Goal: Task Accomplishment & Management: Use online tool/utility

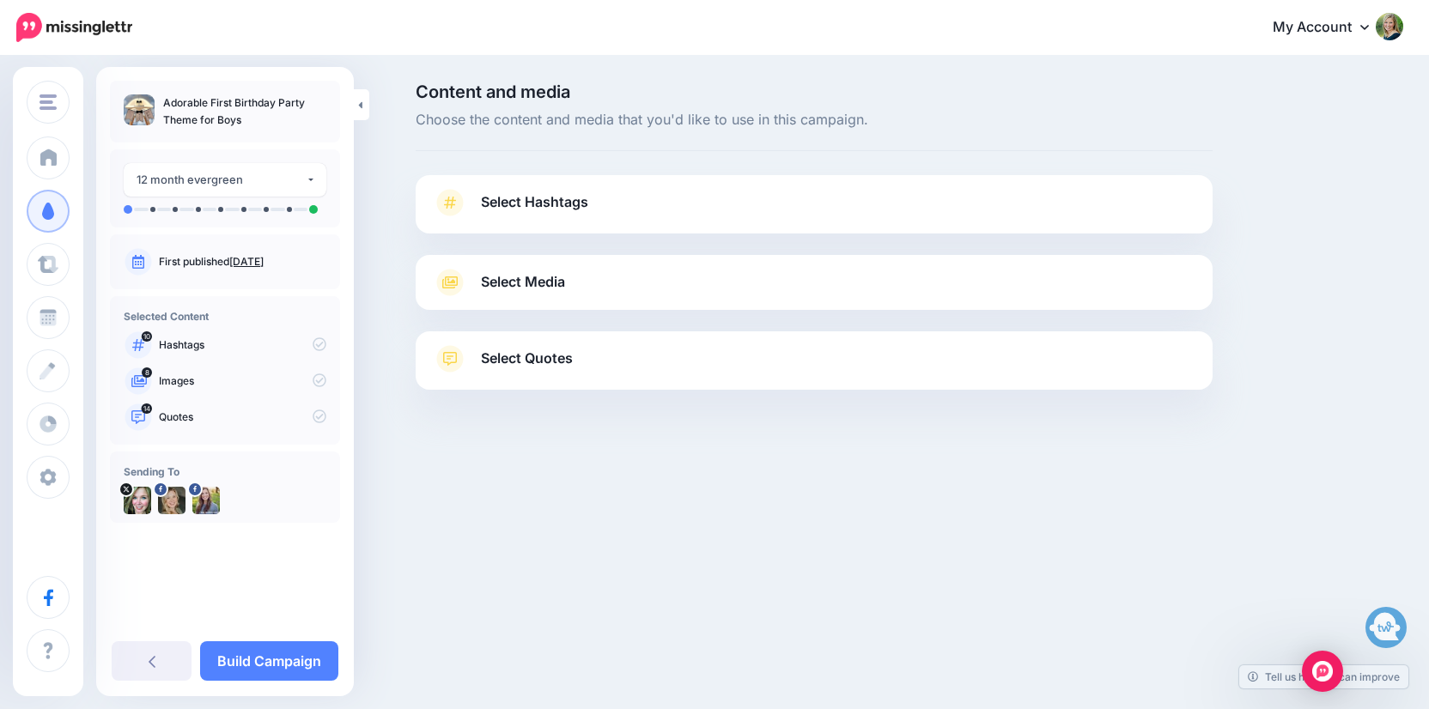
click at [626, 211] on link "Select Hashtags" at bounding box center [814, 211] width 763 height 45
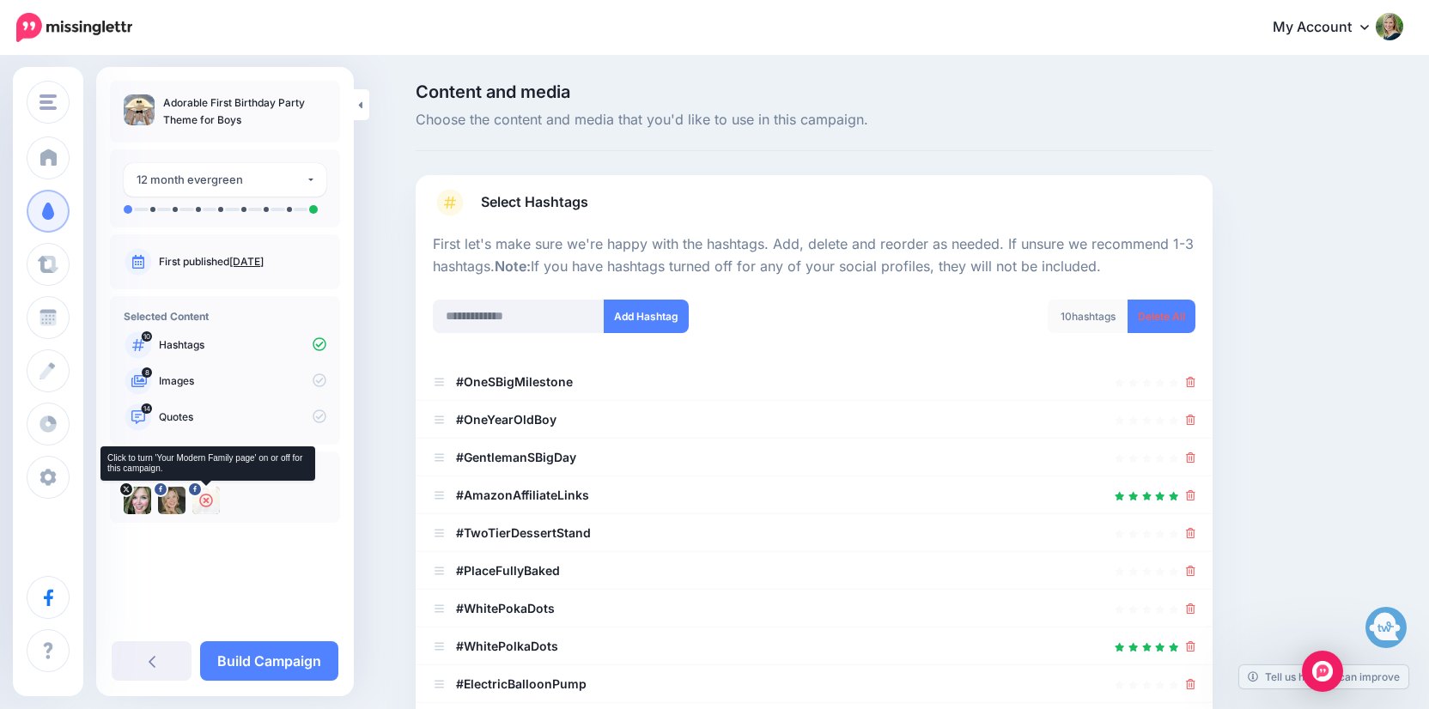
click at [207, 496] on icon at bounding box center [206, 501] width 14 height 14
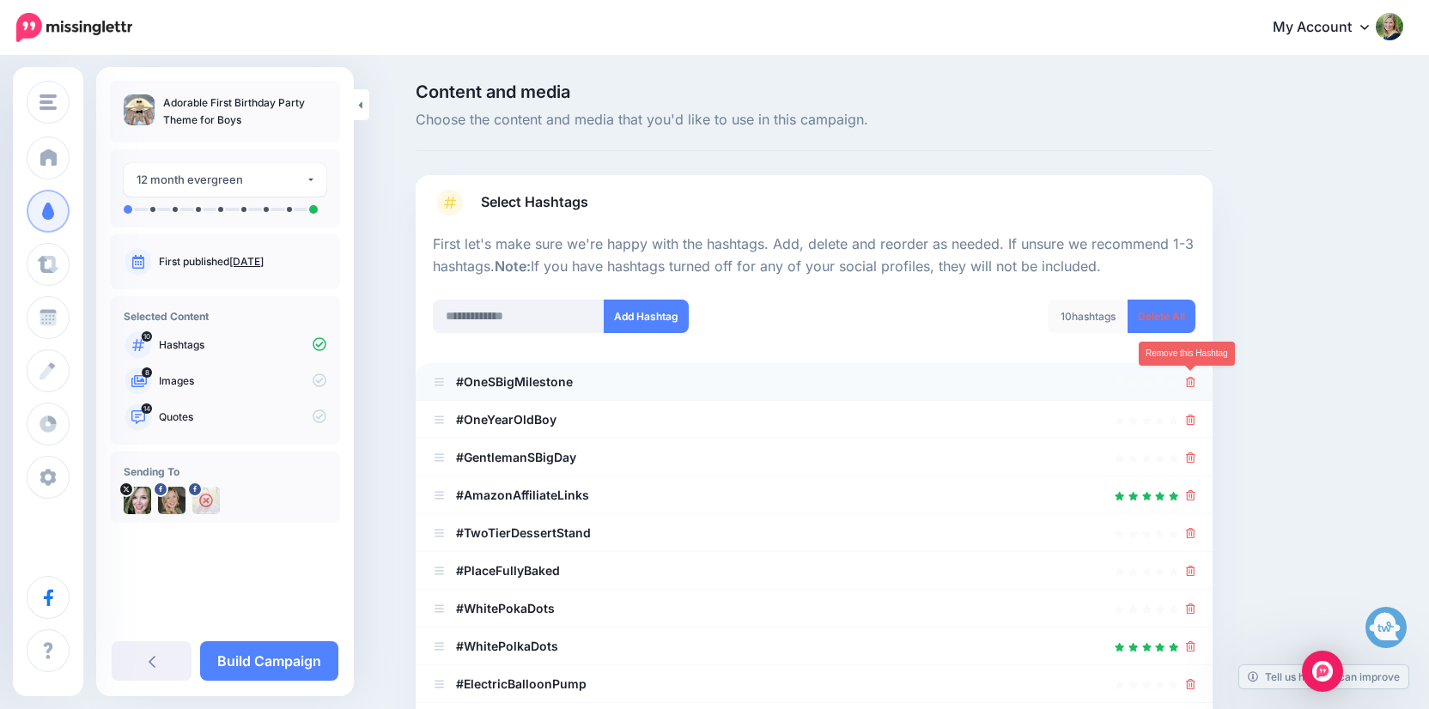
click at [1190, 380] on icon at bounding box center [1190, 382] width 9 height 10
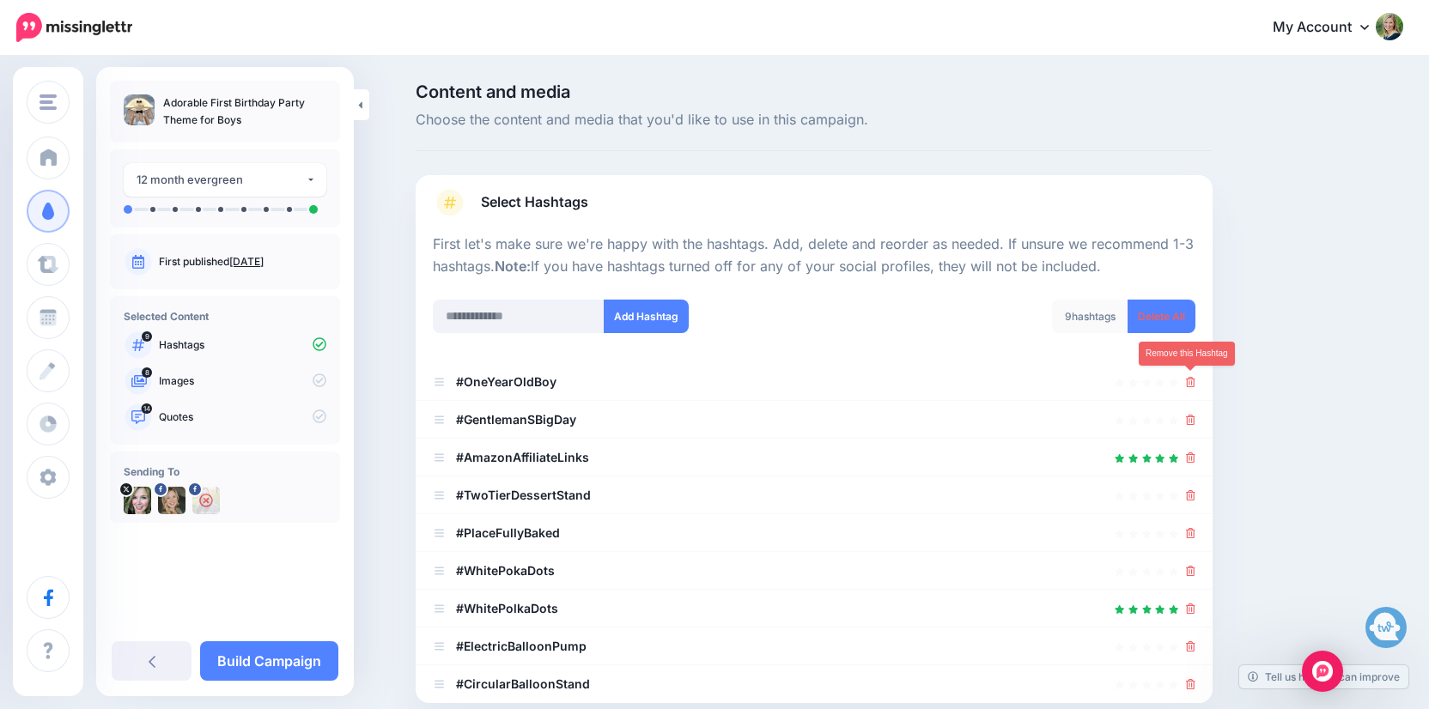
click at [1190, 380] on icon at bounding box center [1190, 382] width 9 height 10
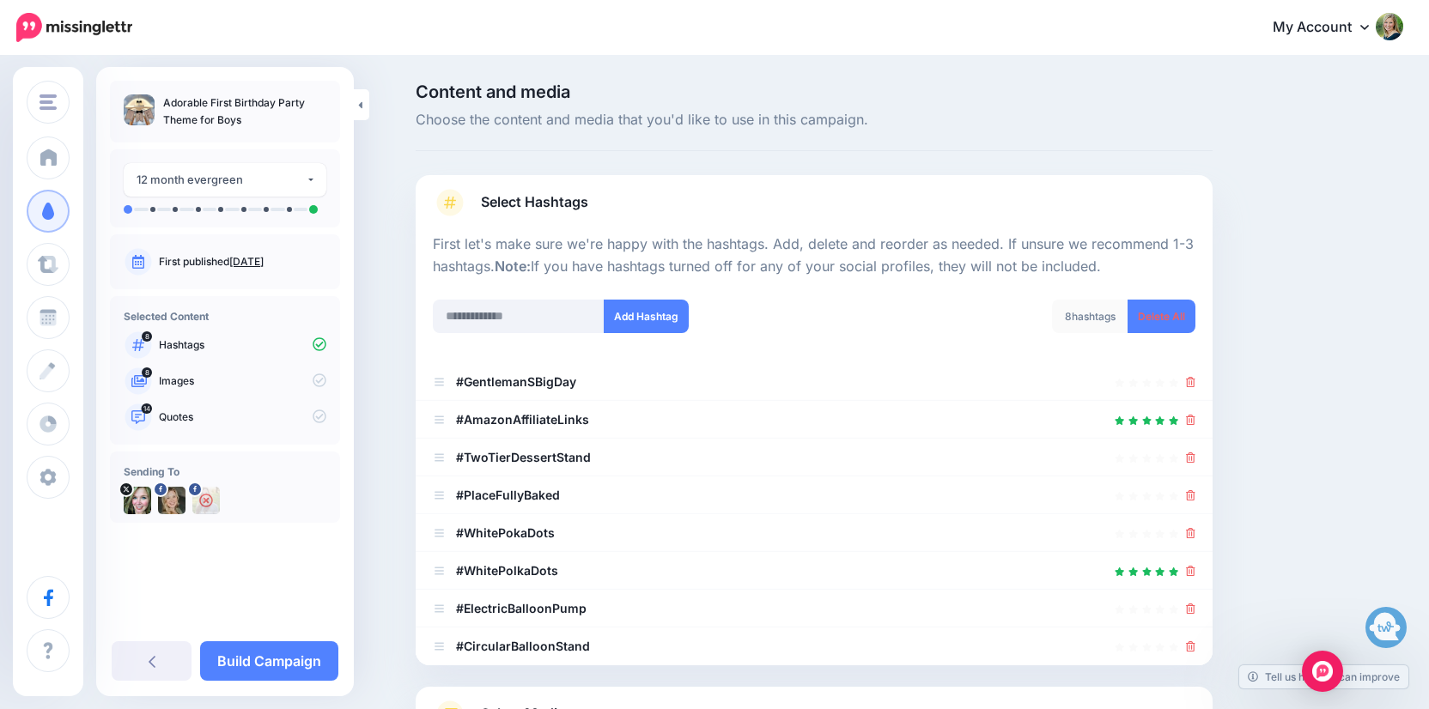
click at [1190, 380] on icon at bounding box center [1190, 382] width 9 height 10
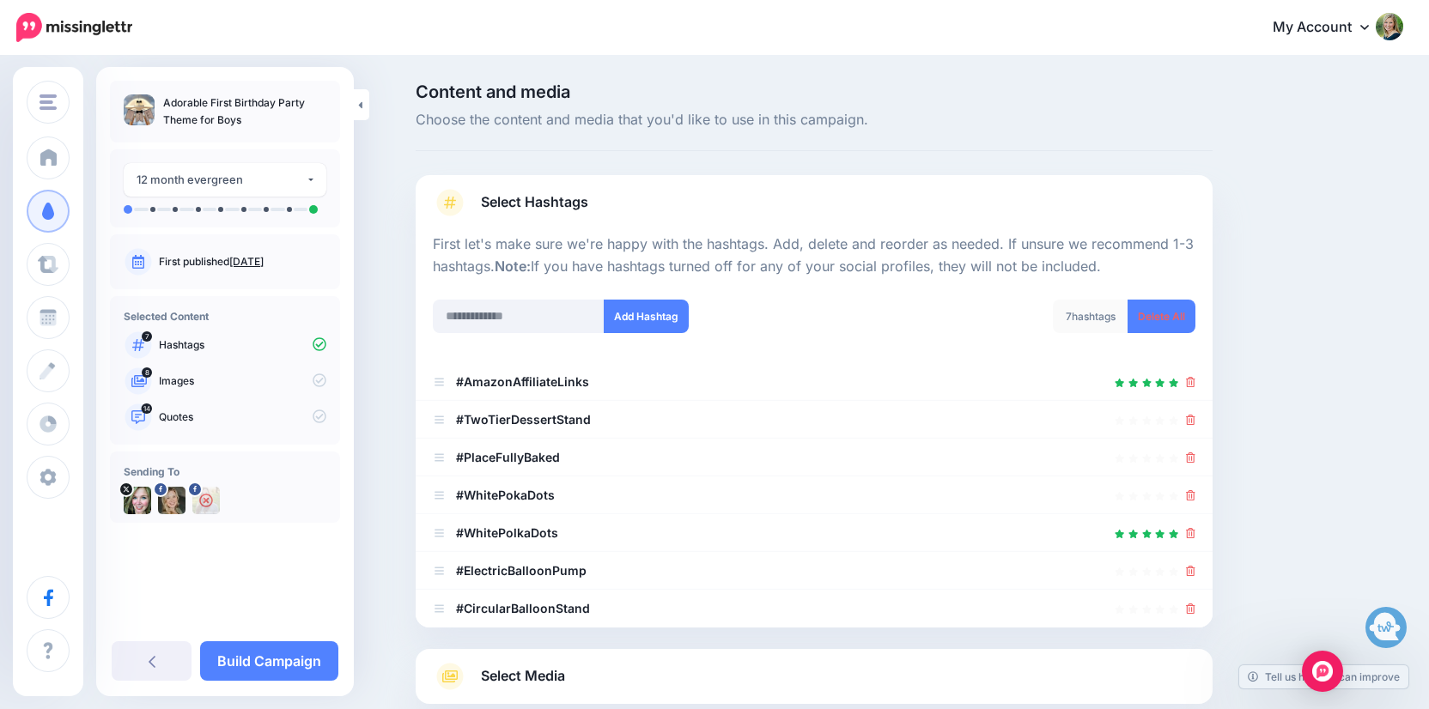
click at [1190, 380] on icon at bounding box center [1190, 382] width 9 height 10
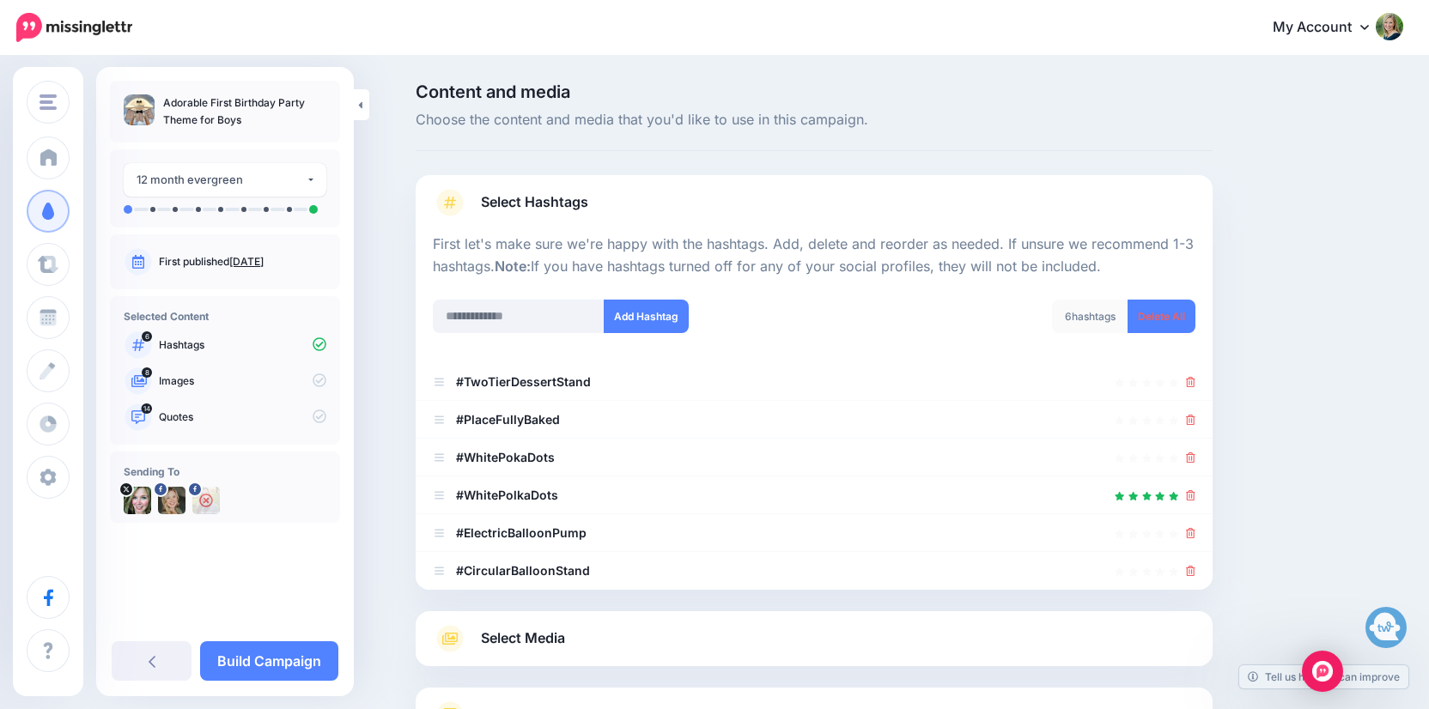
click at [1190, 380] on icon at bounding box center [1190, 382] width 9 height 10
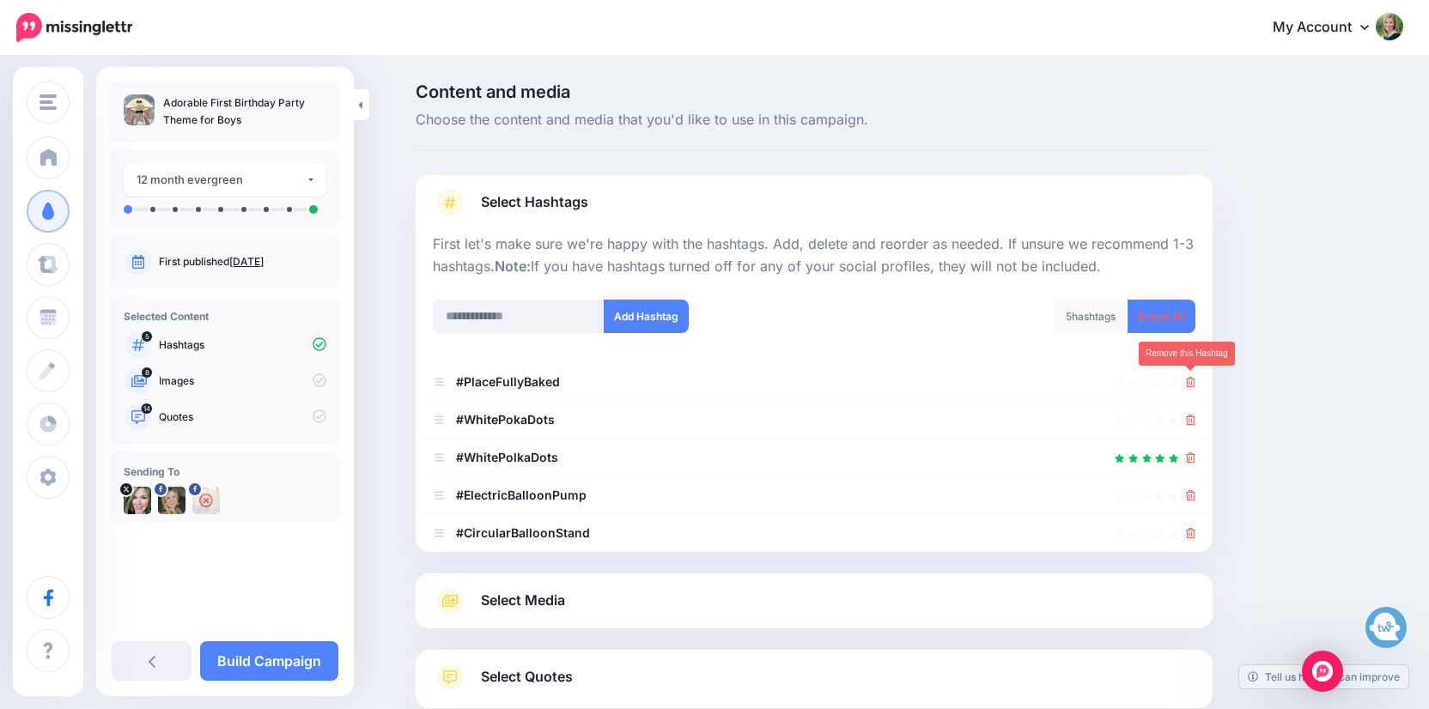
click at [1190, 380] on icon at bounding box center [1190, 382] width 9 height 10
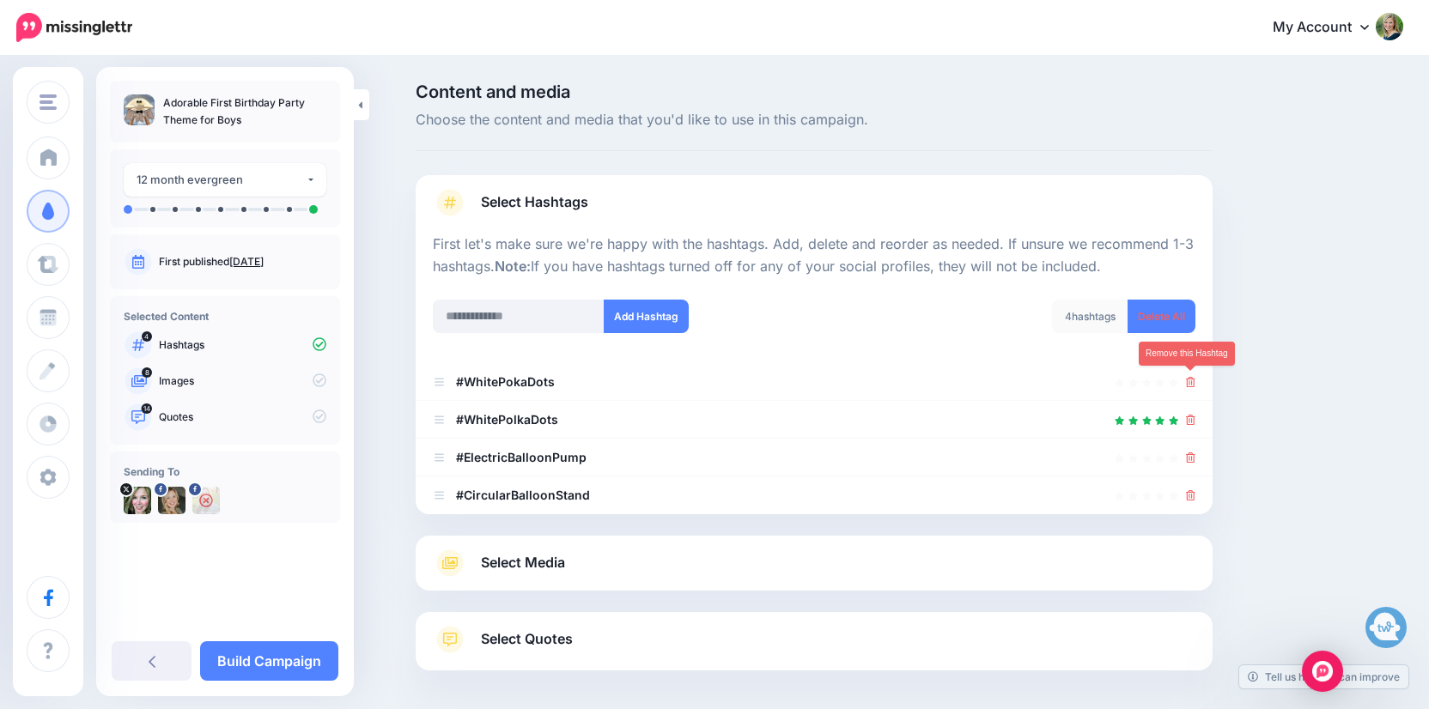
click at [1190, 380] on icon at bounding box center [1190, 382] width 9 height 10
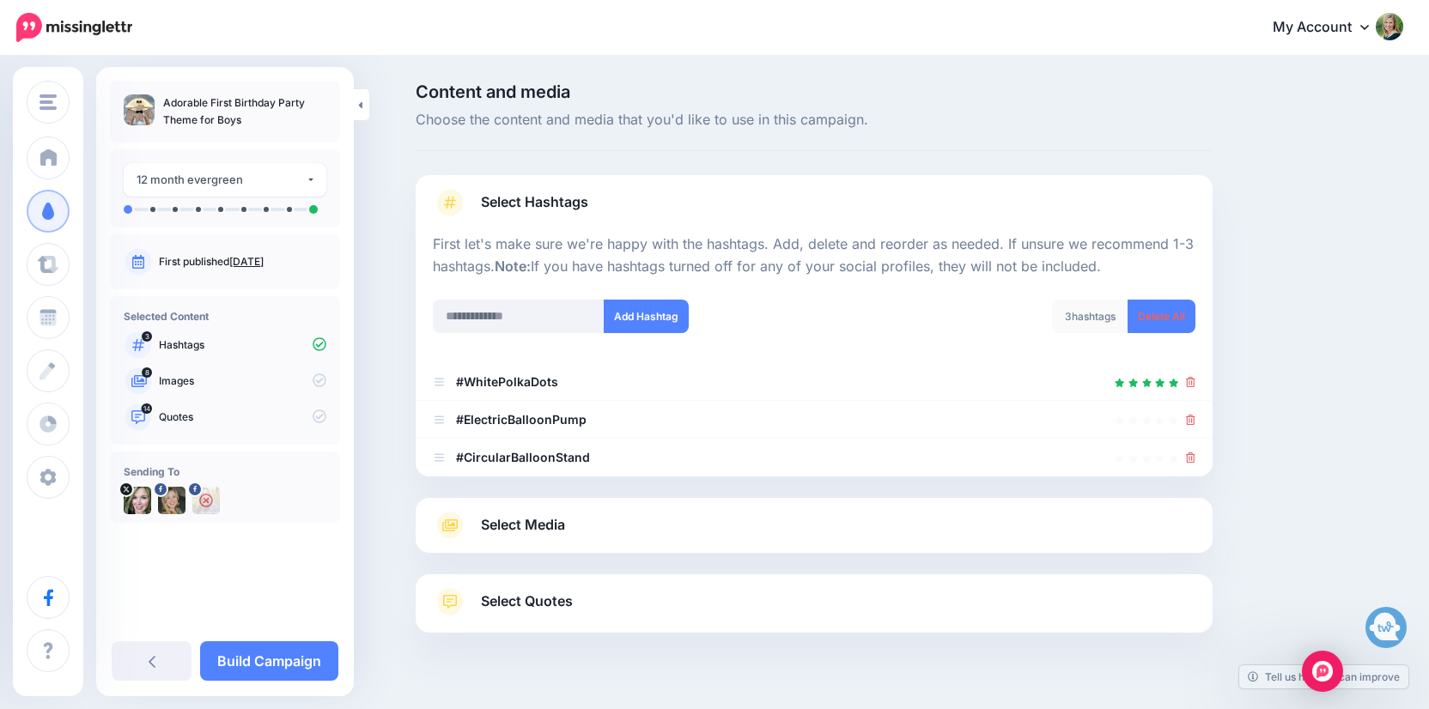
click at [1190, 380] on icon at bounding box center [1190, 382] width 9 height 10
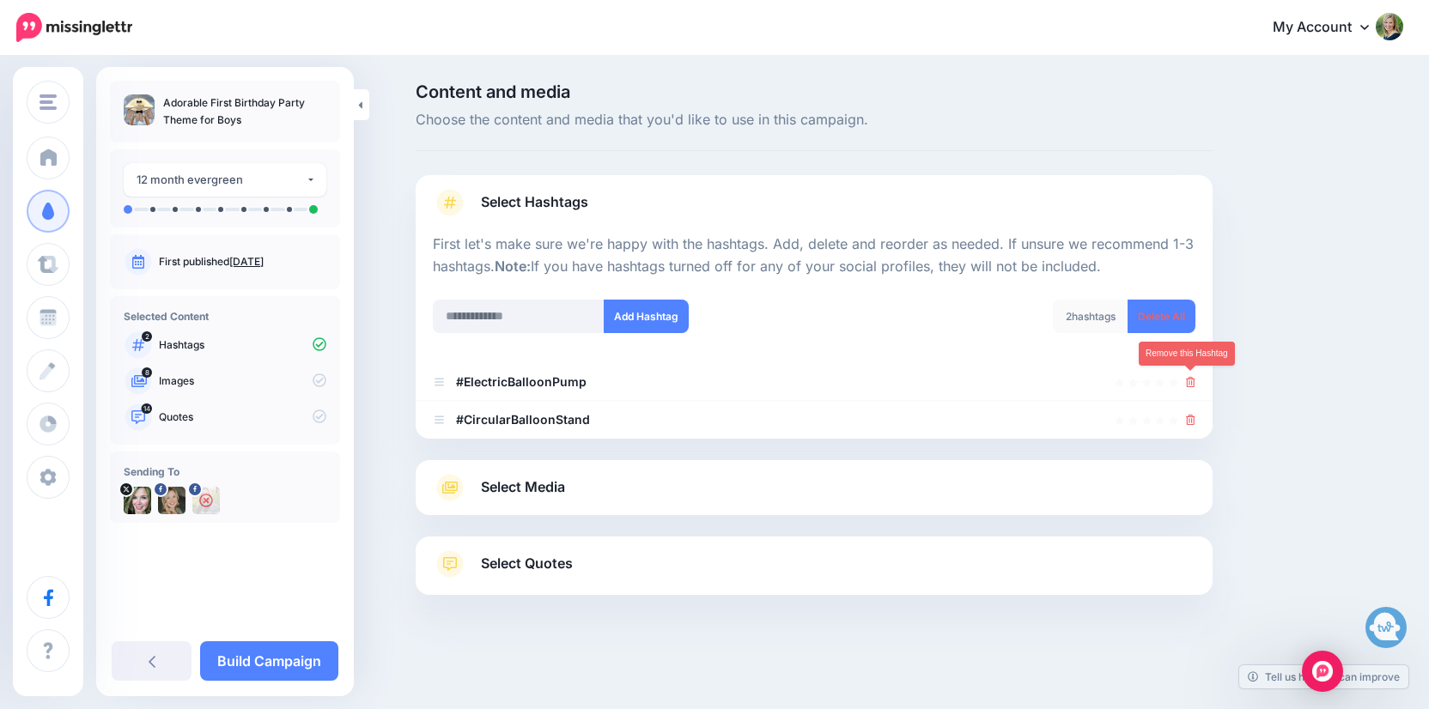
click at [1190, 380] on icon at bounding box center [1190, 382] width 9 height 10
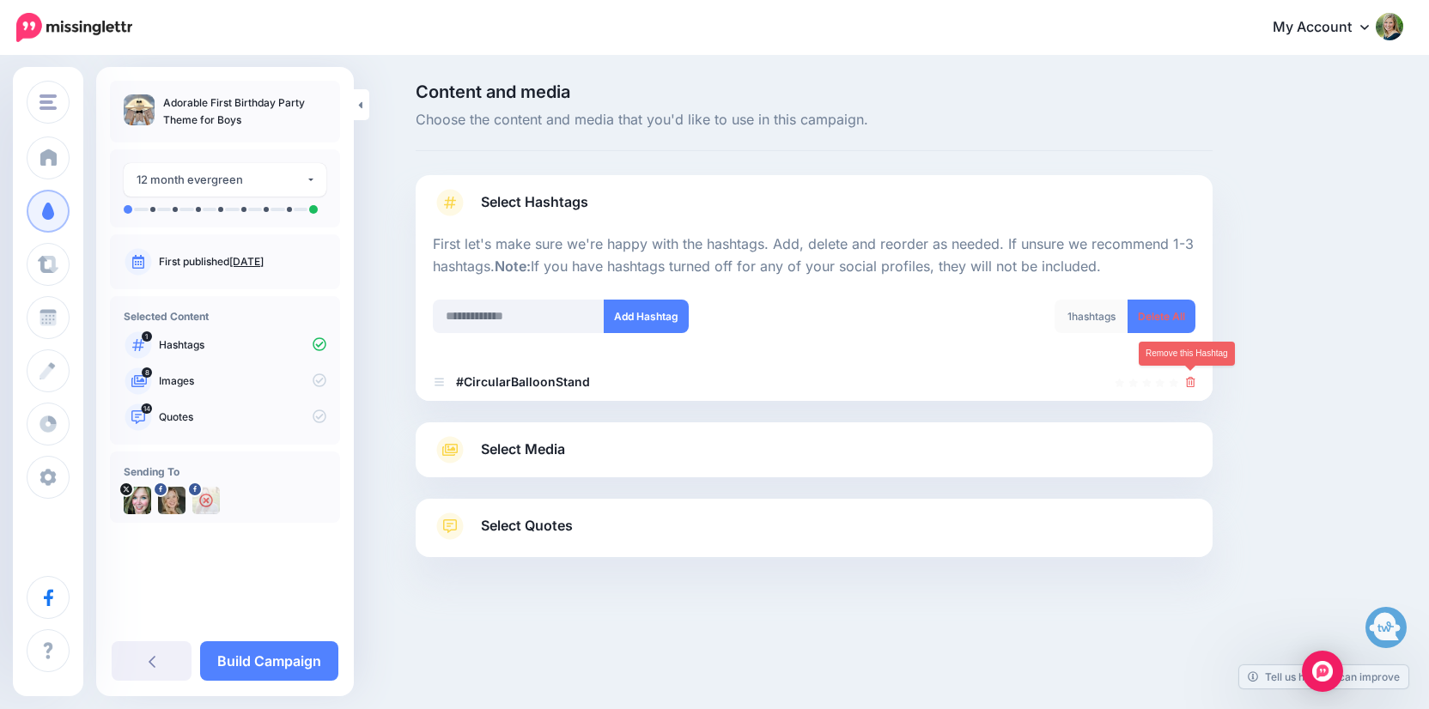
click at [1190, 380] on icon at bounding box center [1190, 382] width 9 height 10
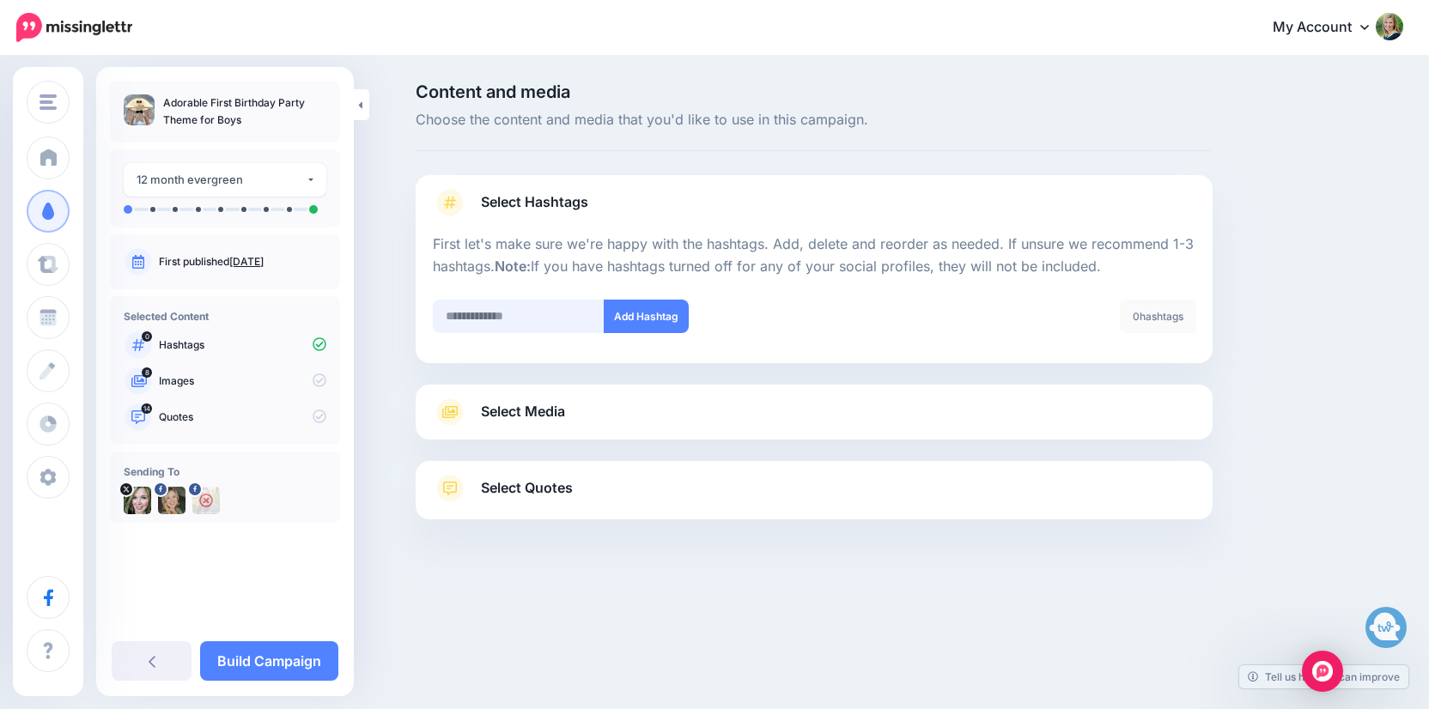
click at [580, 315] on input "text" at bounding box center [519, 316] width 172 height 33
type input "**********"
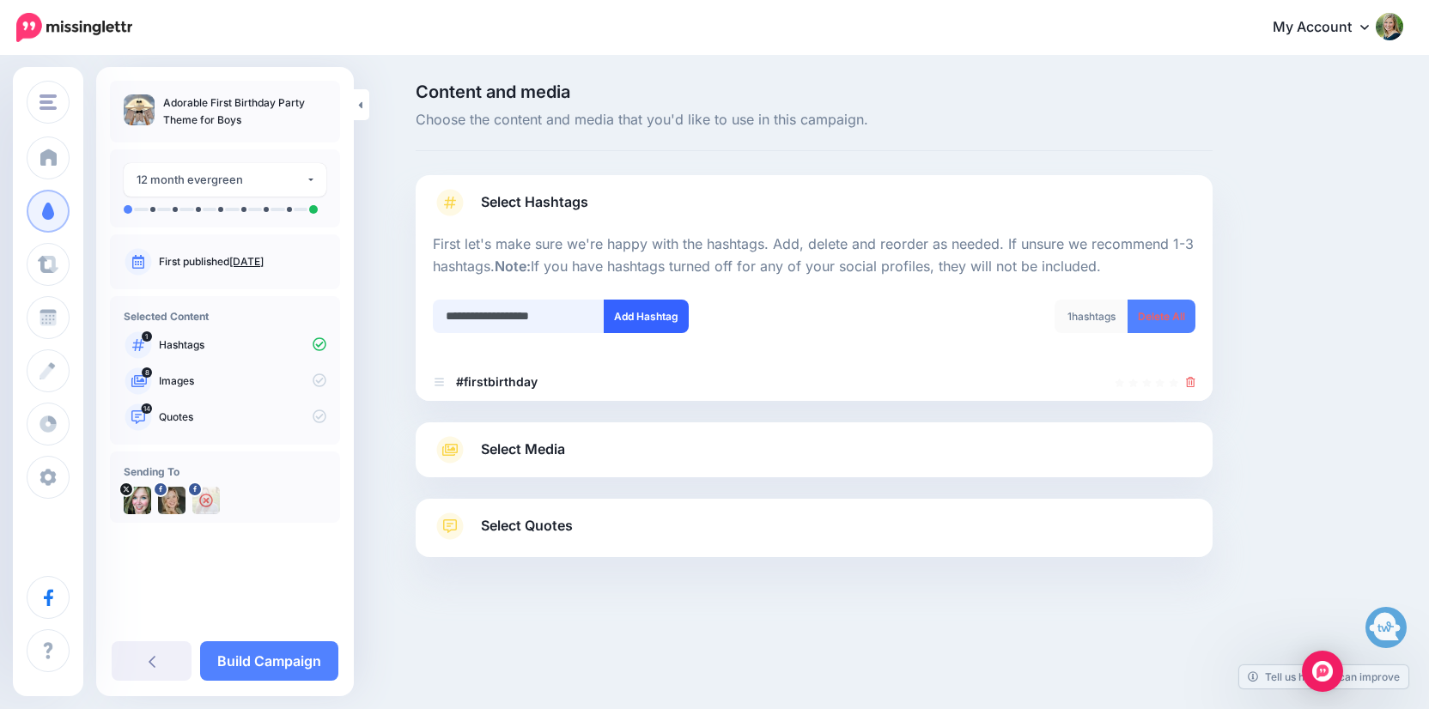
type input "**********"
click at [663, 301] on button "Add Hashtag" at bounding box center [646, 316] width 85 height 33
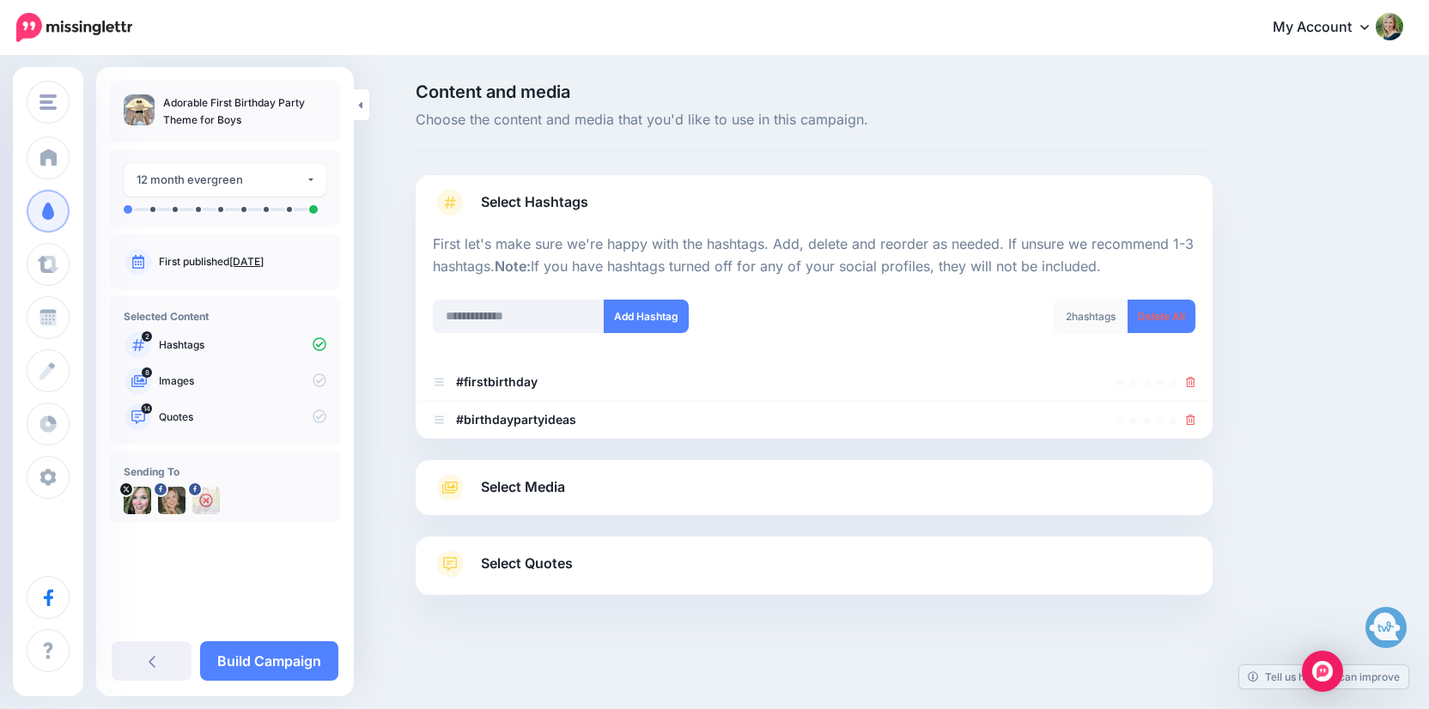
click at [535, 489] on span "Select Media" at bounding box center [523, 487] width 84 height 23
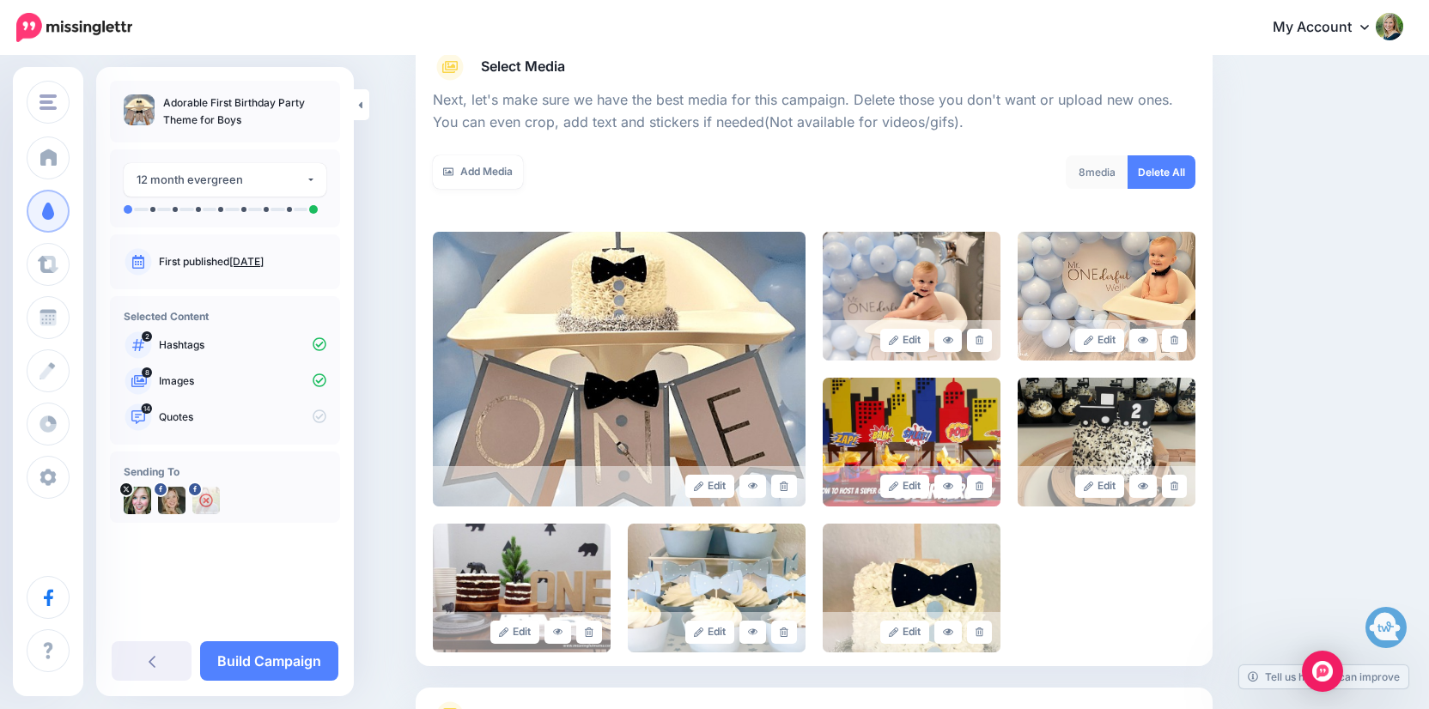
scroll to position [237, 0]
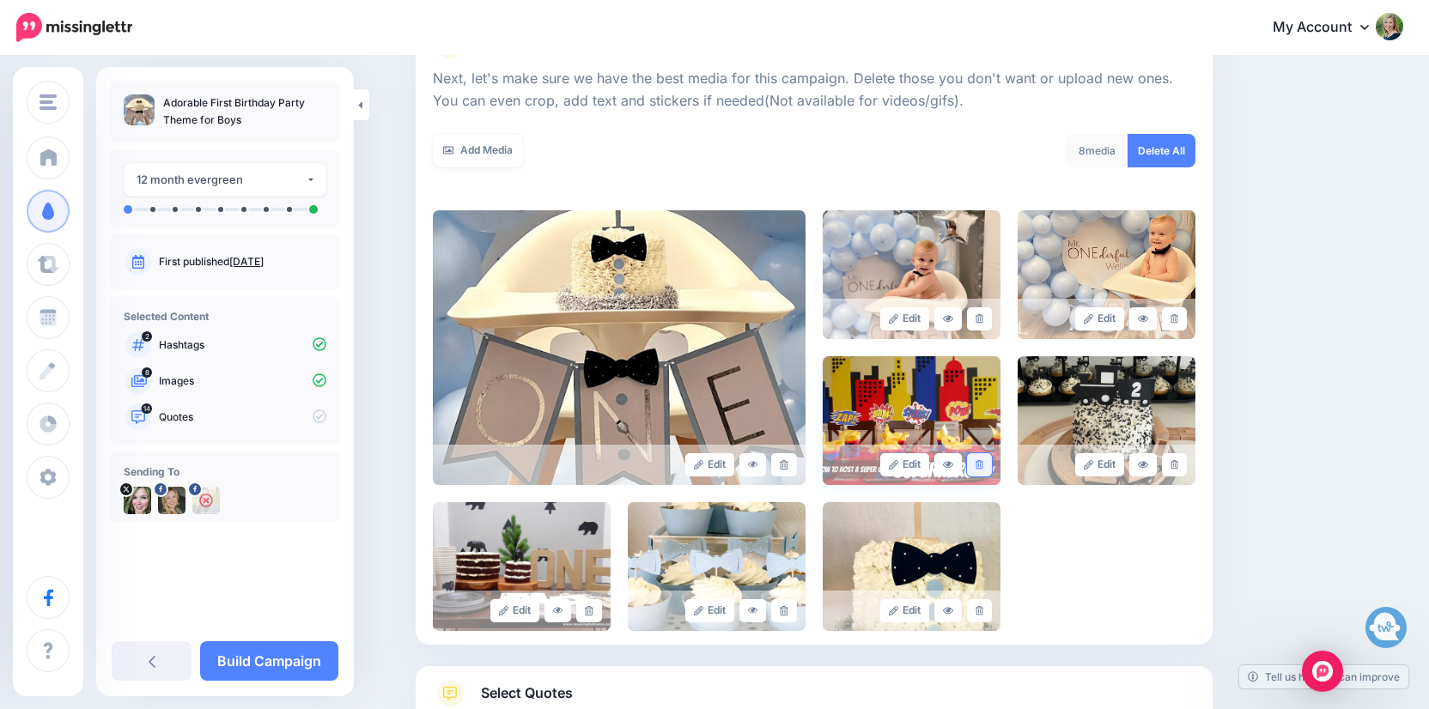
click at [977, 462] on icon at bounding box center [980, 464] width 8 height 9
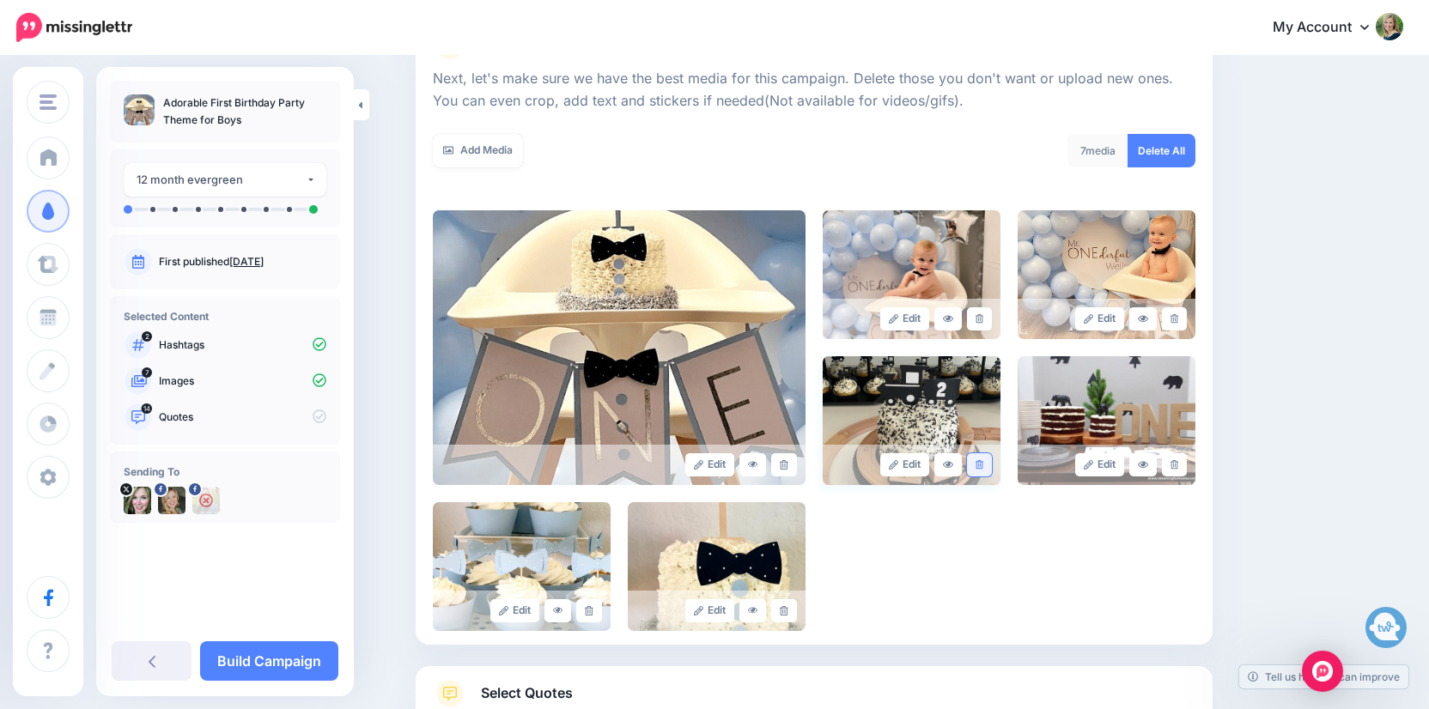
click at [980, 468] on link at bounding box center [979, 464] width 25 height 23
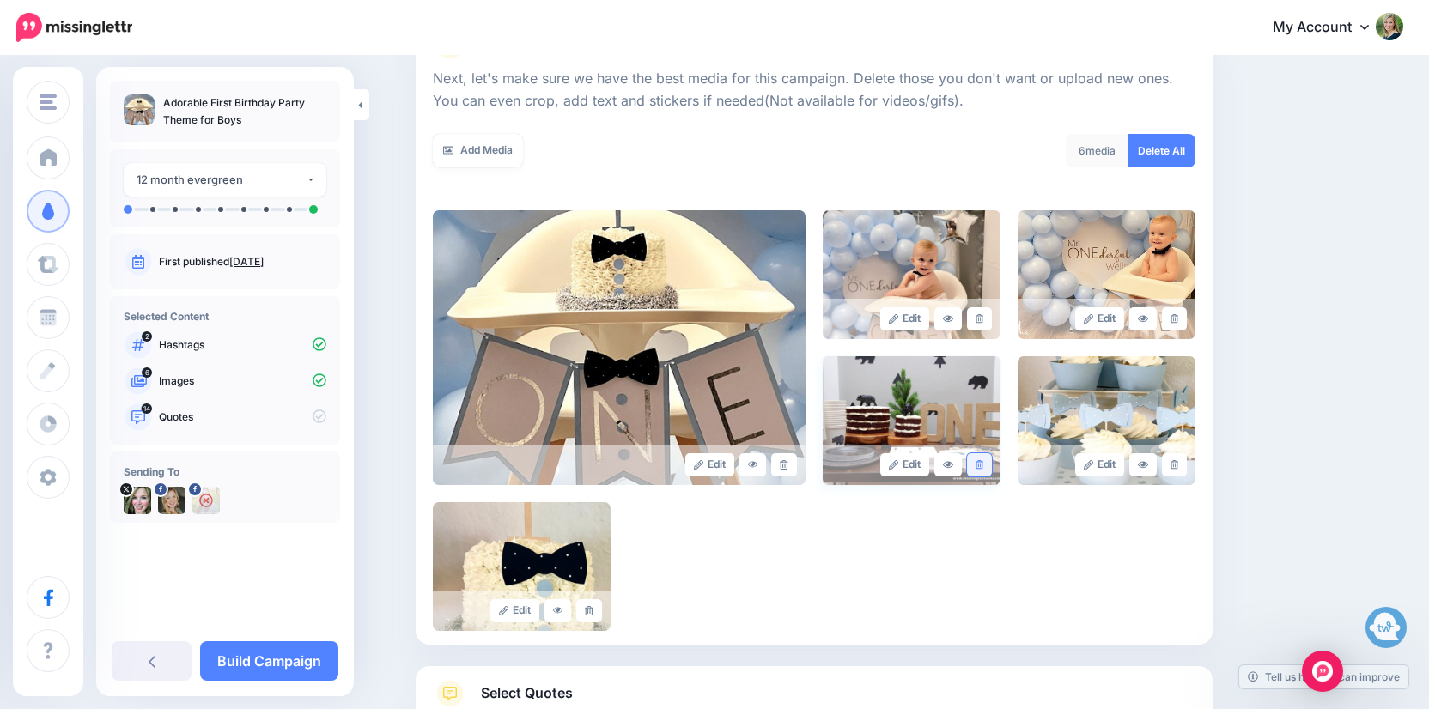
click at [983, 468] on link at bounding box center [979, 464] width 25 height 23
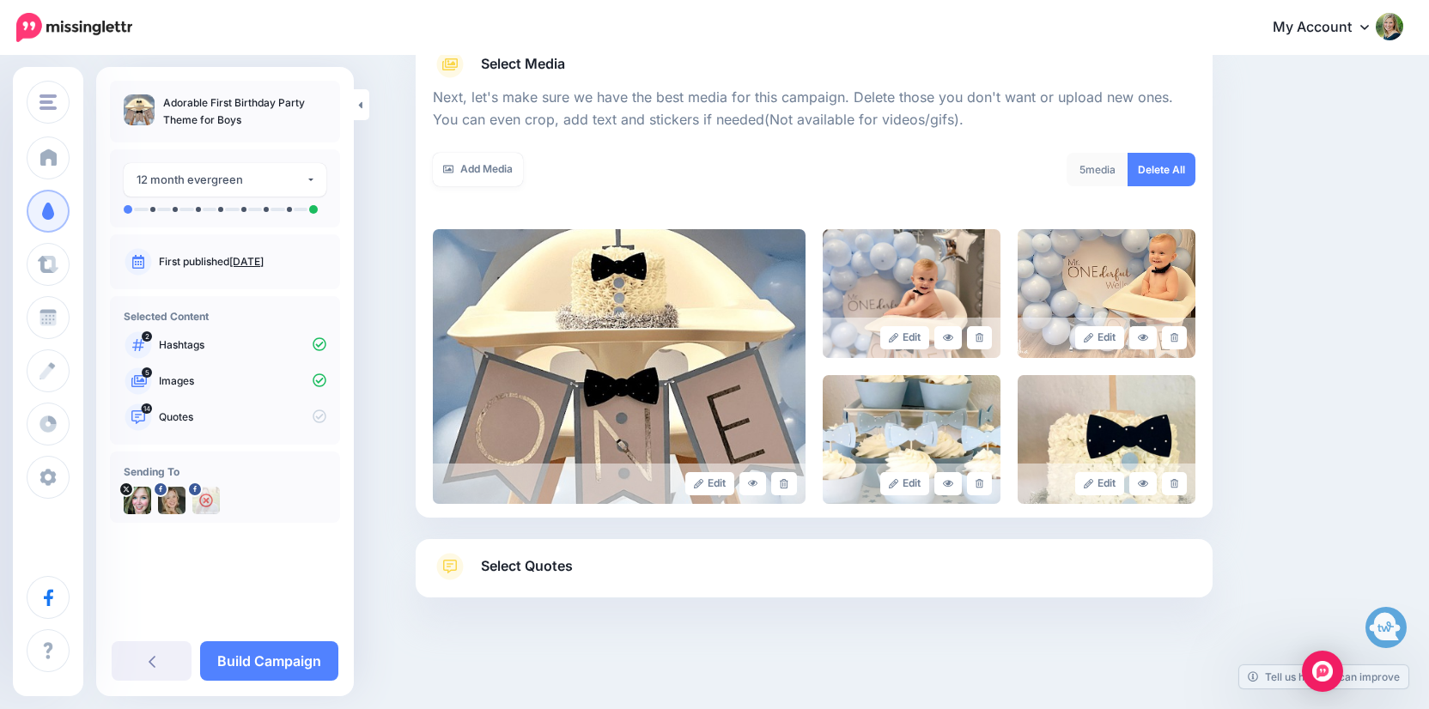
scroll to position [216, 0]
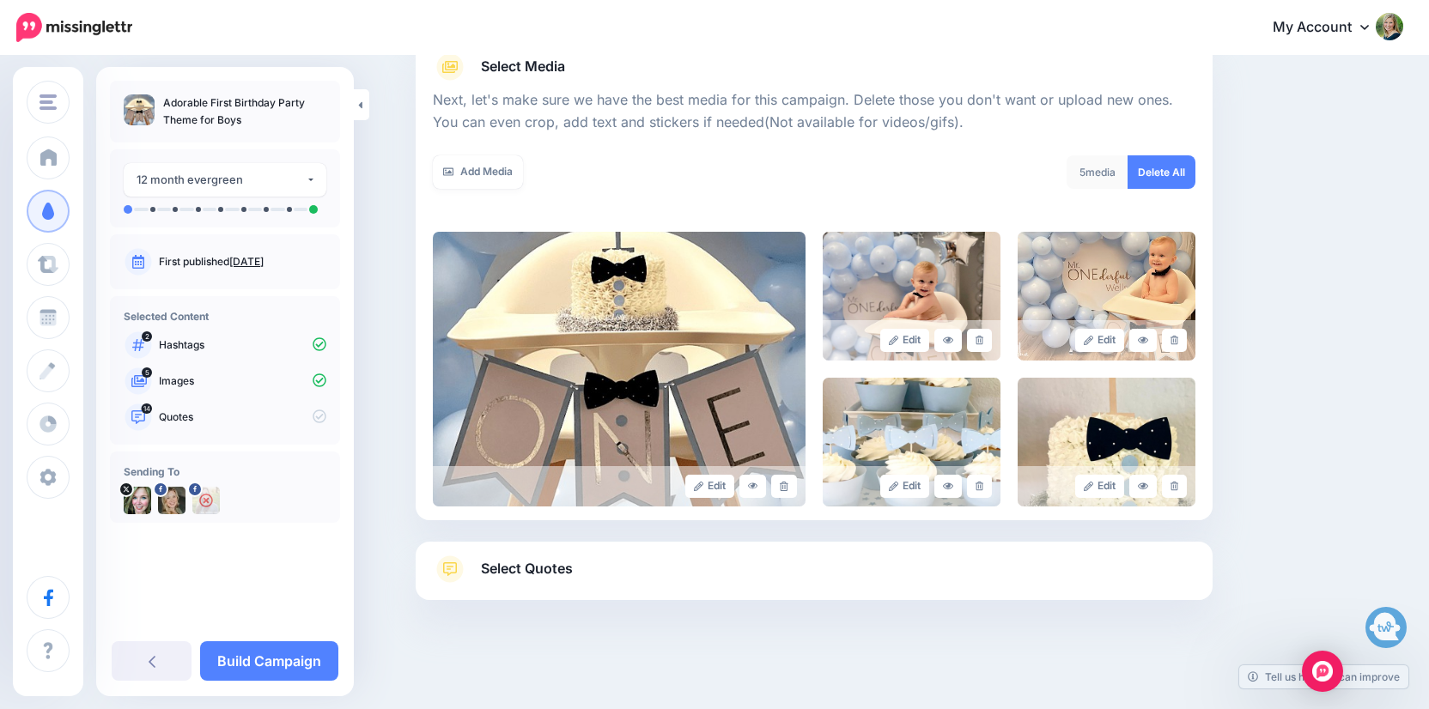
click at [490, 571] on span "Select Quotes" at bounding box center [527, 568] width 92 height 23
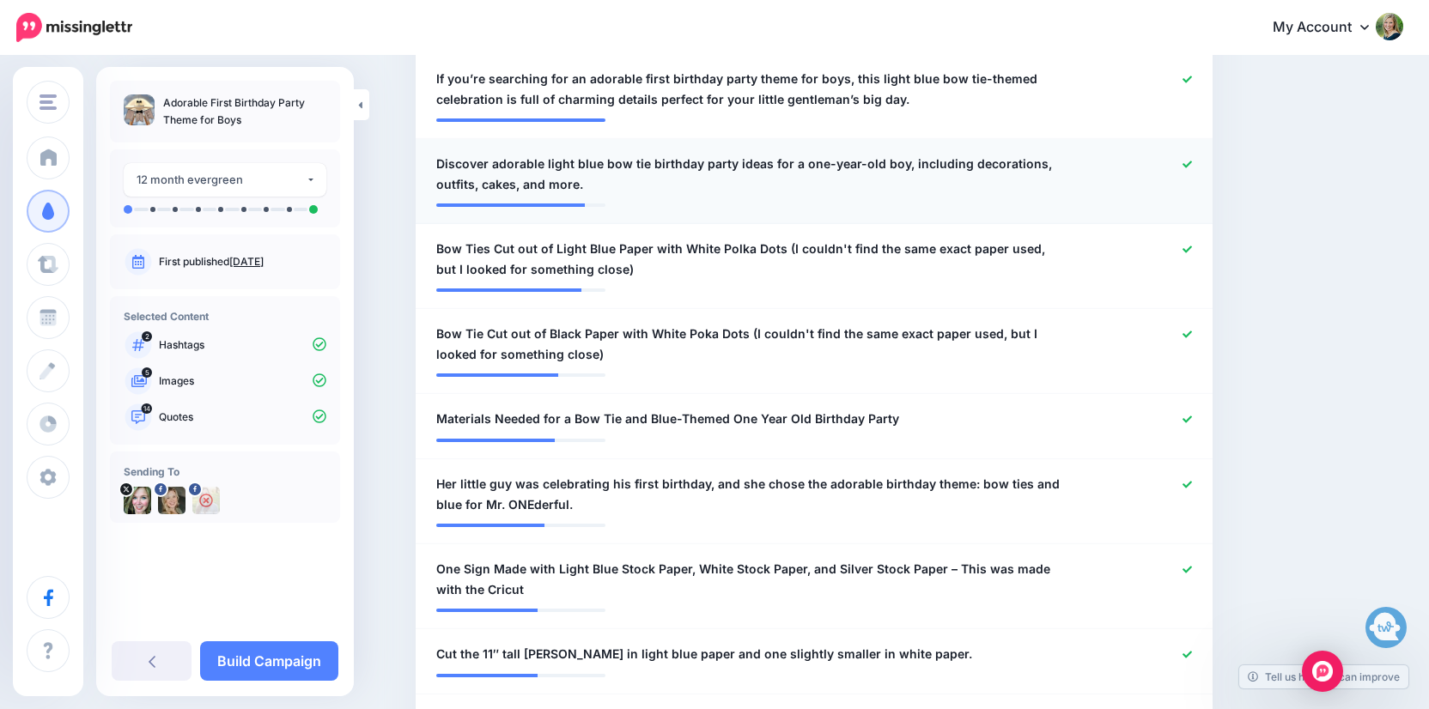
scroll to position [549, 0]
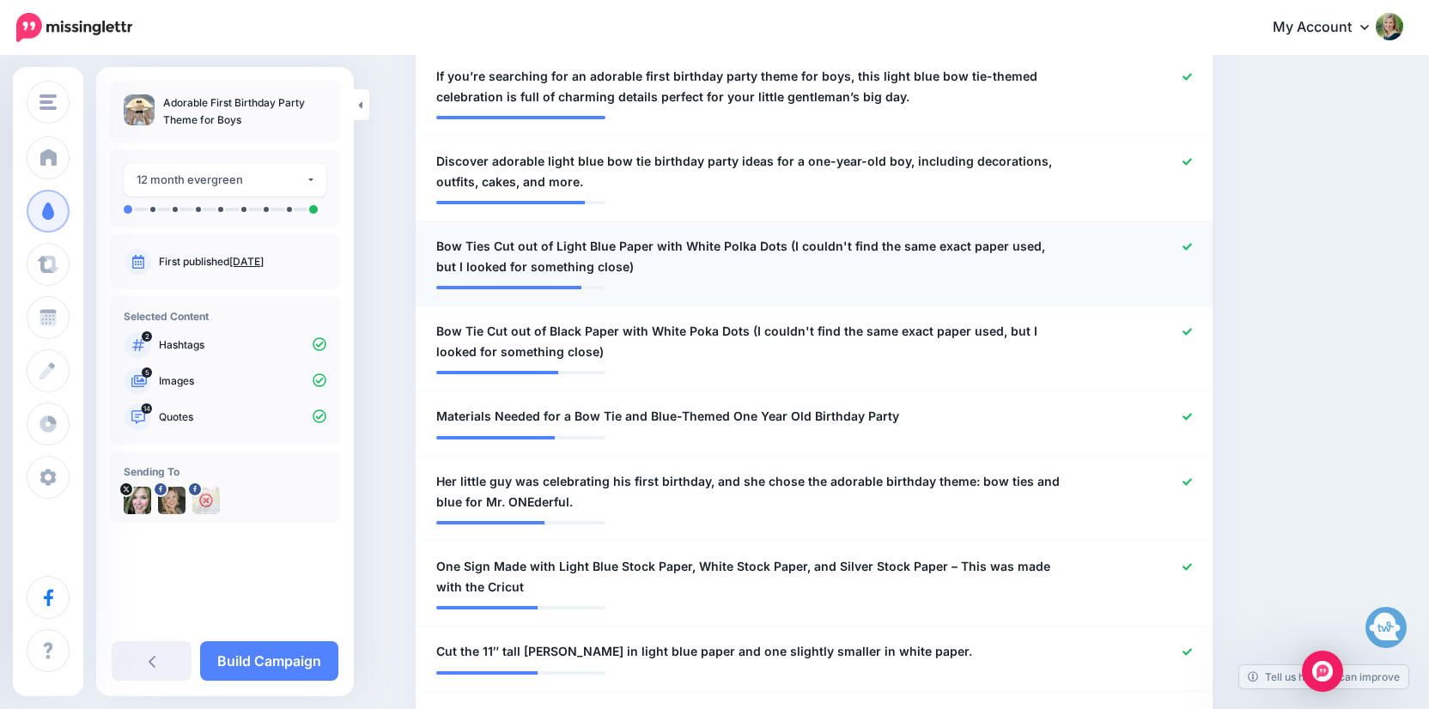
click at [1185, 245] on icon at bounding box center [1187, 246] width 9 height 9
click at [1189, 328] on icon at bounding box center [1187, 331] width 9 height 7
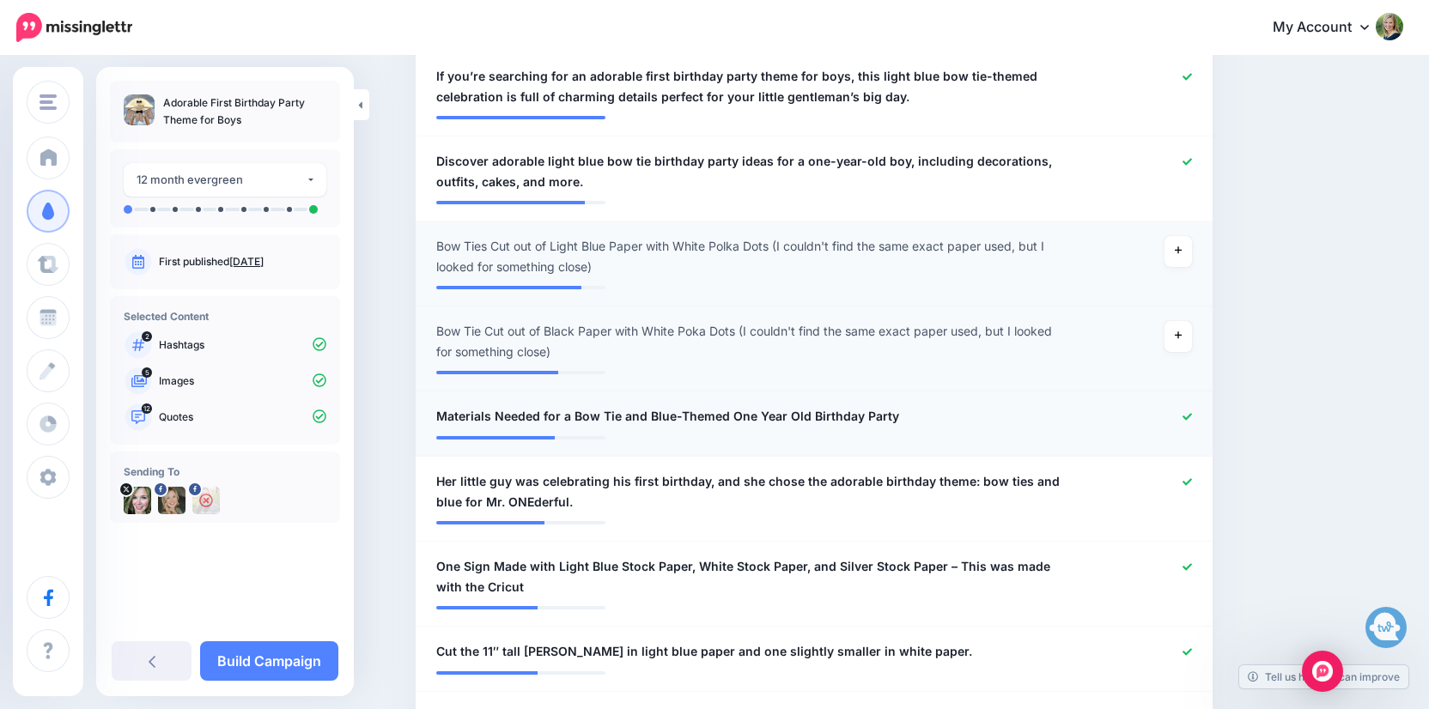
click at [1189, 413] on icon at bounding box center [1187, 416] width 9 height 7
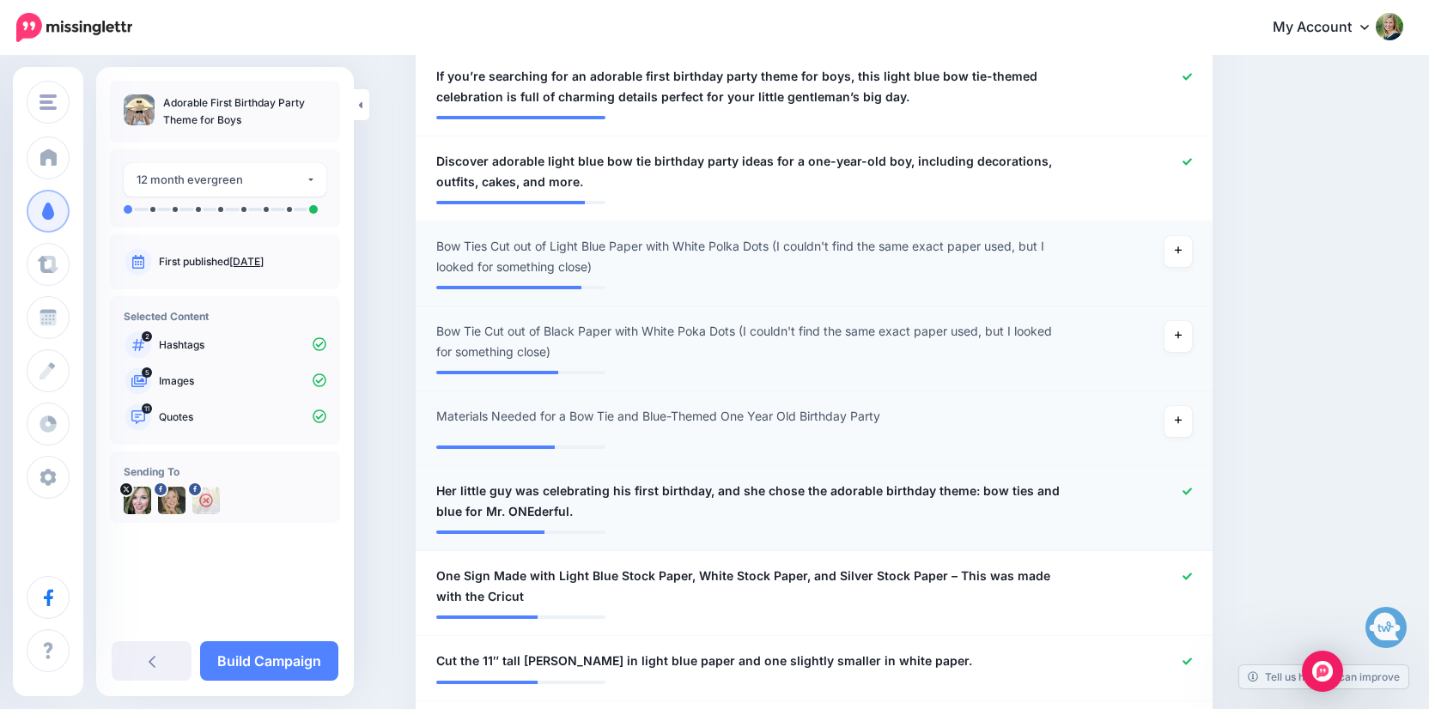
click at [1185, 487] on icon at bounding box center [1187, 491] width 9 height 9
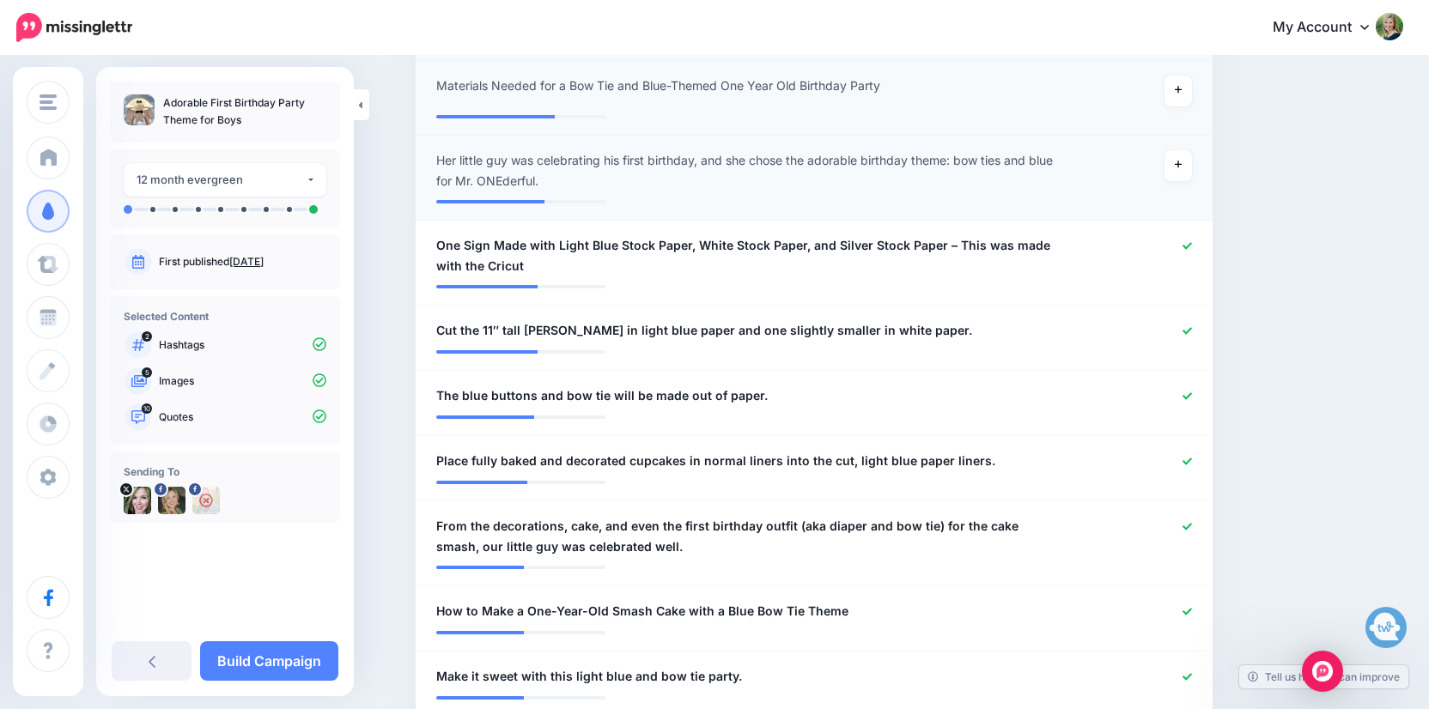
scroll to position [913, 0]
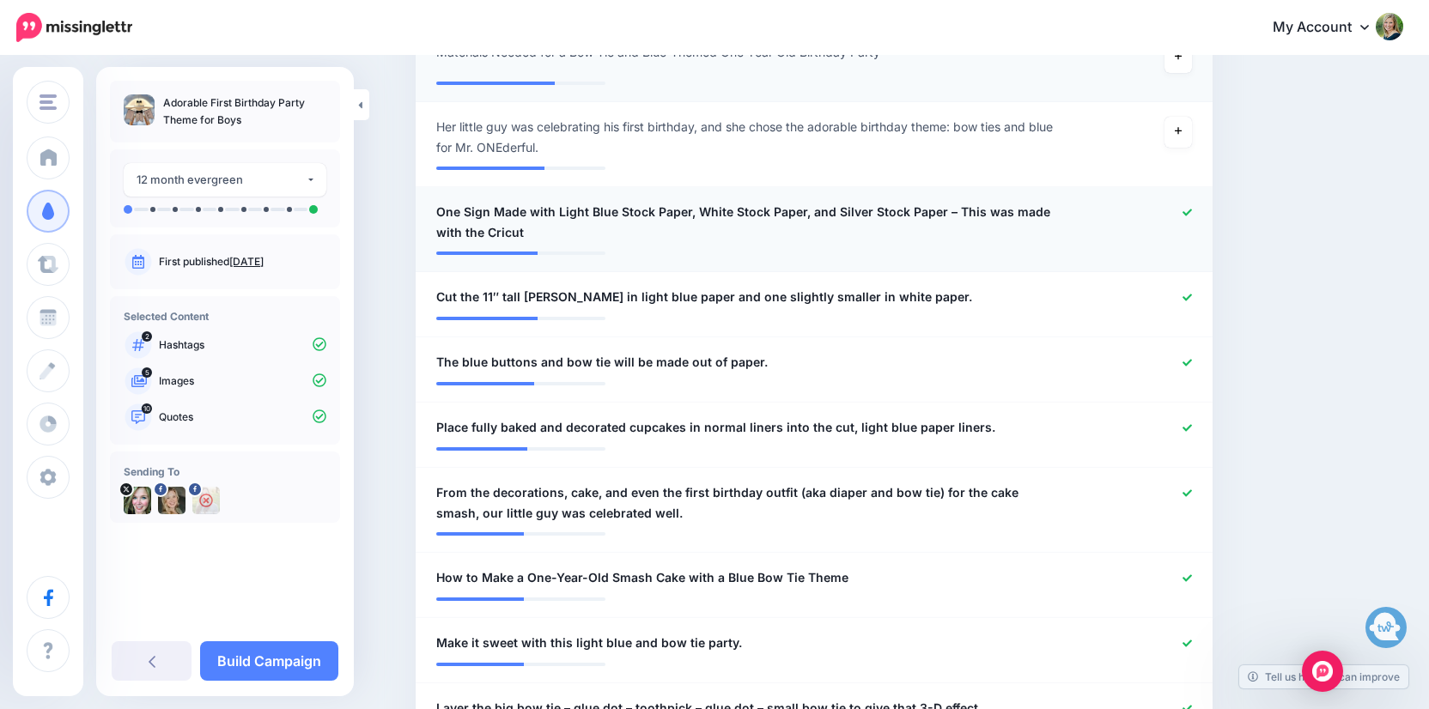
click at [1190, 210] on icon at bounding box center [1187, 212] width 9 height 9
click at [1184, 293] on icon at bounding box center [1187, 297] width 9 height 9
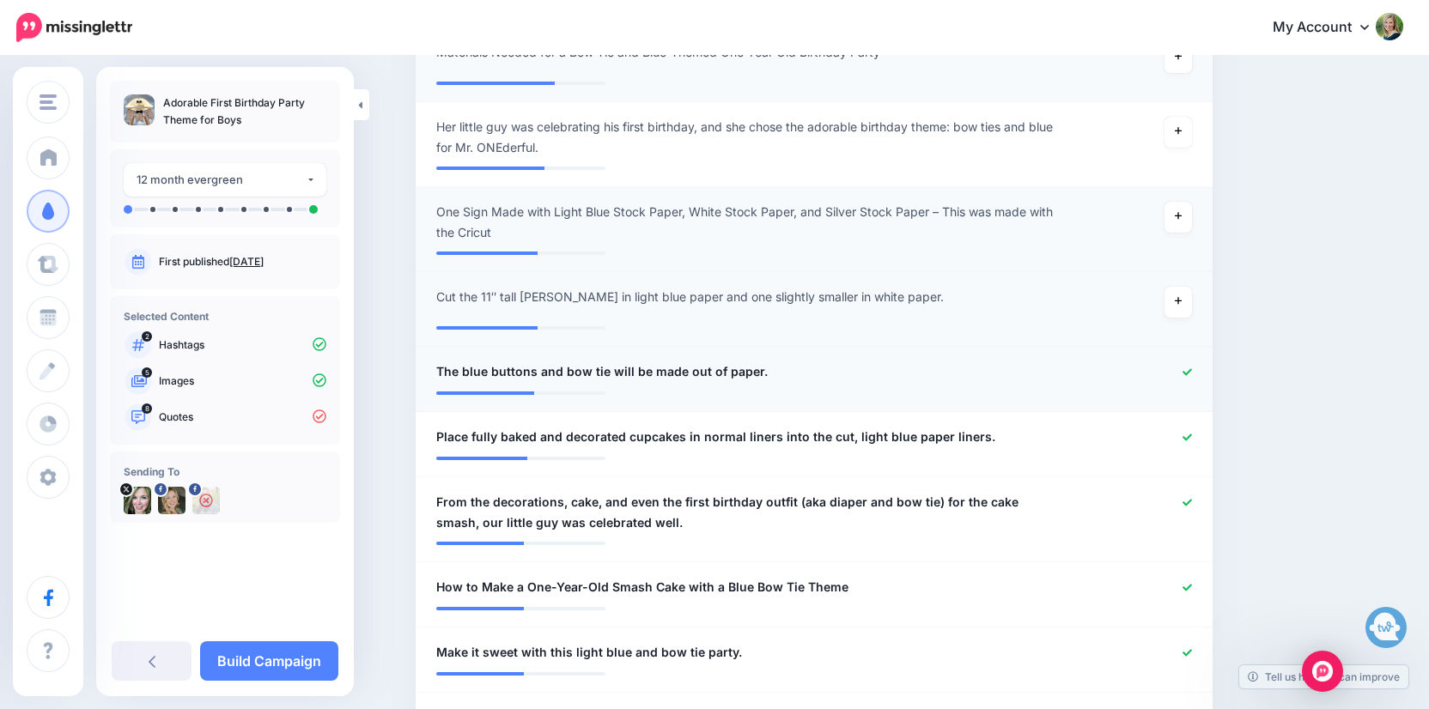
click at [1184, 368] on icon at bounding box center [1187, 371] width 9 height 7
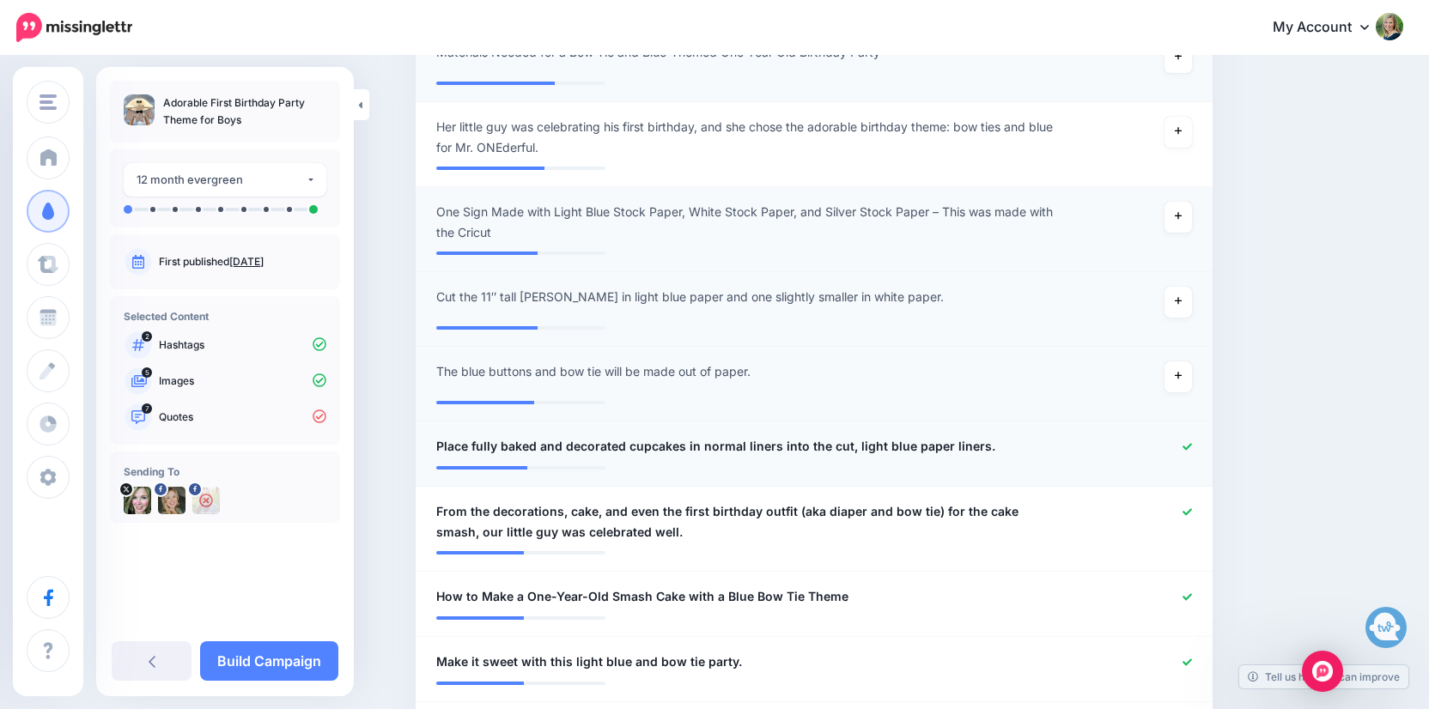
click at [1189, 442] on icon at bounding box center [1187, 446] width 9 height 9
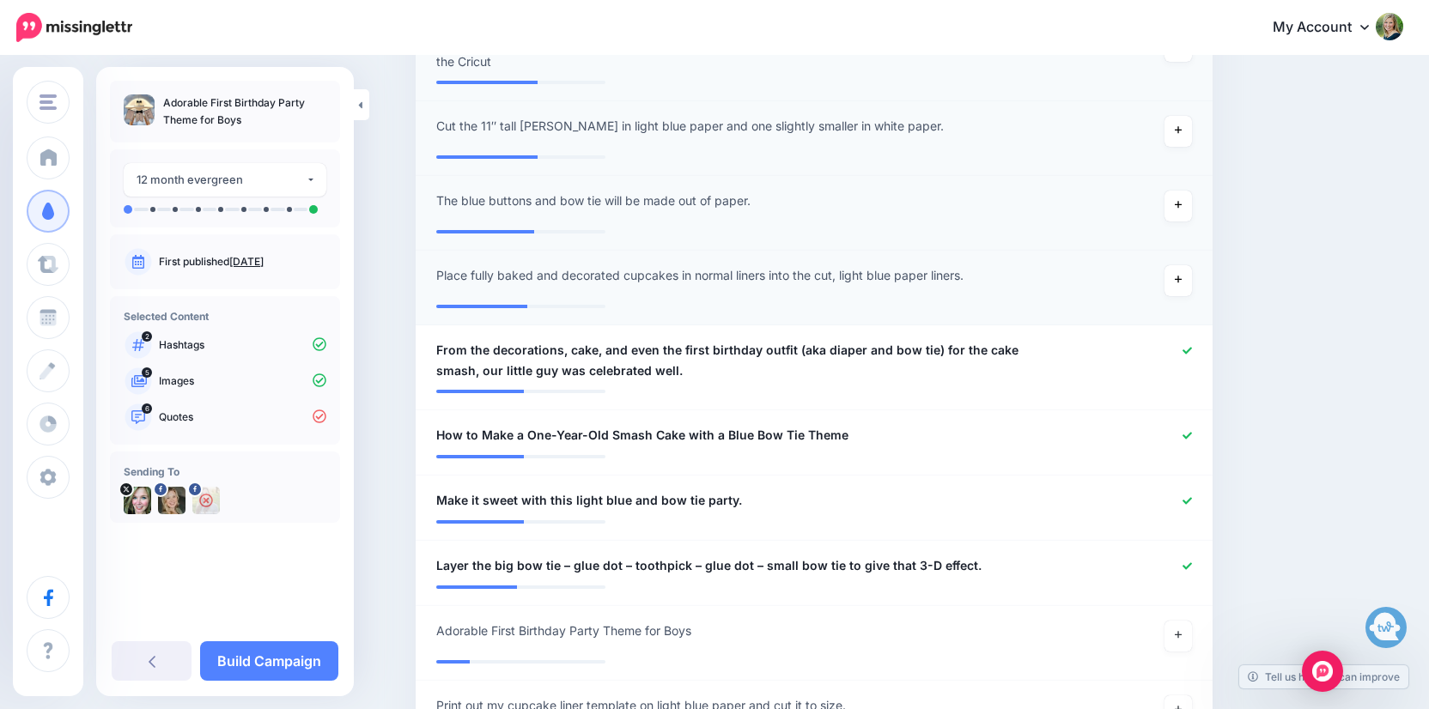
scroll to position [1085, 0]
click at [1190, 429] on link at bounding box center [1187, 435] width 9 height 12
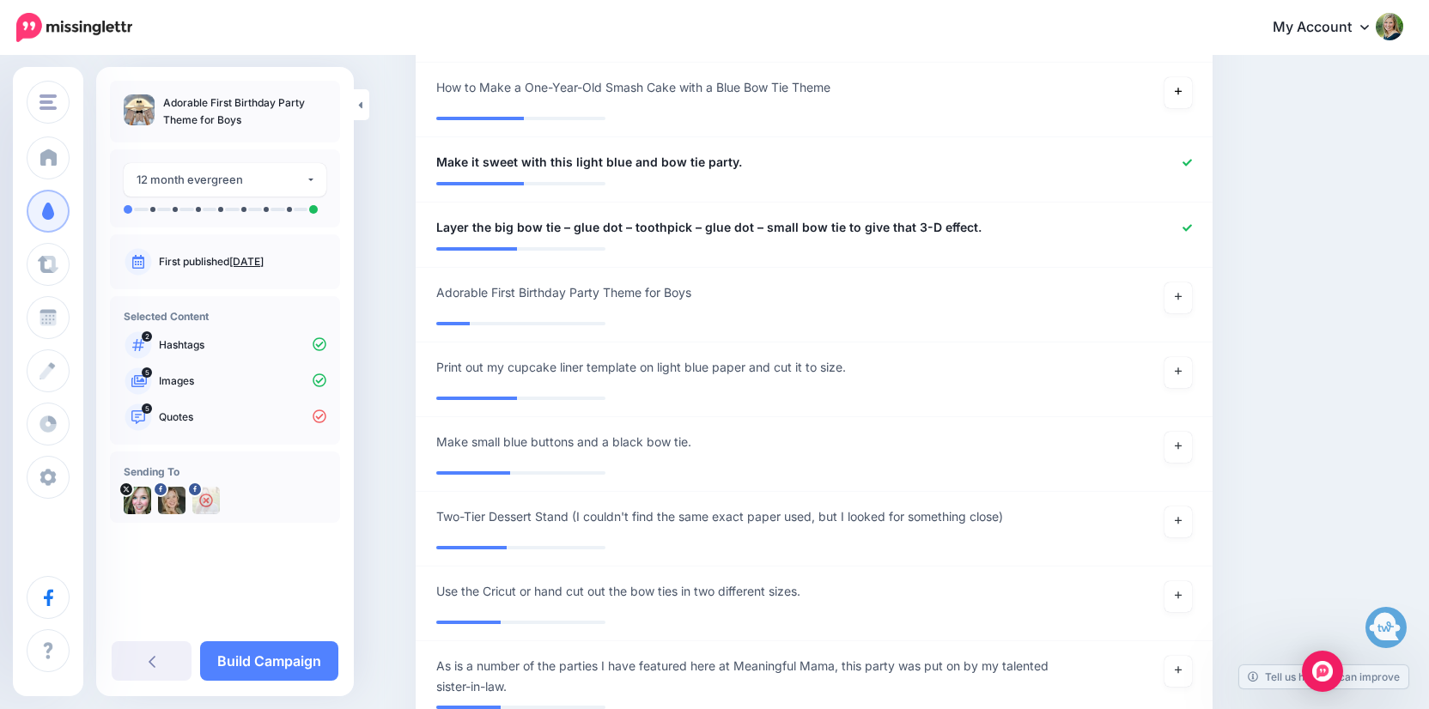
scroll to position [1435, 0]
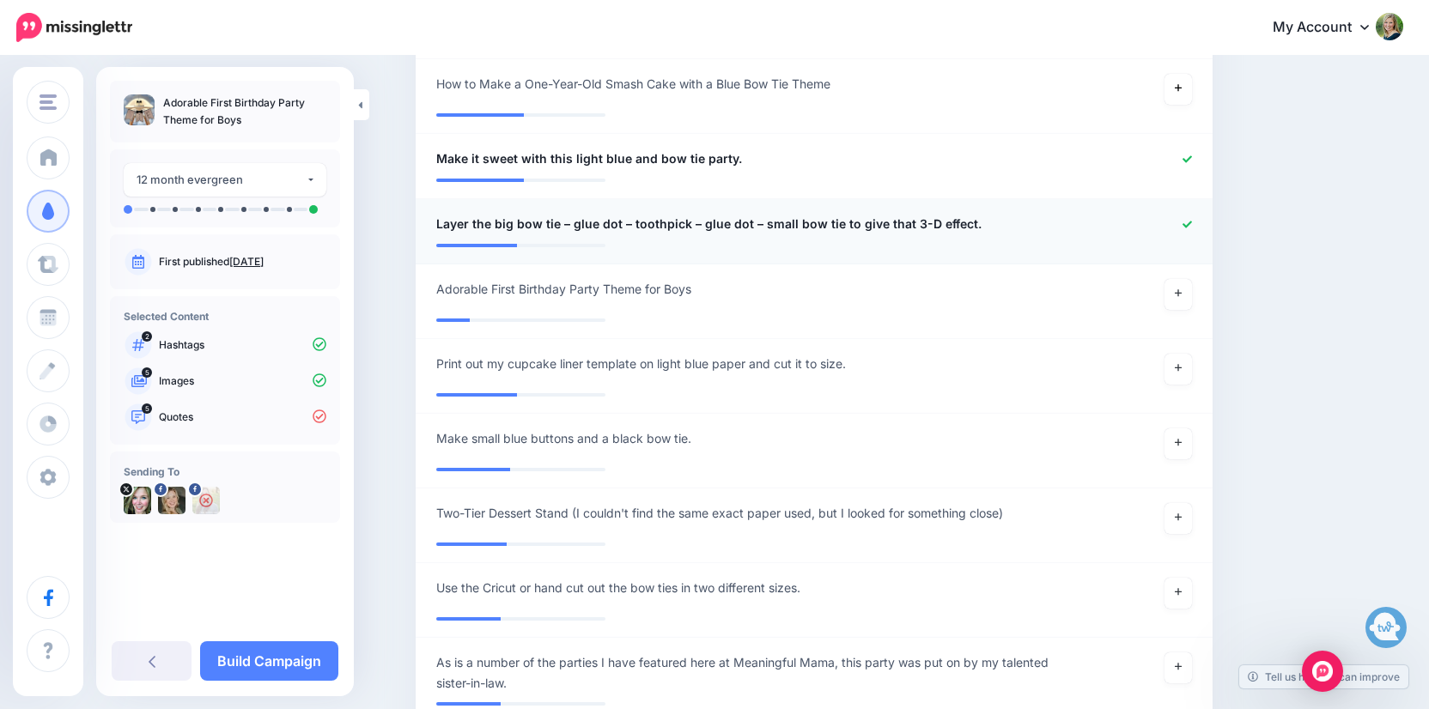
click at [1185, 225] on link at bounding box center [1187, 225] width 9 height 12
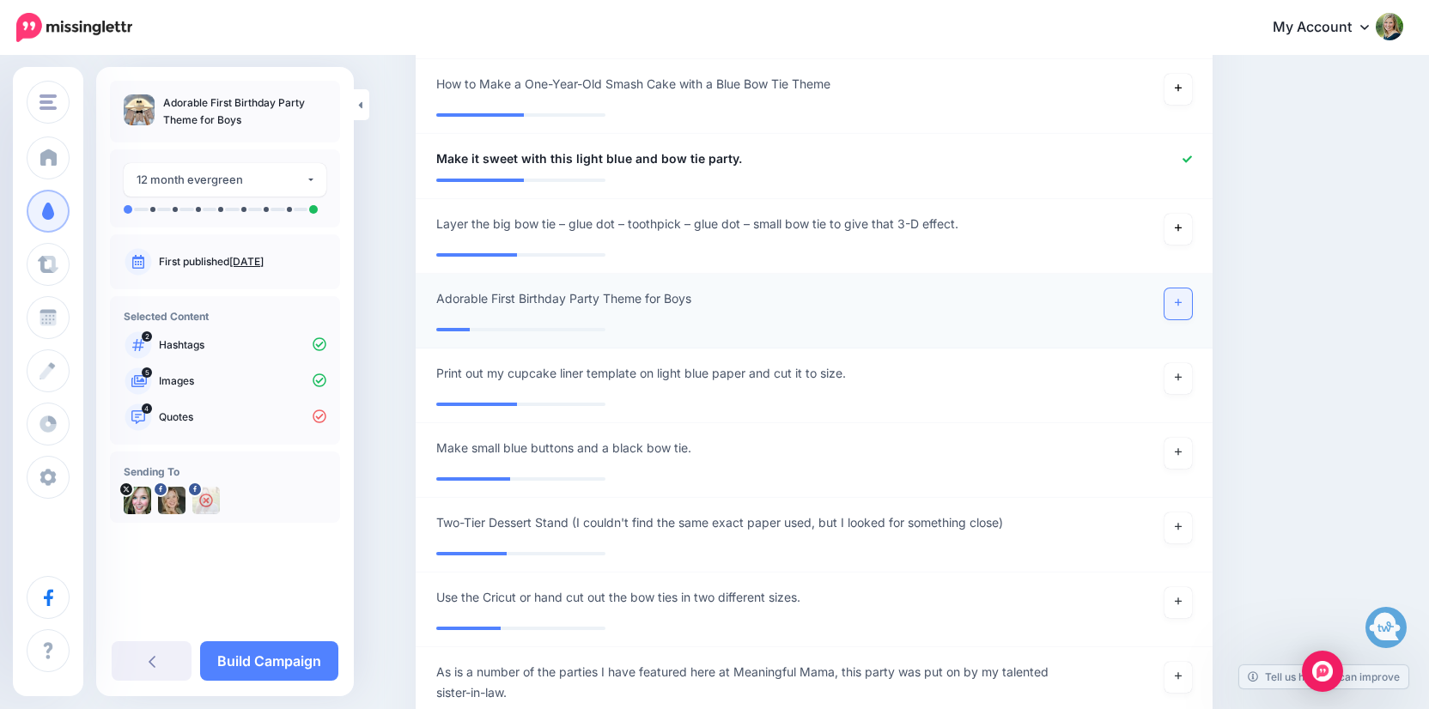
click at [1186, 291] on link at bounding box center [1178, 304] width 27 height 31
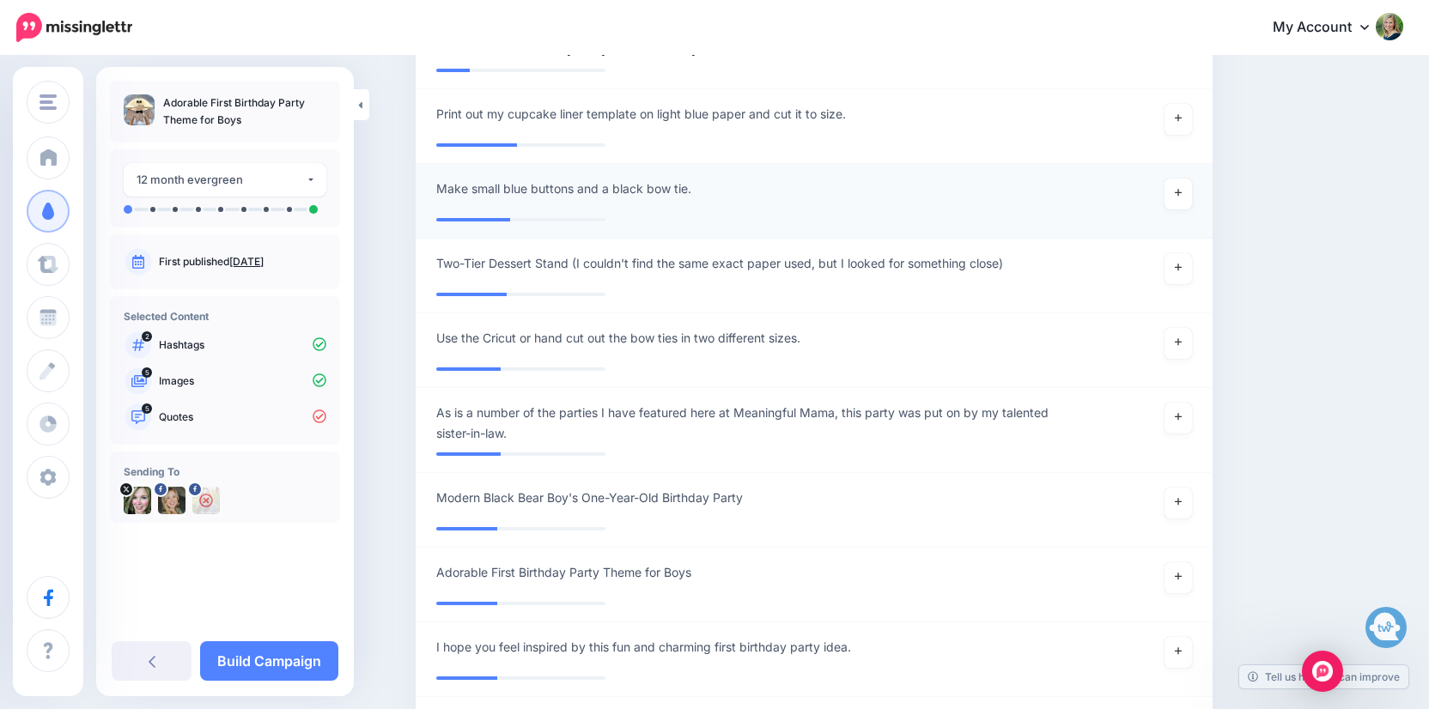
scroll to position [1691, 0]
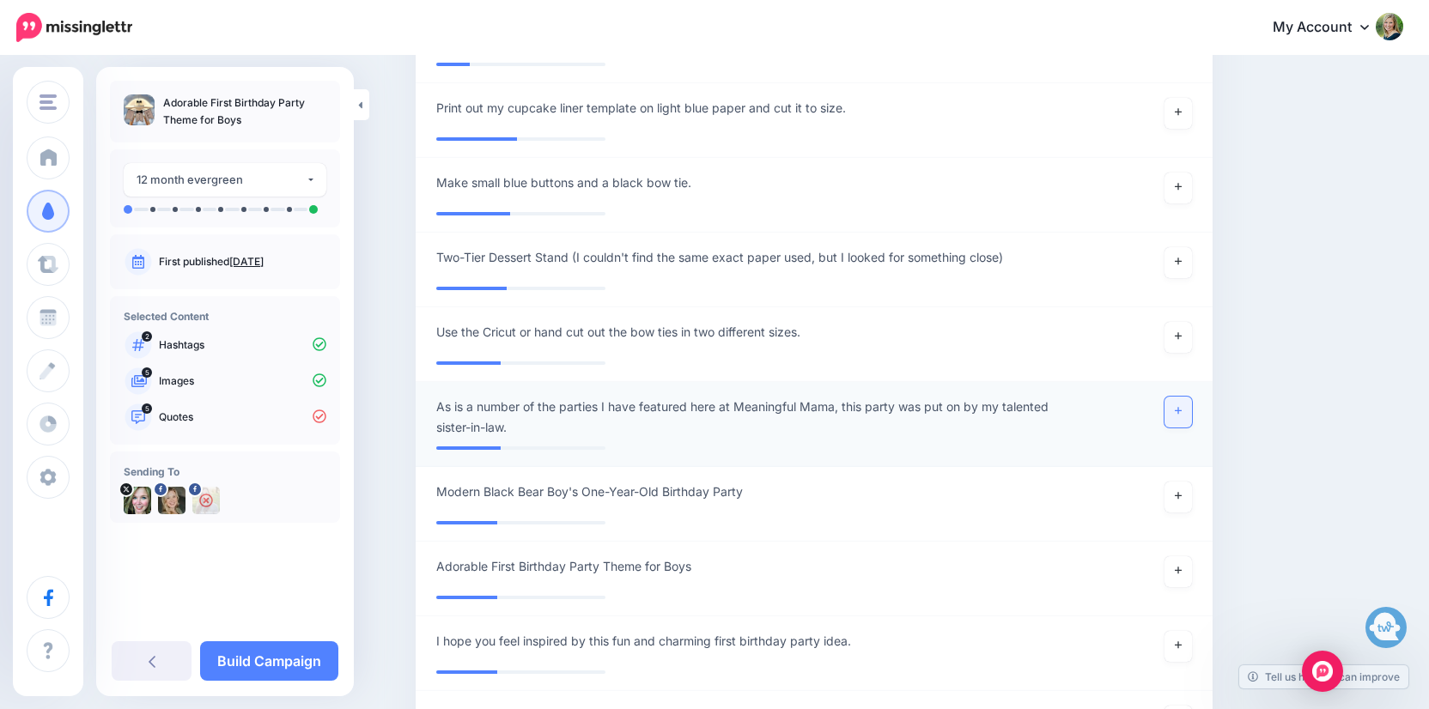
click at [1182, 410] on link at bounding box center [1178, 412] width 27 height 31
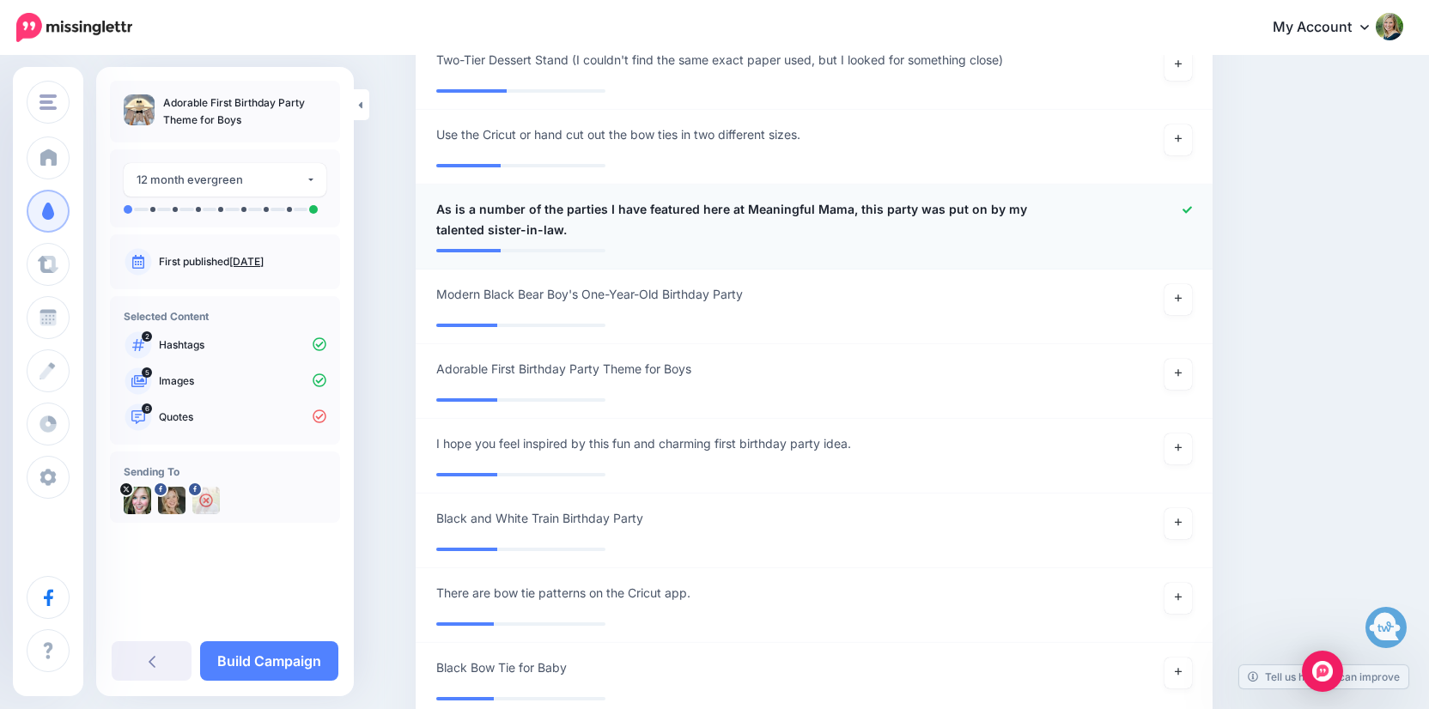
scroll to position [1916, 0]
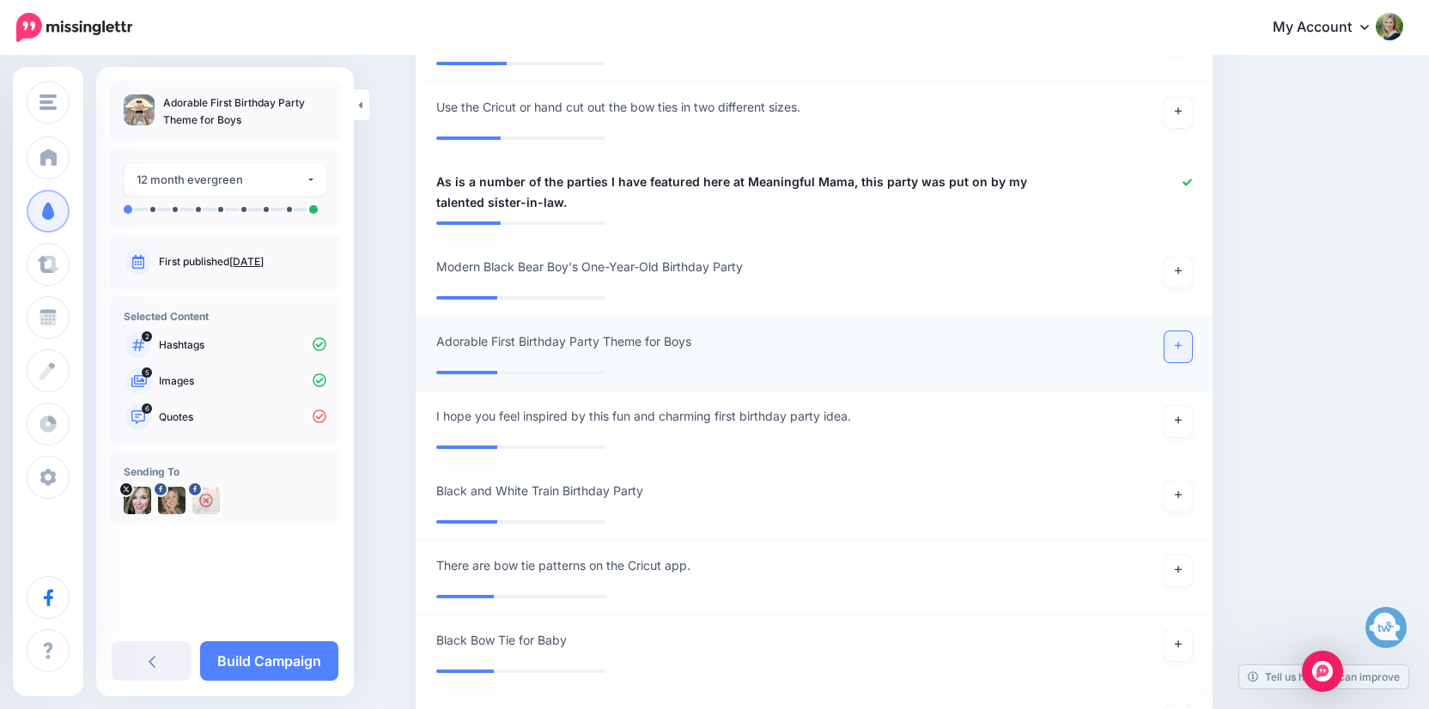
click at [1178, 343] on icon at bounding box center [1178, 346] width 7 height 7
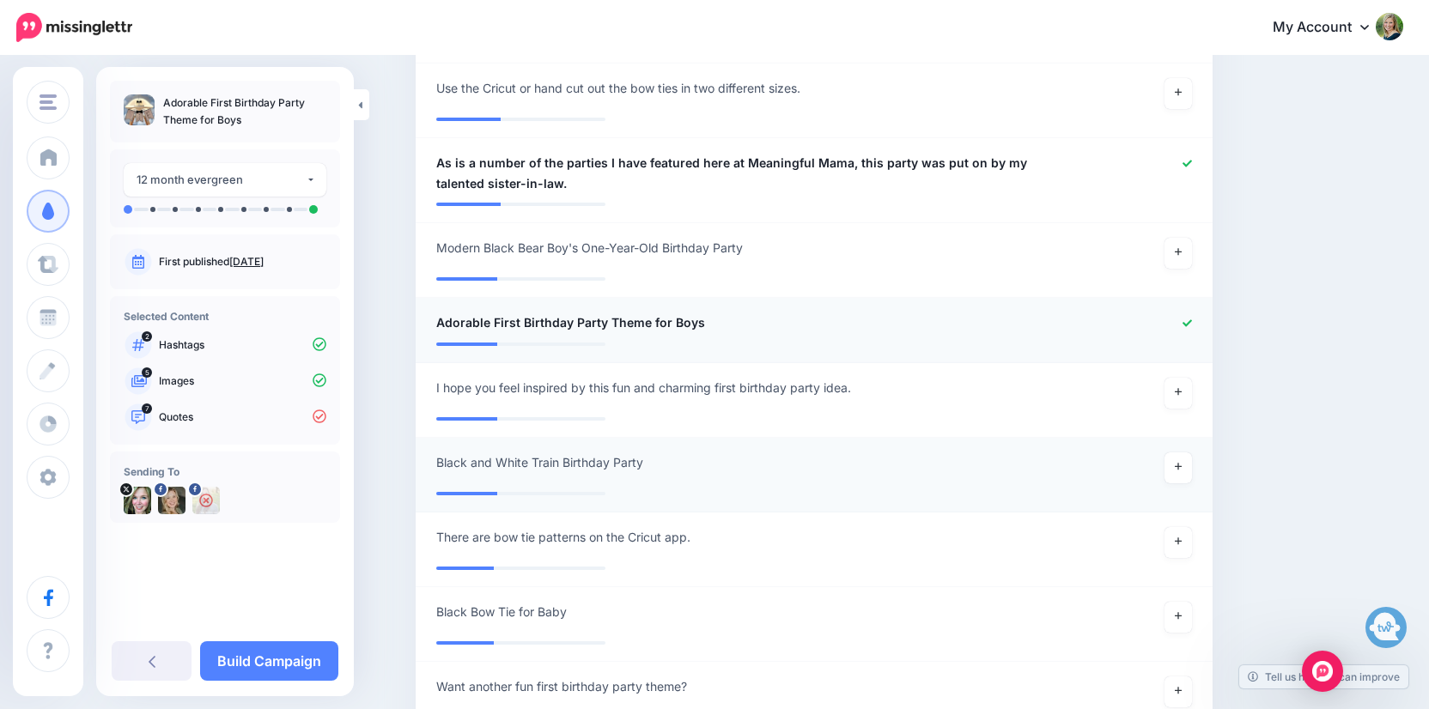
scroll to position [1937, 0]
click at [1167, 390] on link at bounding box center [1178, 391] width 27 height 31
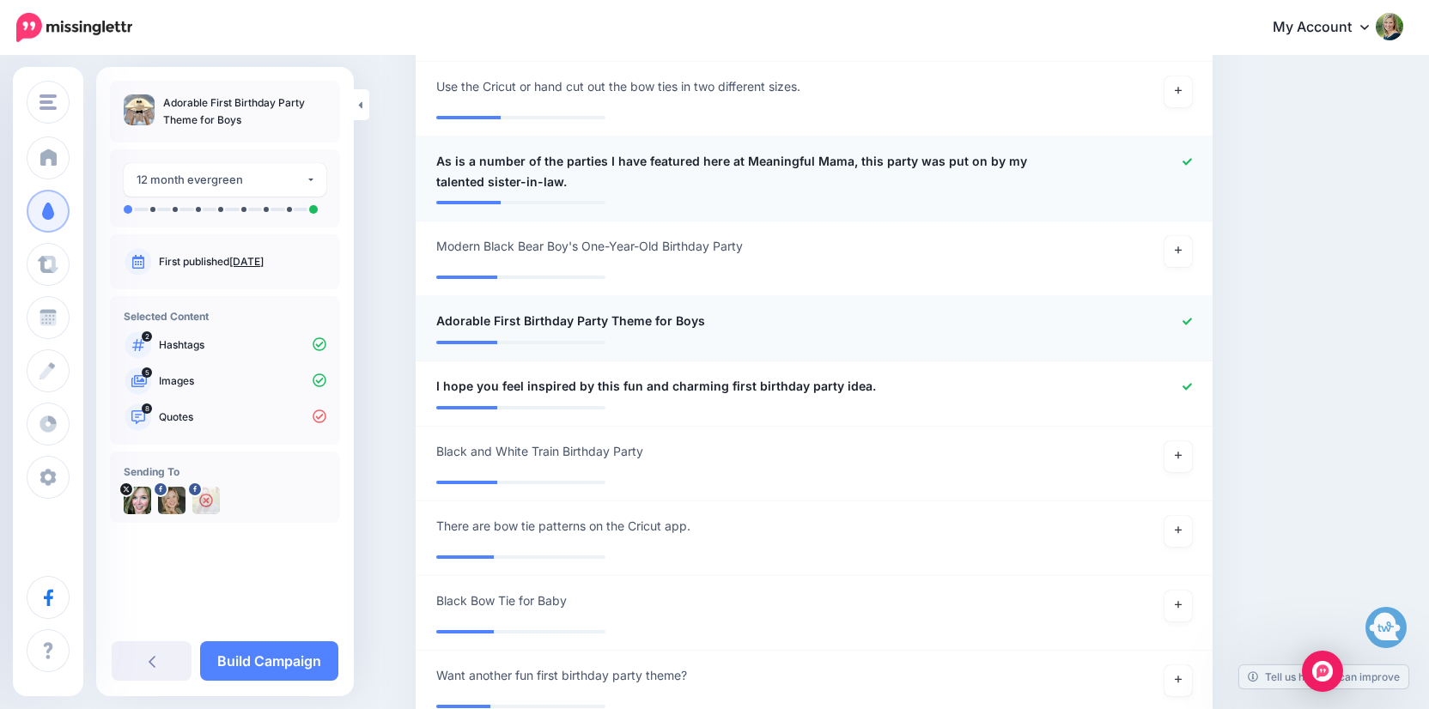
click at [1188, 158] on icon at bounding box center [1187, 161] width 9 height 7
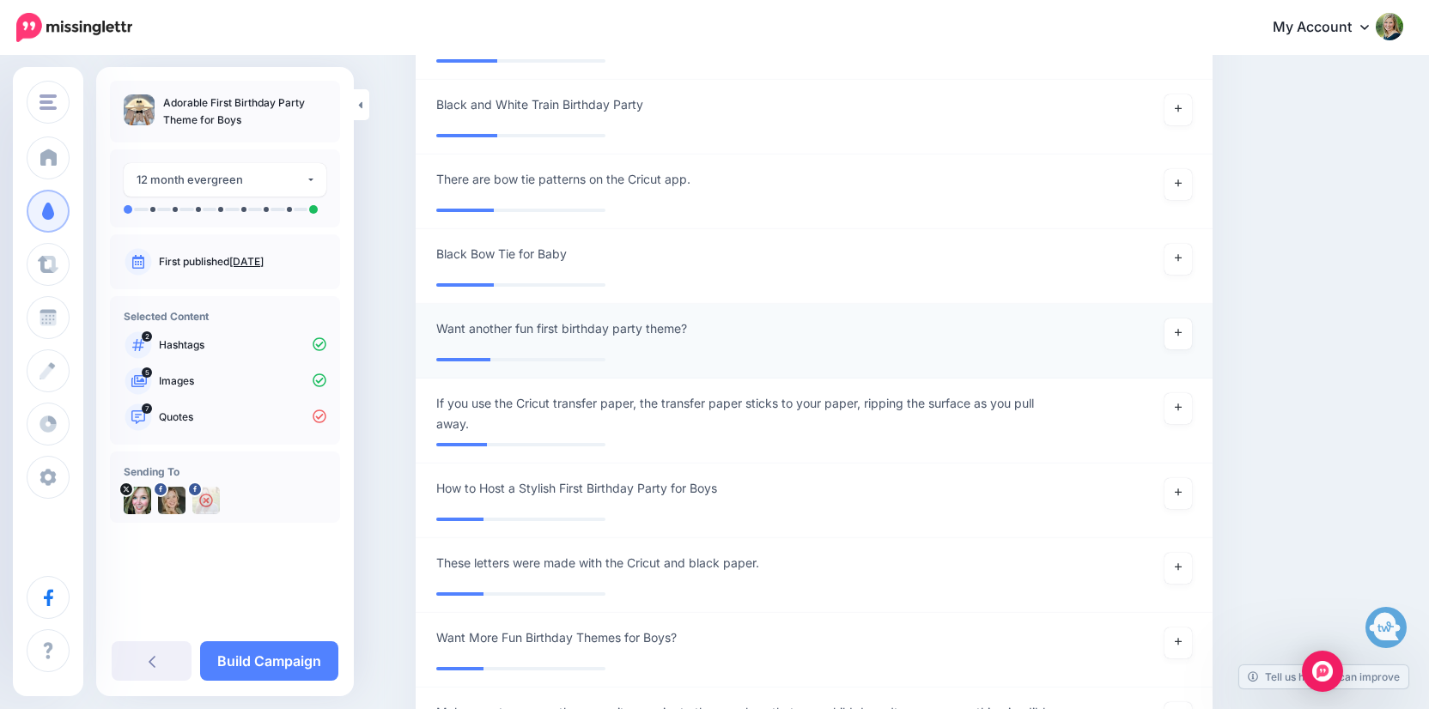
scroll to position [2285, 0]
click at [1181, 327] on icon at bounding box center [1178, 331] width 7 height 9
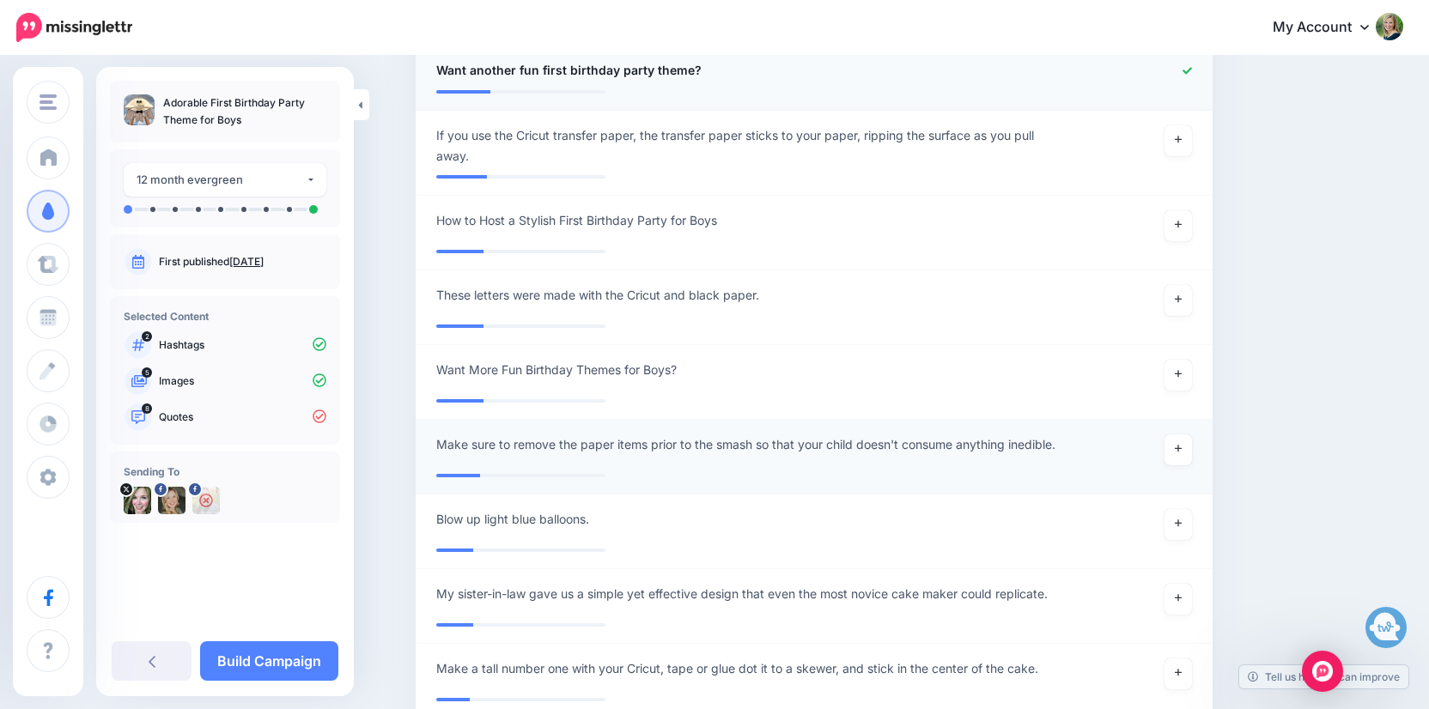
scroll to position [2551, 0]
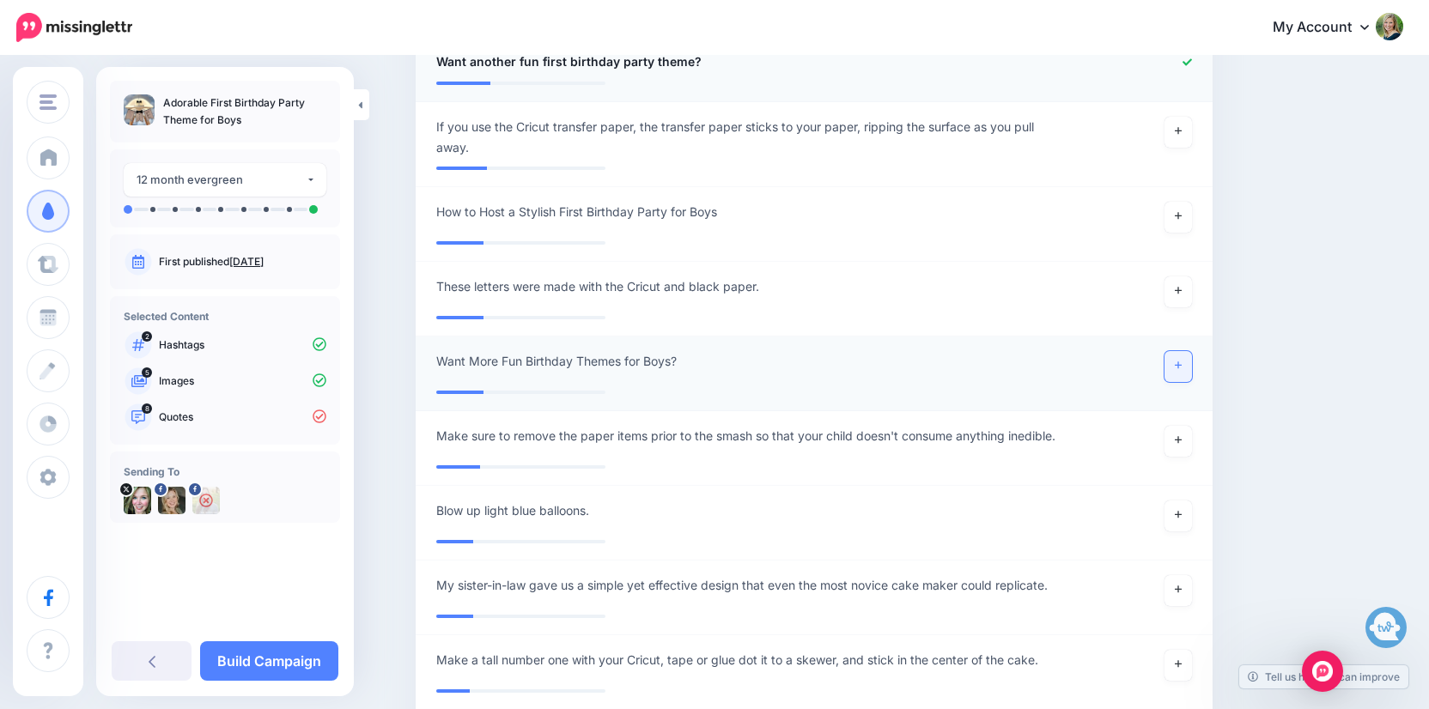
click at [1182, 364] on link at bounding box center [1178, 366] width 27 height 31
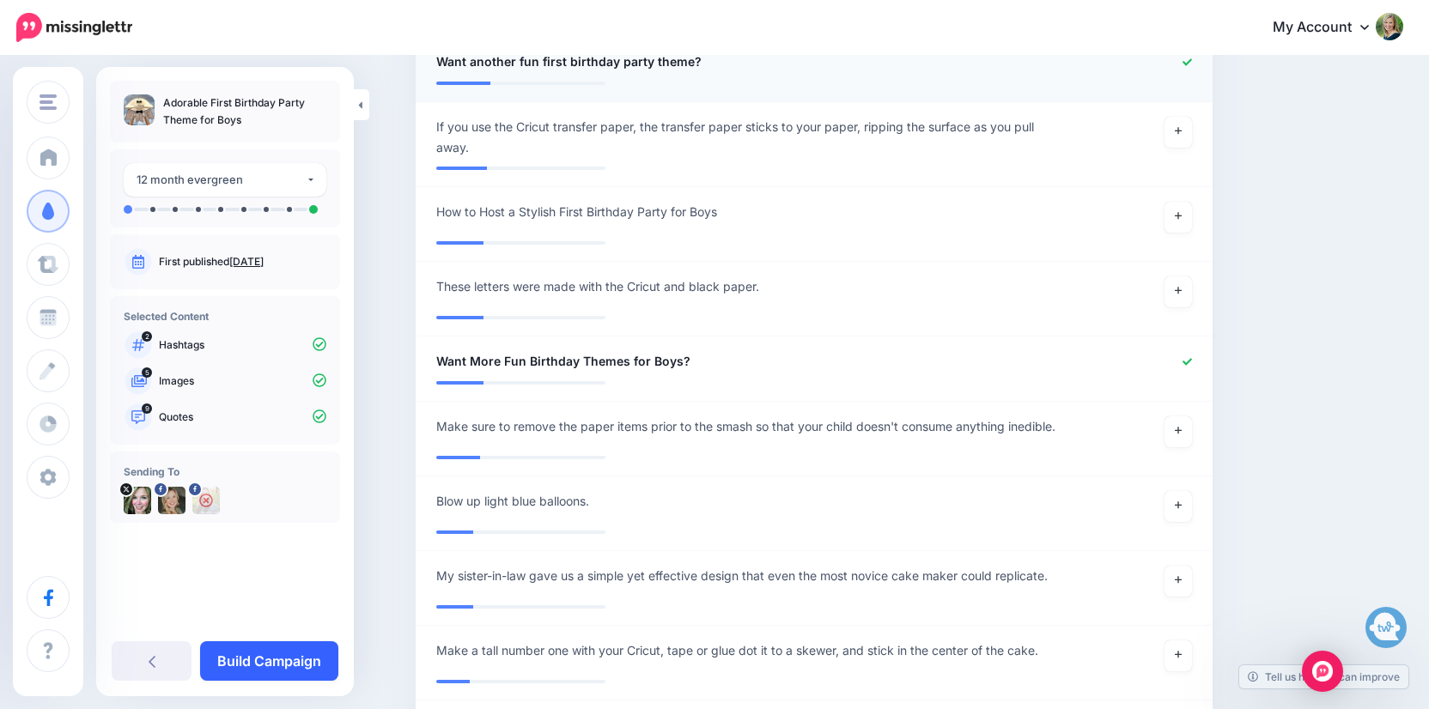
click at [301, 663] on link "Build Campaign" at bounding box center [269, 662] width 138 height 40
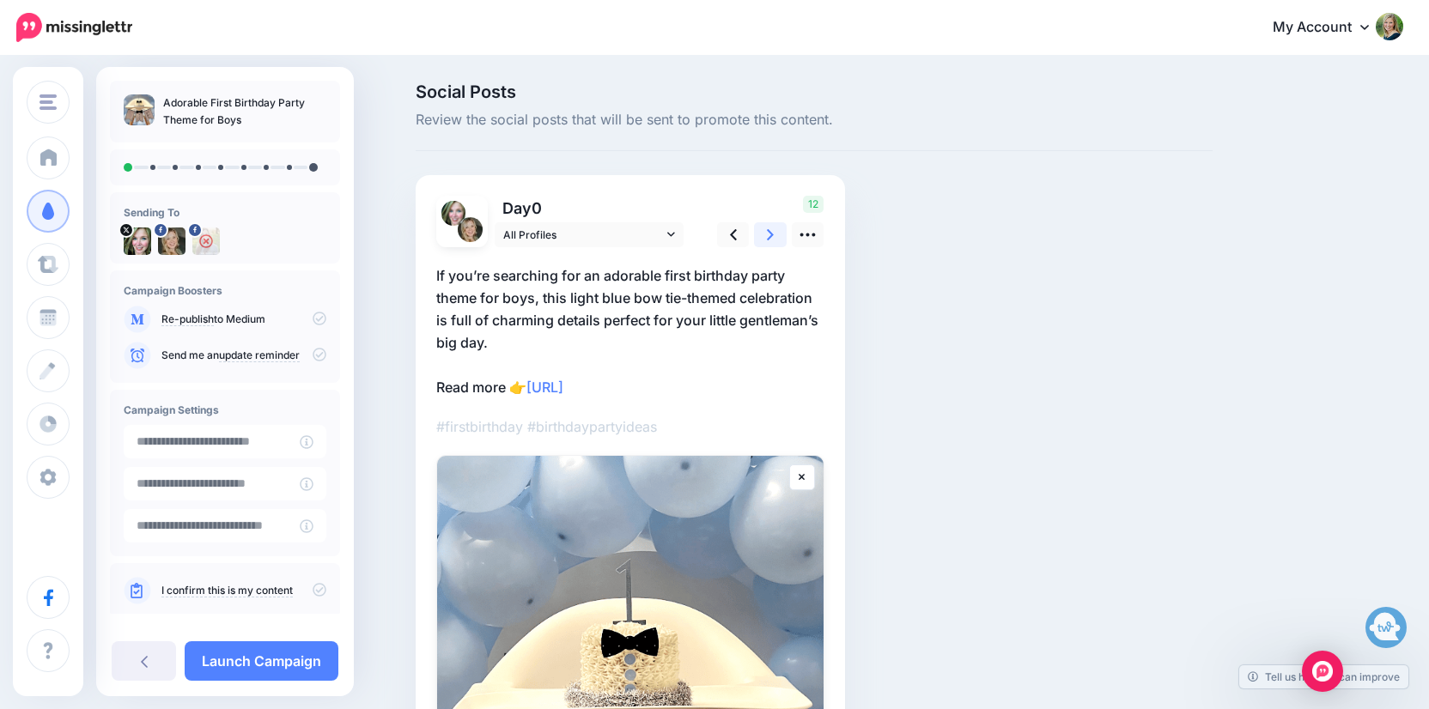
click at [770, 230] on icon at bounding box center [770, 234] width 7 height 11
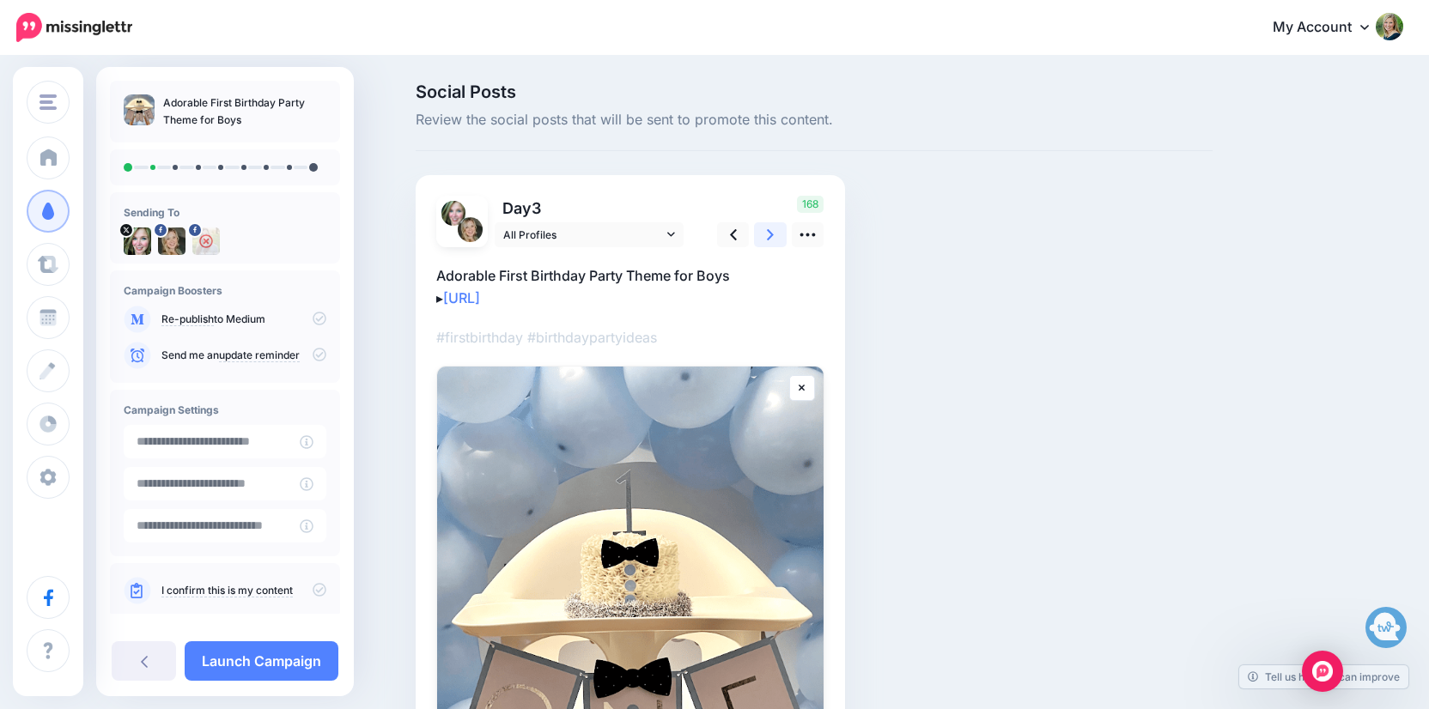
click at [770, 230] on icon at bounding box center [770, 234] width 7 height 11
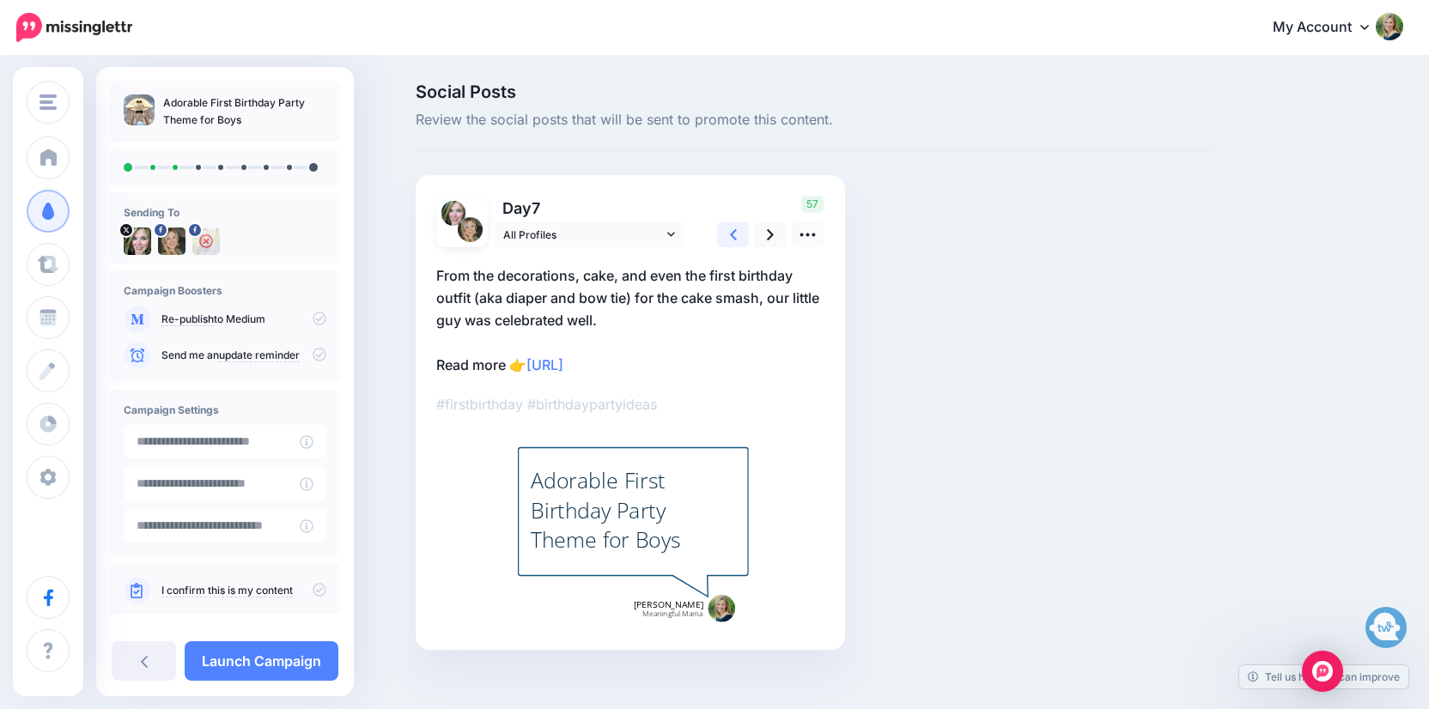
click at [734, 235] on icon at bounding box center [733, 235] width 7 height 18
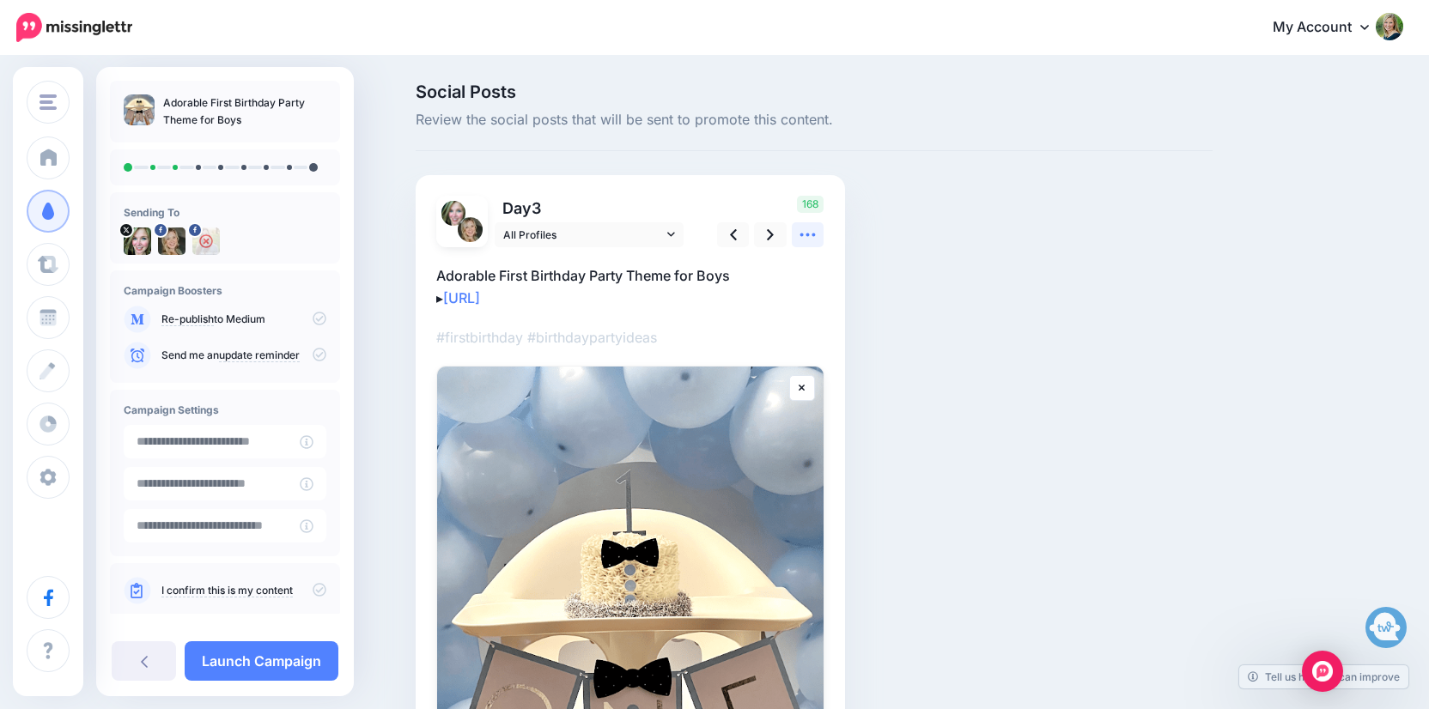
click at [817, 239] on icon at bounding box center [808, 235] width 18 height 18
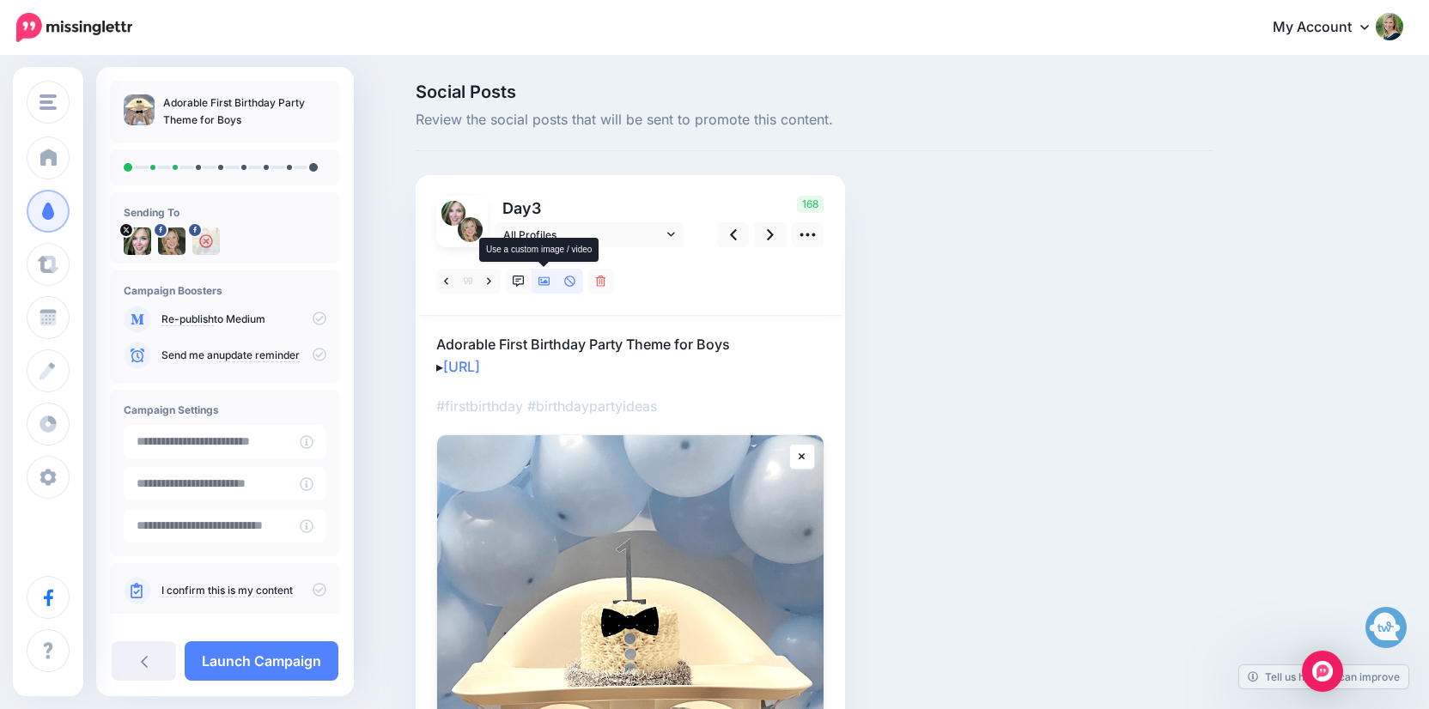
click at [543, 284] on icon at bounding box center [545, 281] width 12 height 9
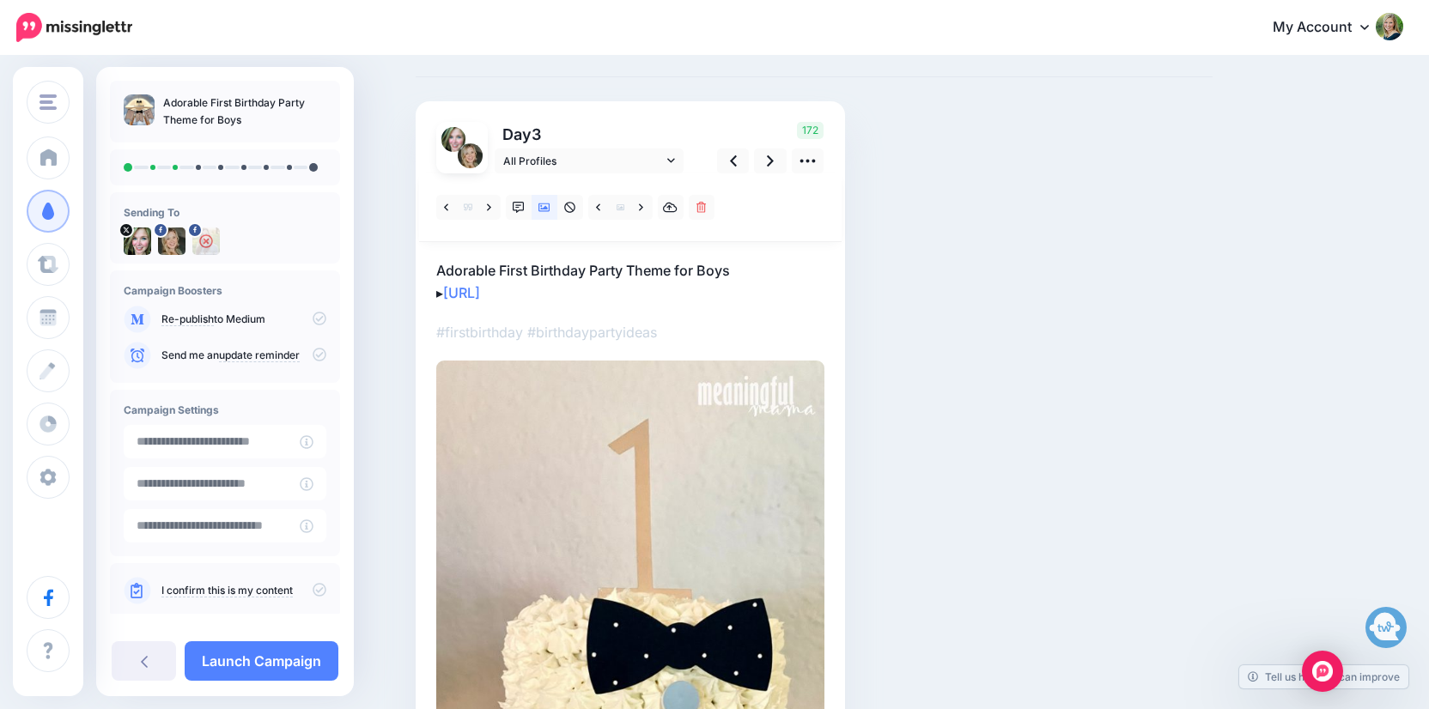
scroll to position [65, 0]
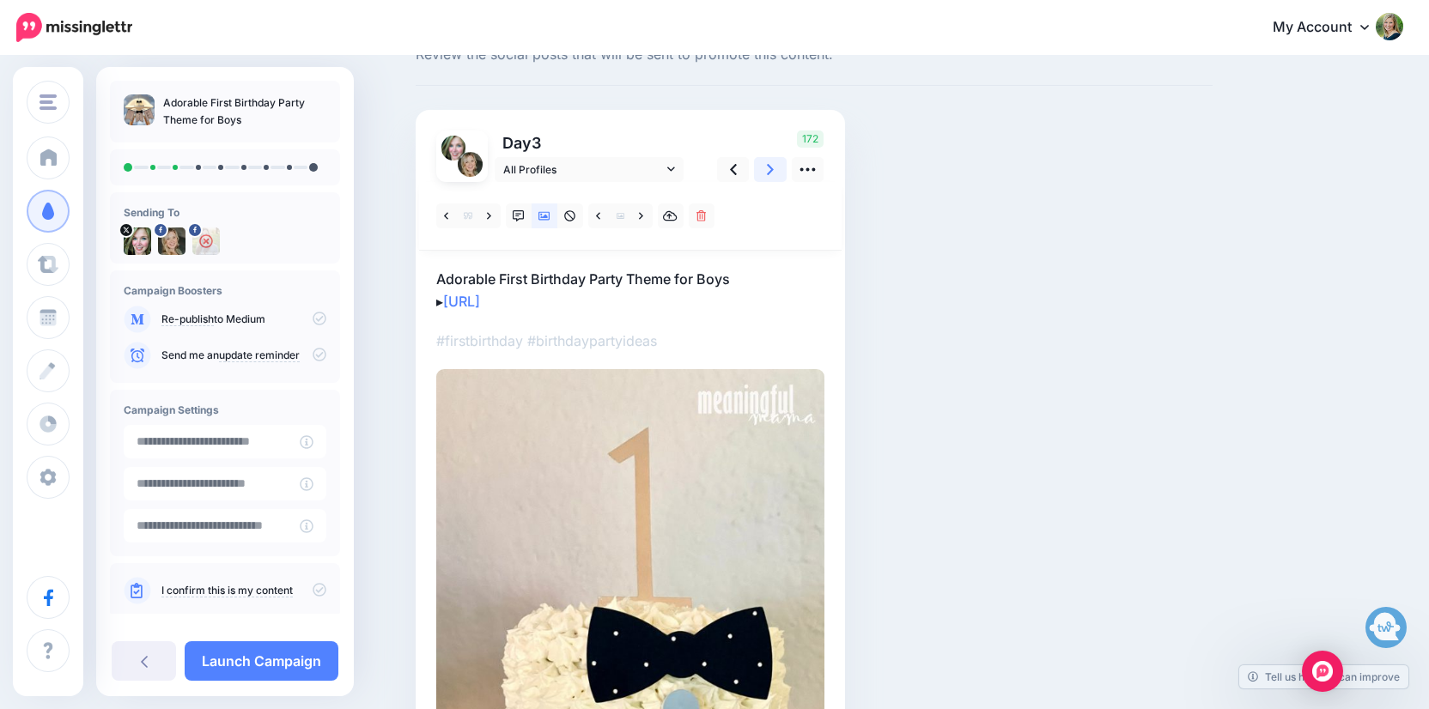
click at [767, 173] on icon at bounding box center [770, 170] width 7 height 18
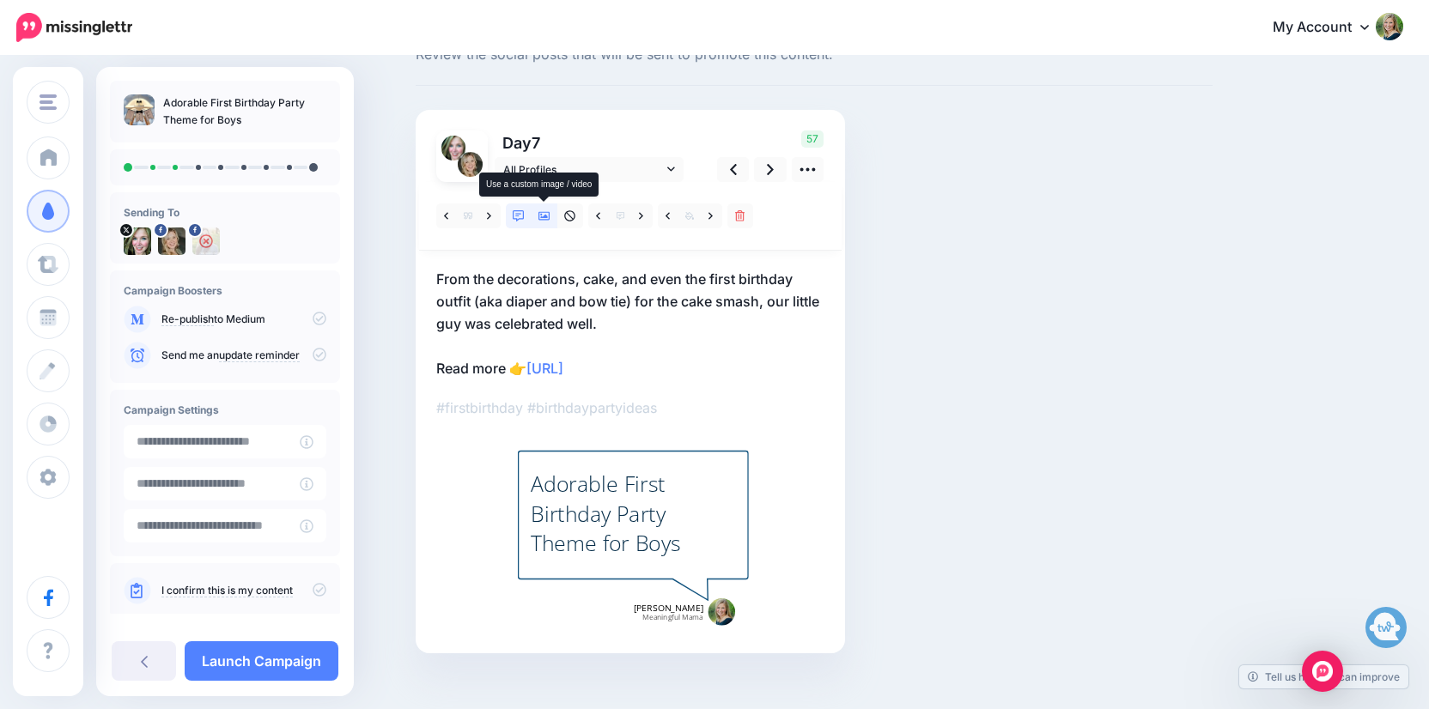
click at [547, 217] on icon at bounding box center [545, 216] width 12 height 9
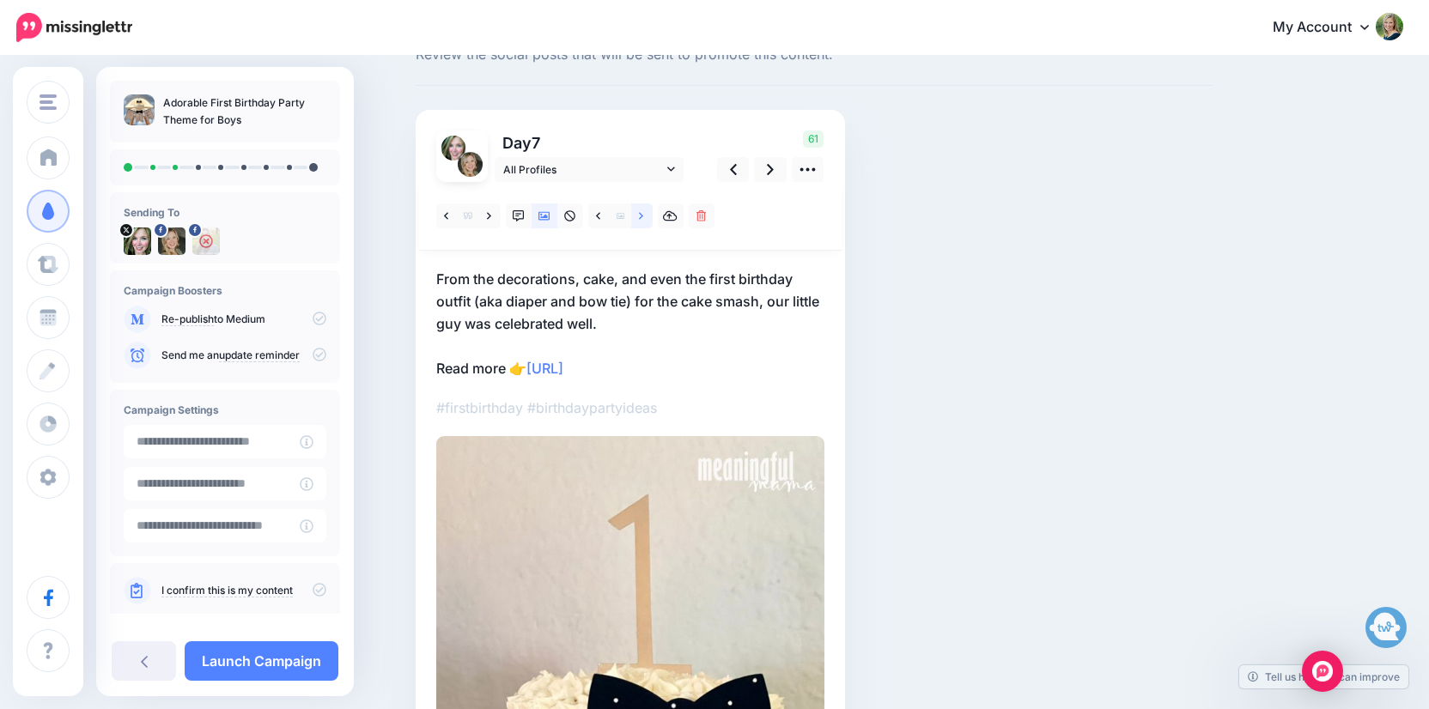
click at [646, 216] on link at bounding box center [641, 216] width 21 height 25
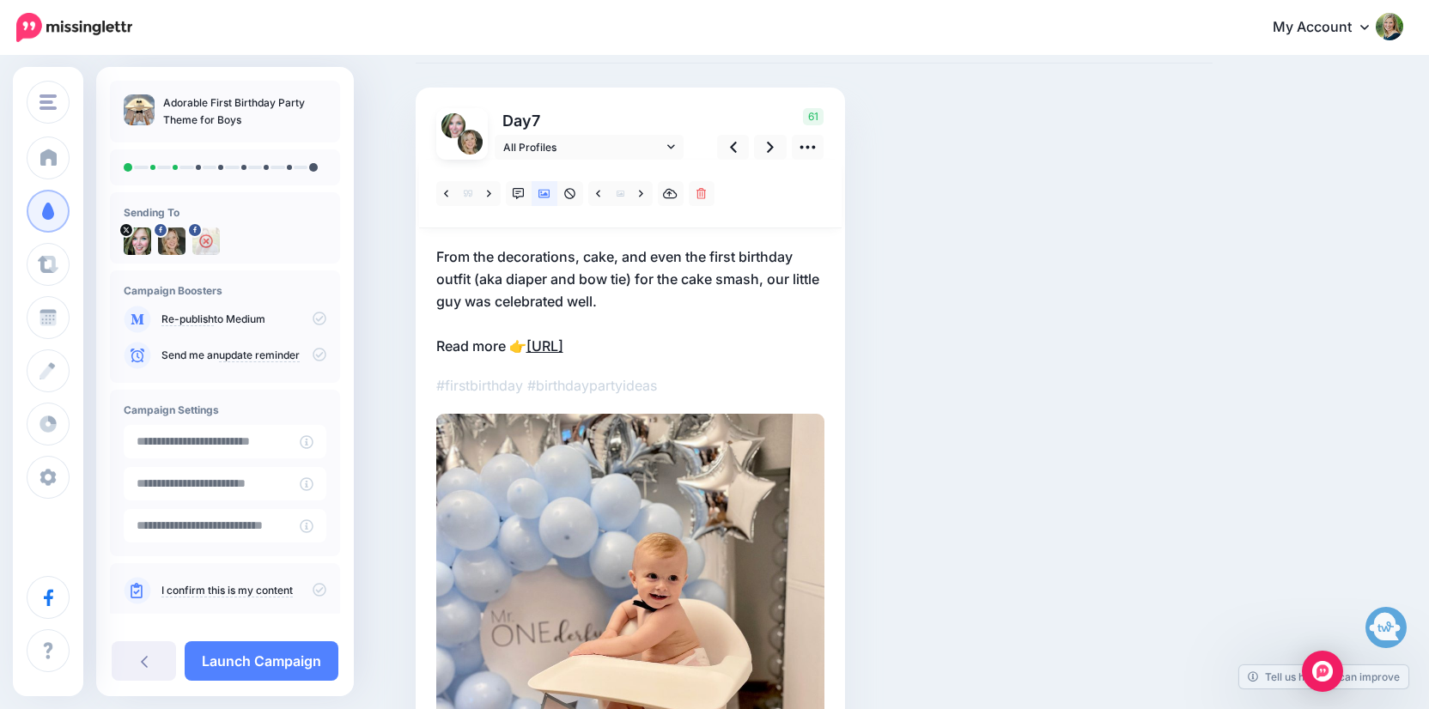
scroll to position [95, 0]
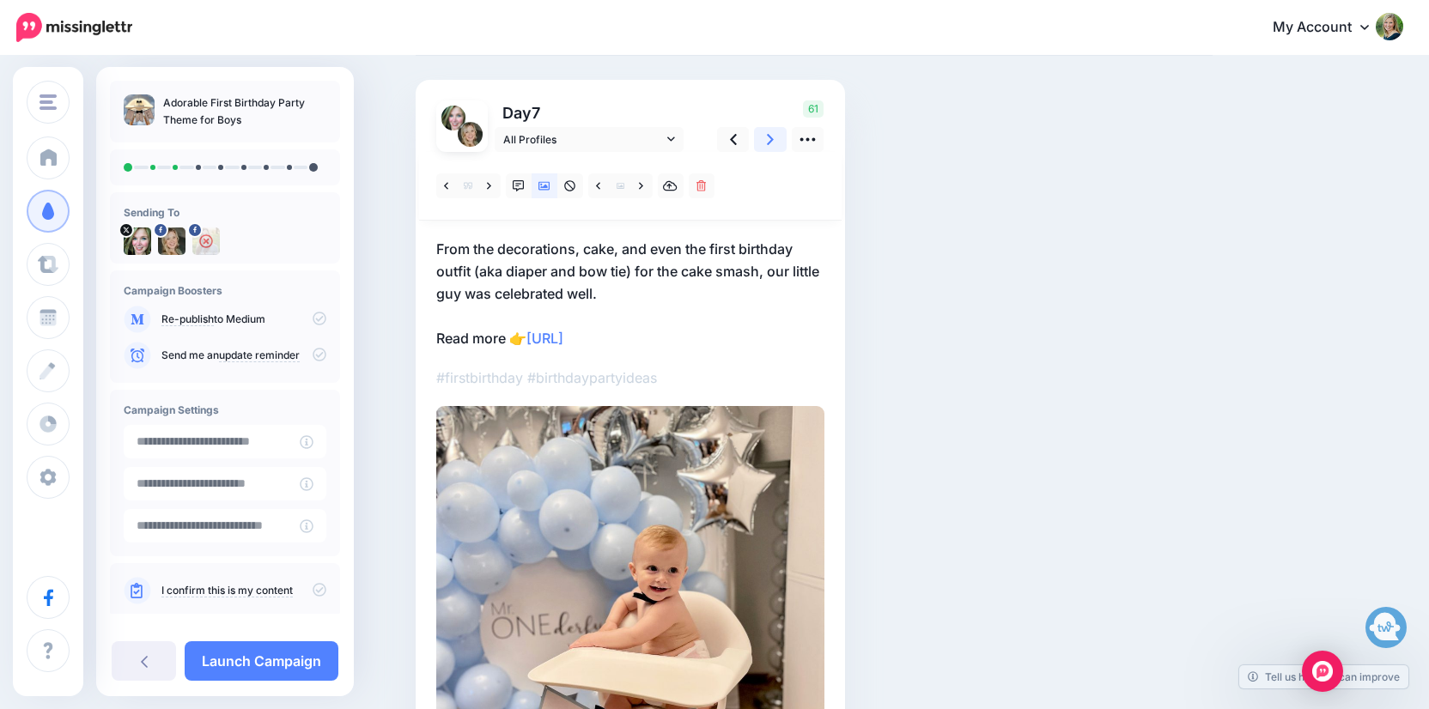
click at [764, 142] on link at bounding box center [770, 139] width 33 height 25
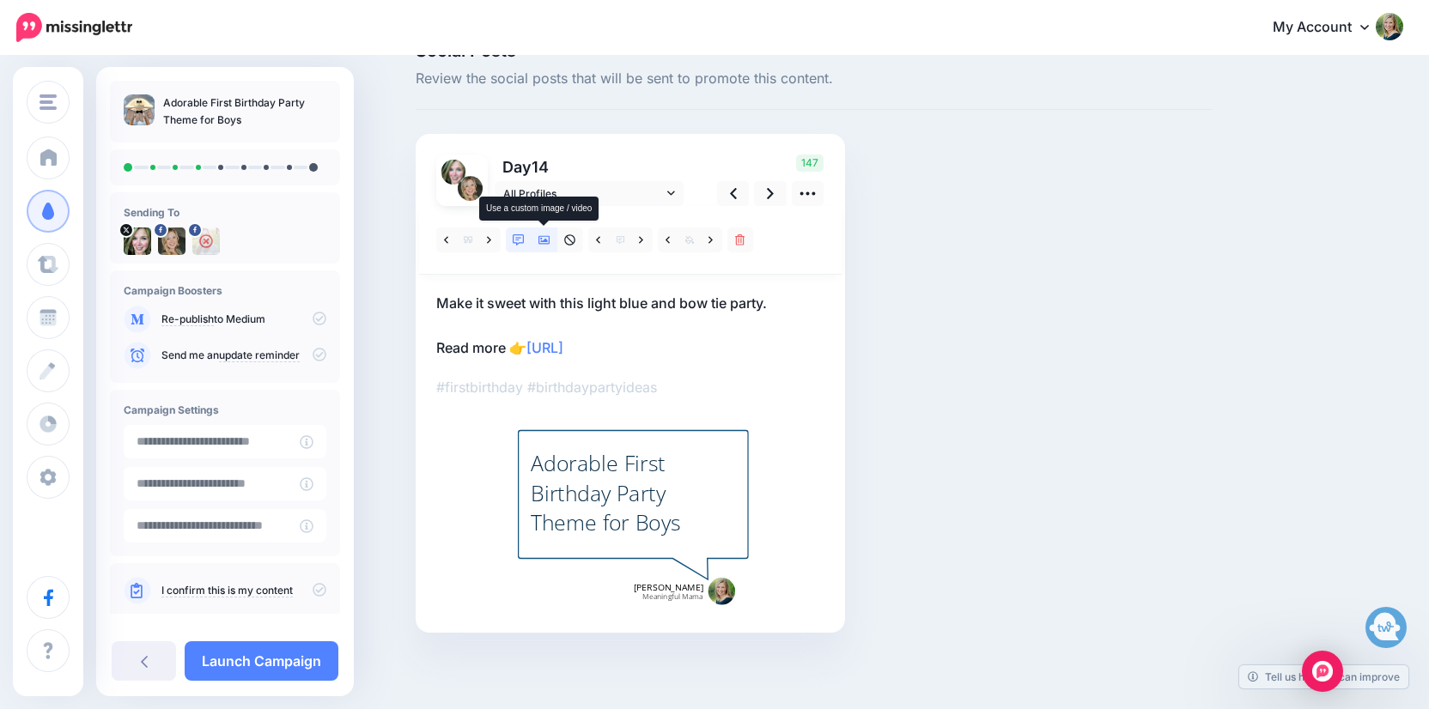
click at [545, 243] on icon at bounding box center [545, 240] width 12 height 9
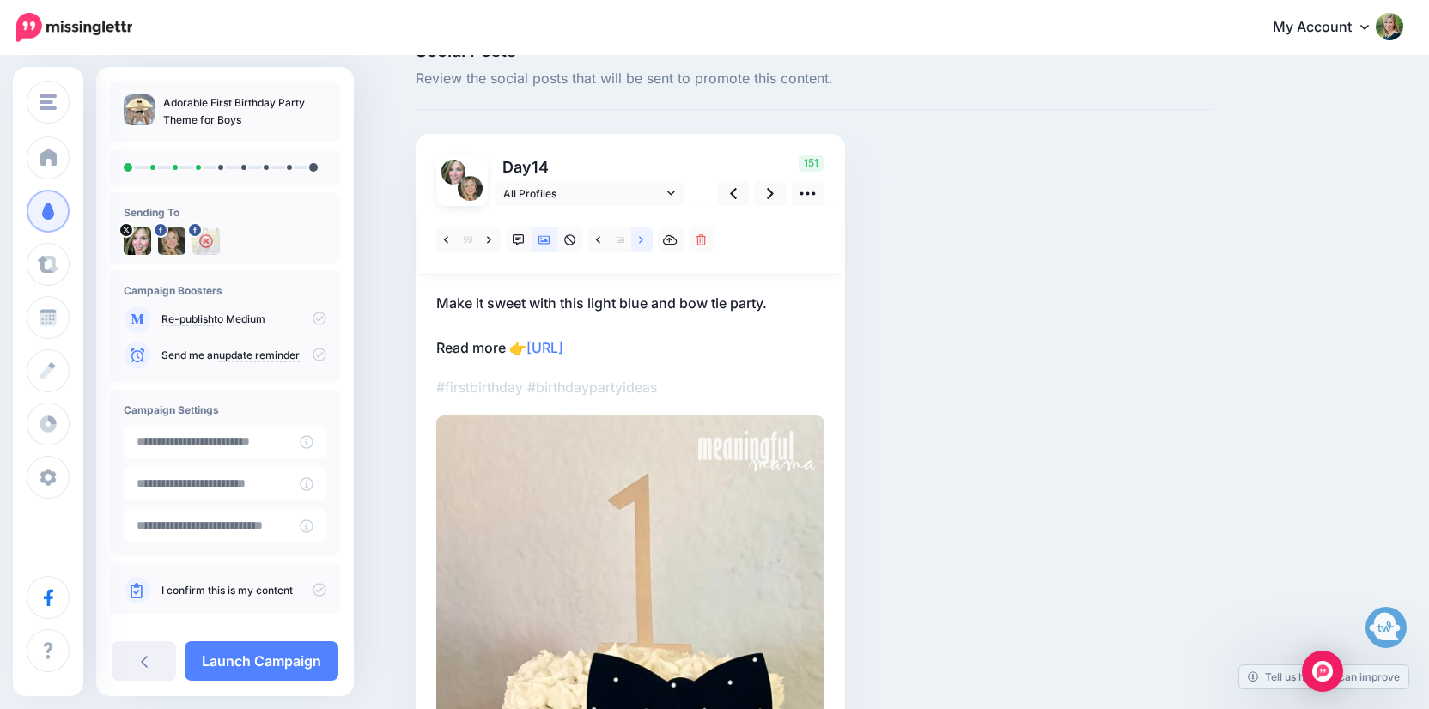
click at [643, 238] on icon at bounding box center [641, 240] width 4 height 12
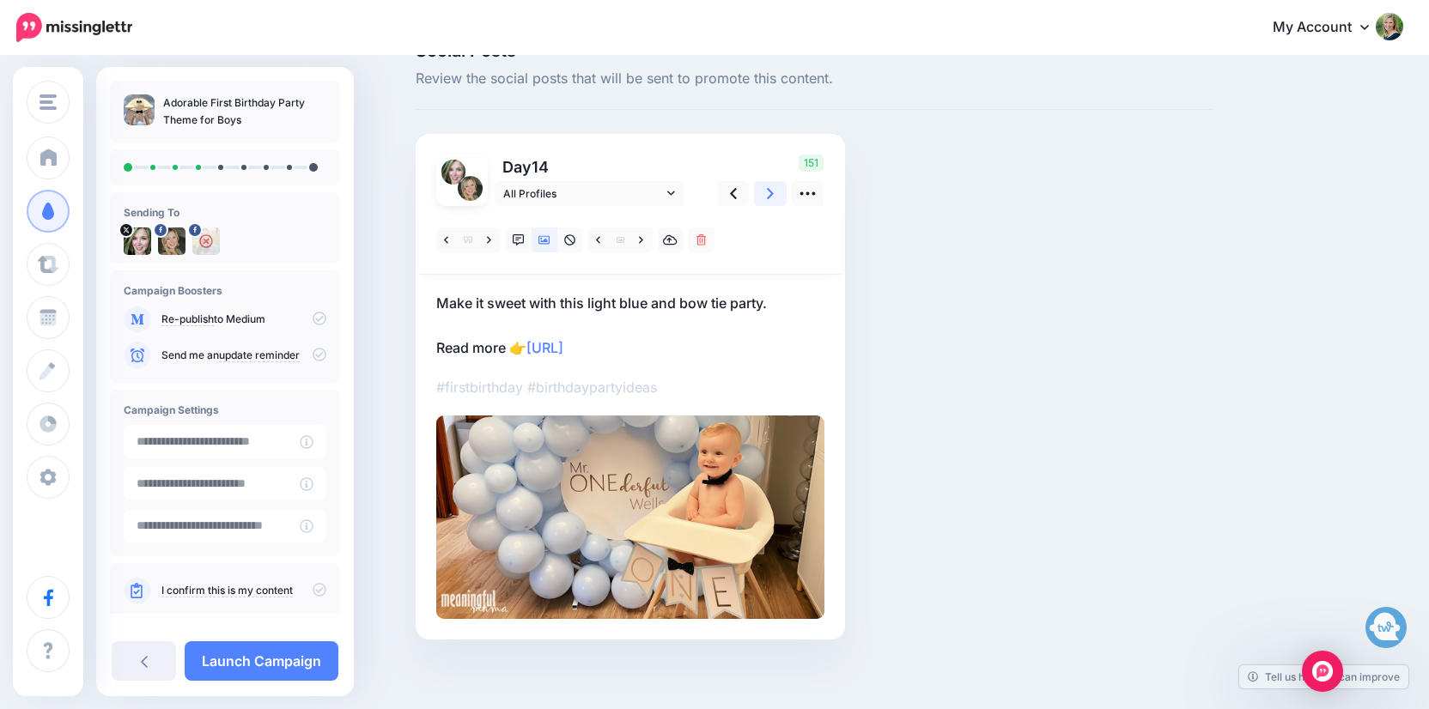
click at [771, 192] on icon at bounding box center [770, 193] width 7 height 11
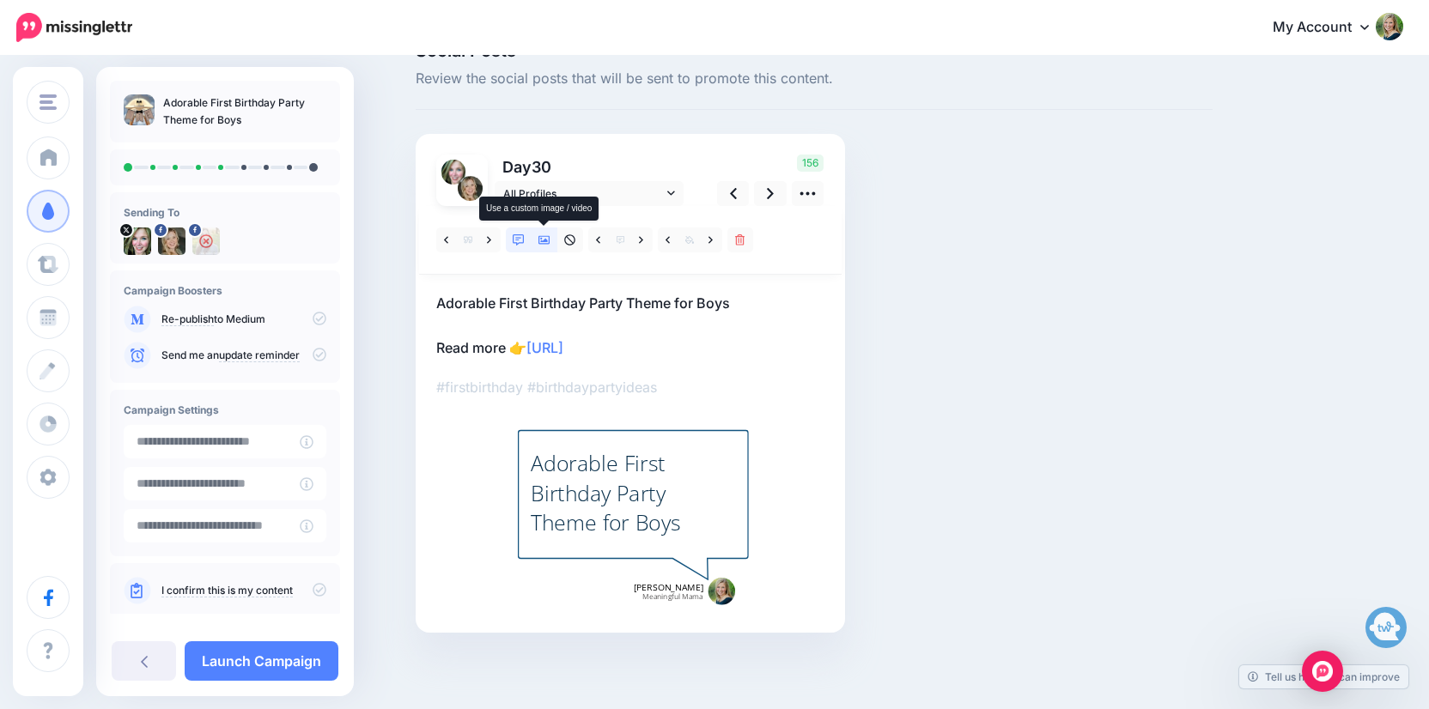
click at [547, 242] on icon at bounding box center [545, 240] width 12 height 12
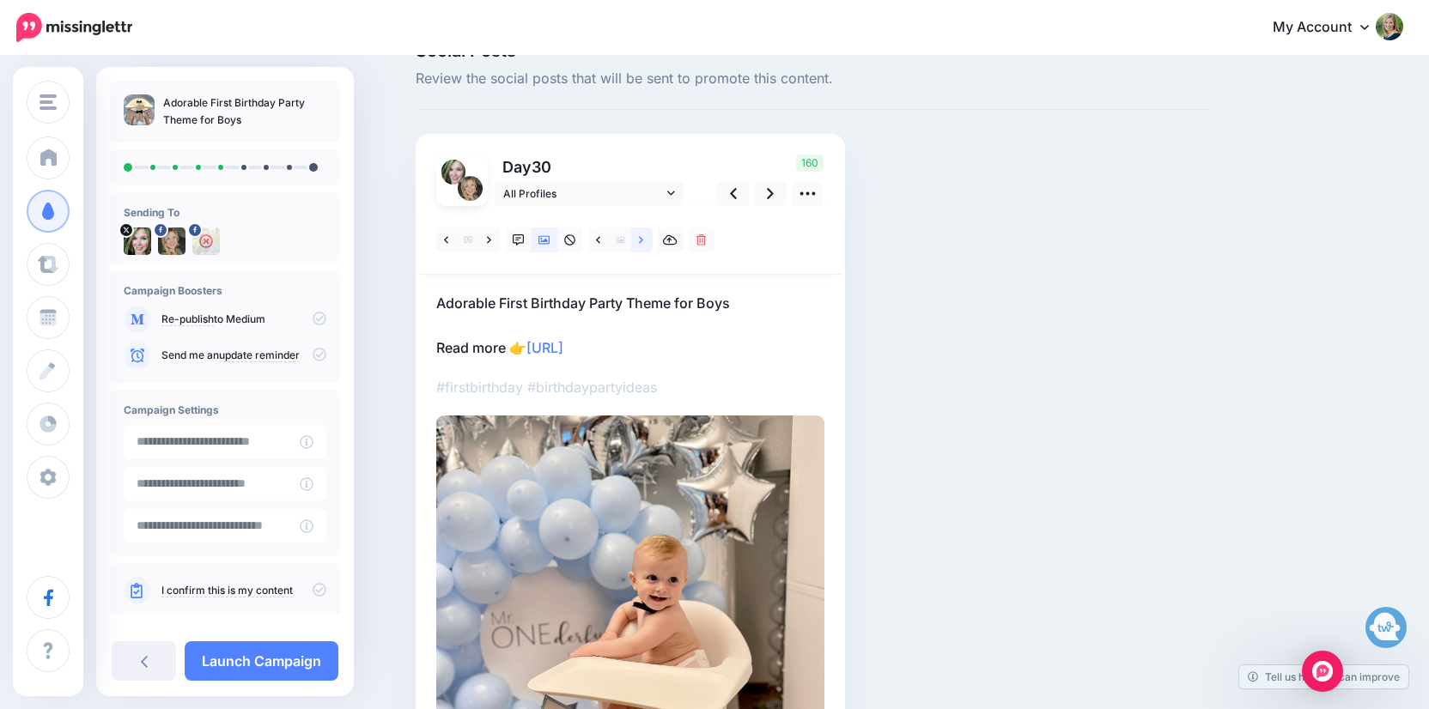
click at [644, 239] on link at bounding box center [641, 240] width 21 height 25
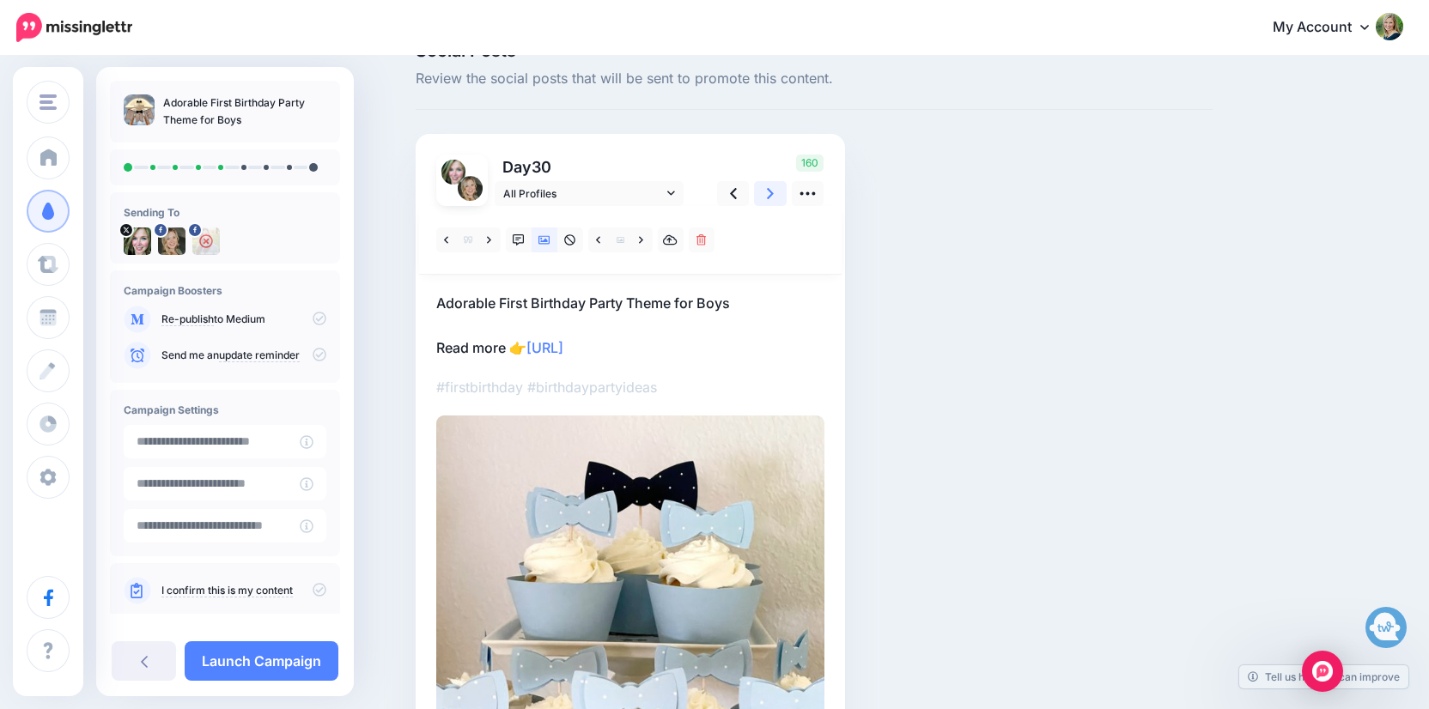
click at [769, 195] on icon at bounding box center [770, 194] width 7 height 18
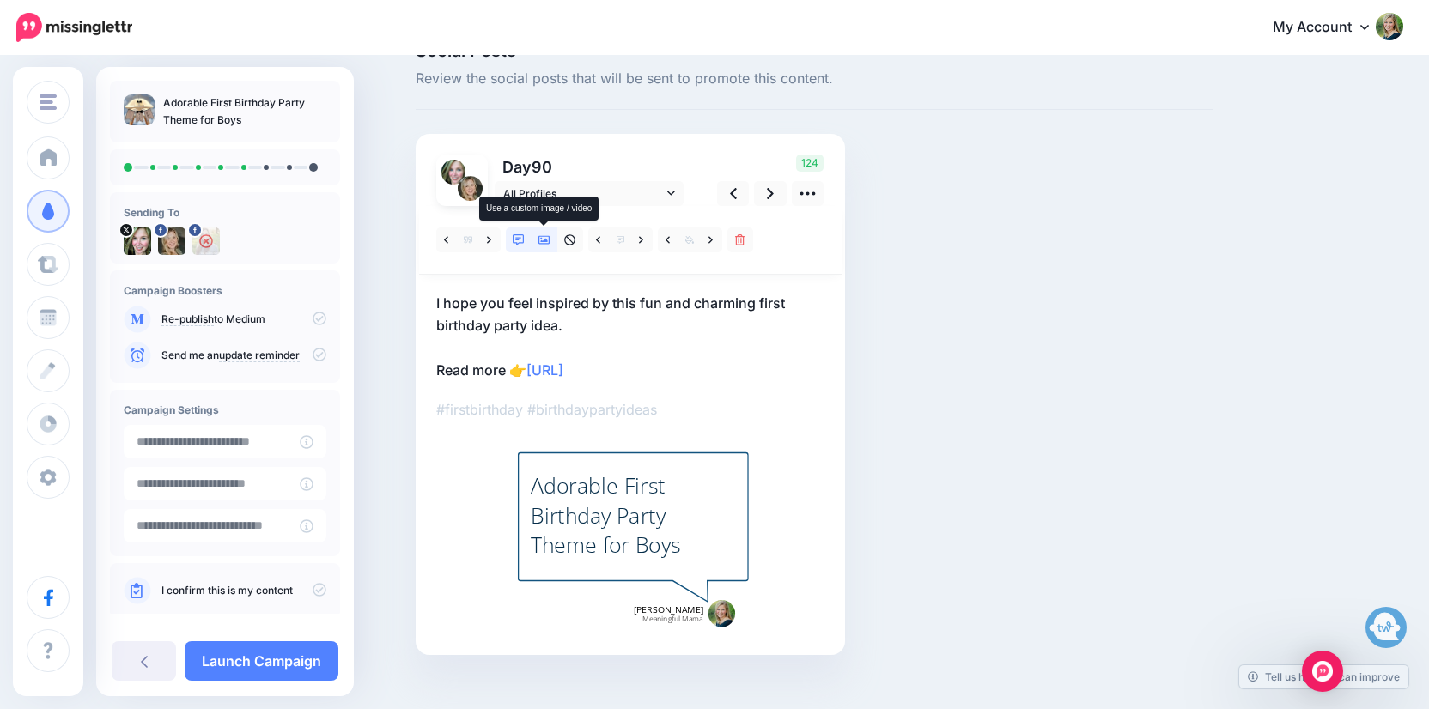
click at [538, 247] on link at bounding box center [545, 240] width 26 height 25
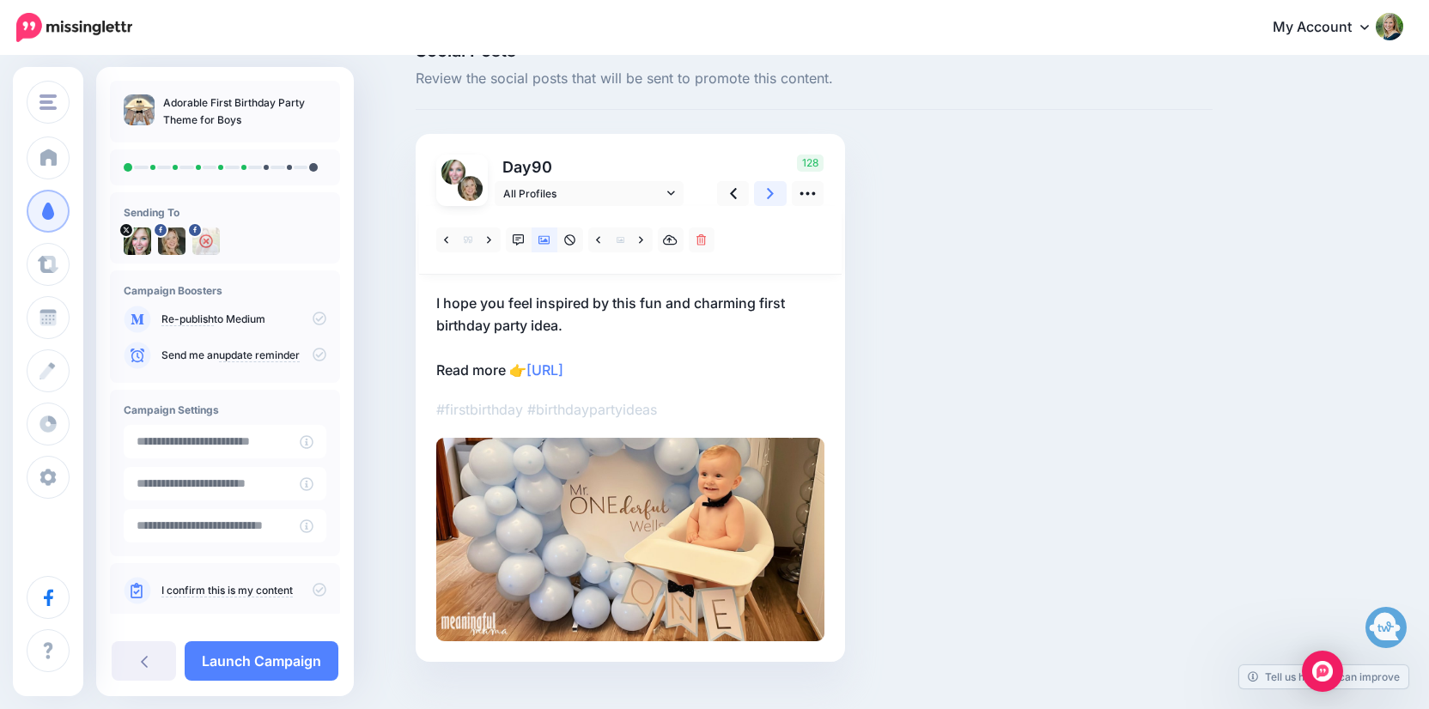
click at [771, 194] on icon at bounding box center [770, 193] width 7 height 11
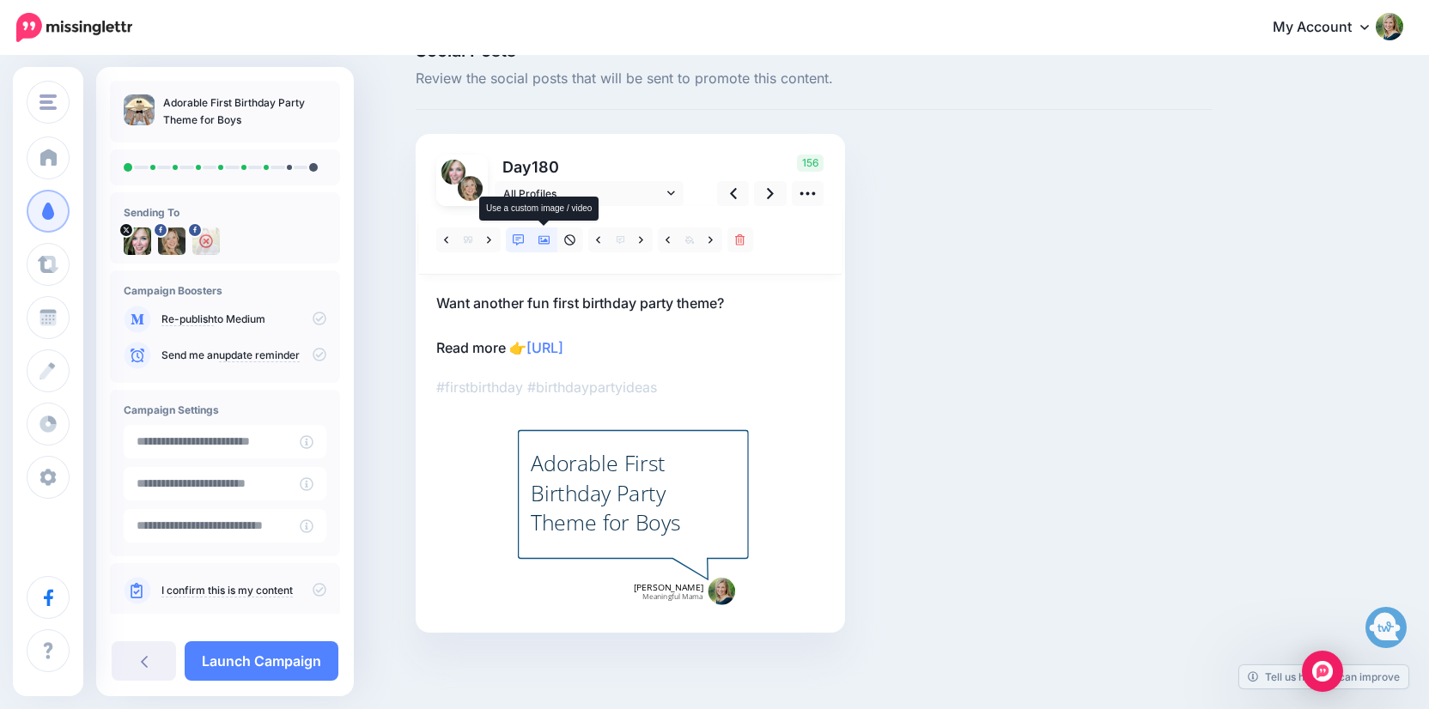
click at [547, 241] on icon at bounding box center [545, 240] width 12 height 9
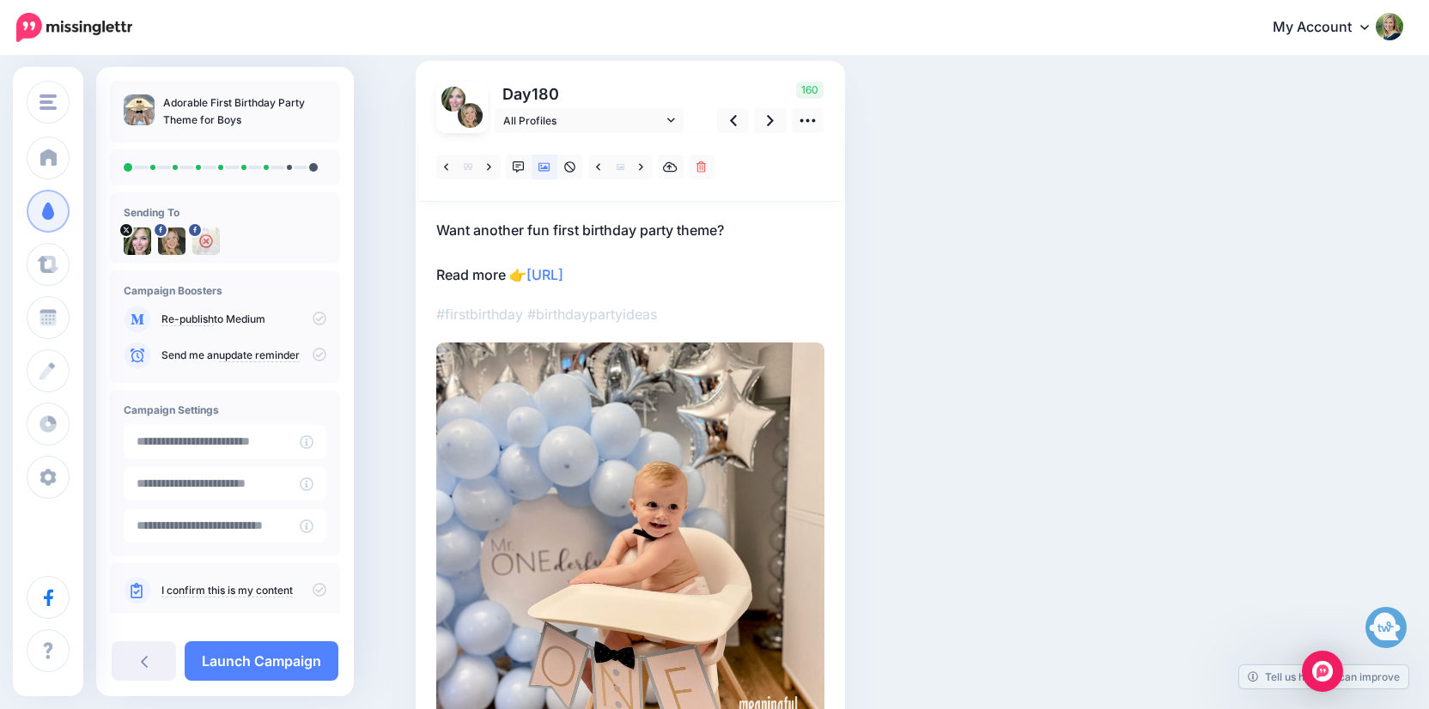
scroll to position [115, 0]
click at [770, 123] on icon at bounding box center [770, 119] width 7 height 11
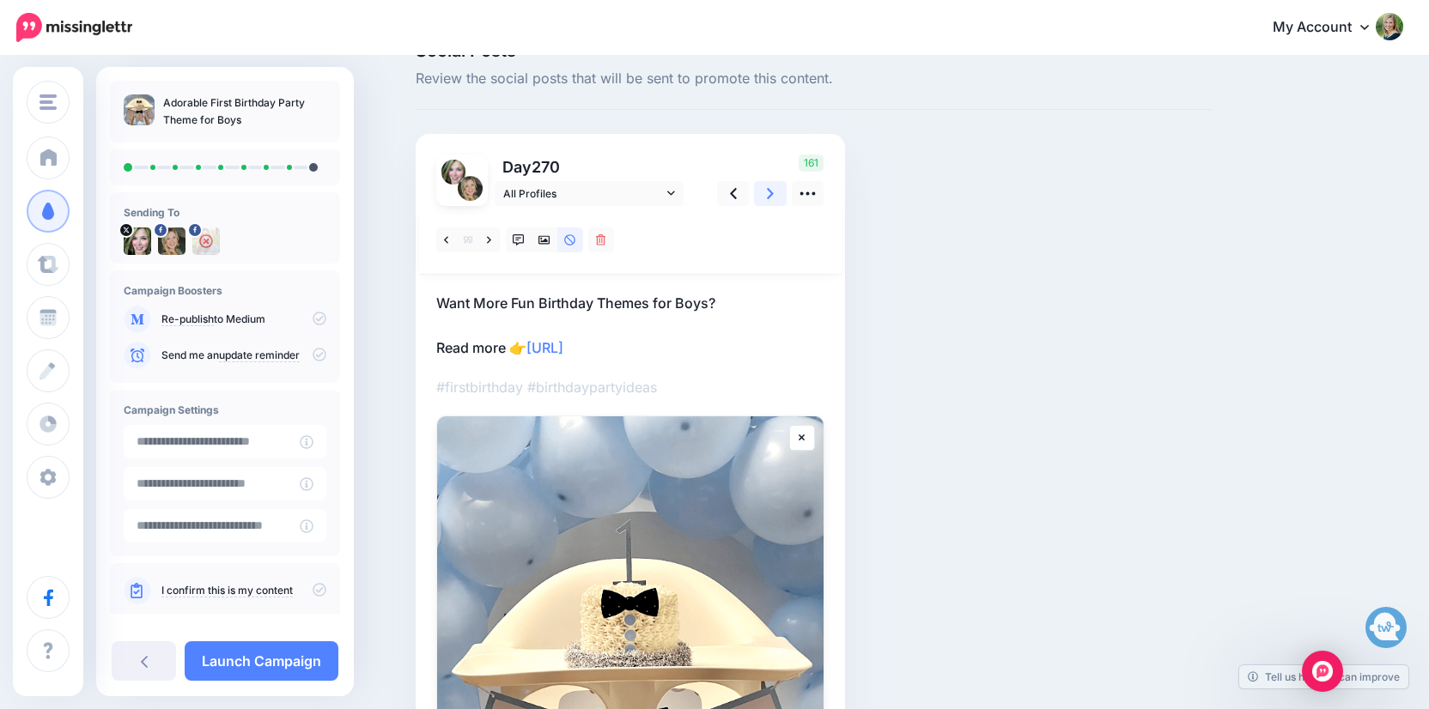
click at [769, 197] on icon at bounding box center [770, 193] width 7 height 11
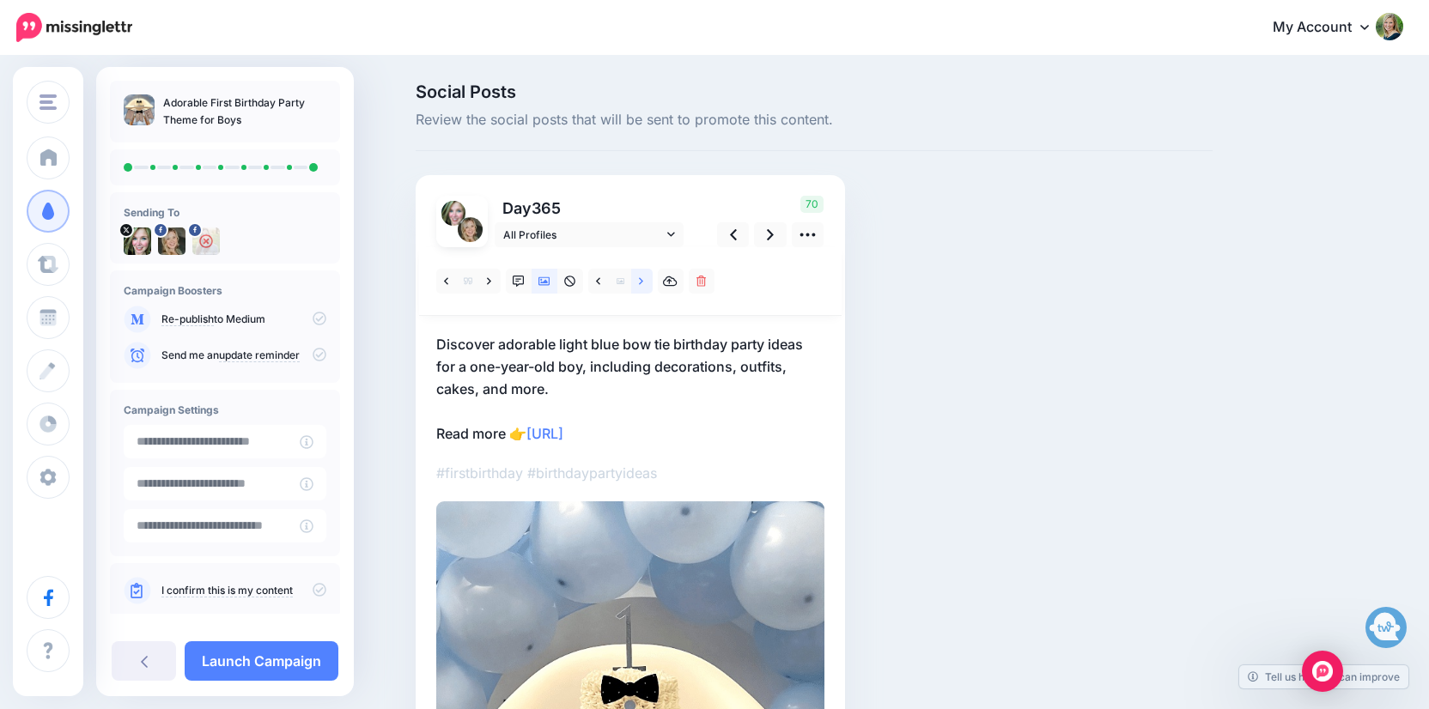
click at [637, 281] on link at bounding box center [641, 281] width 21 height 25
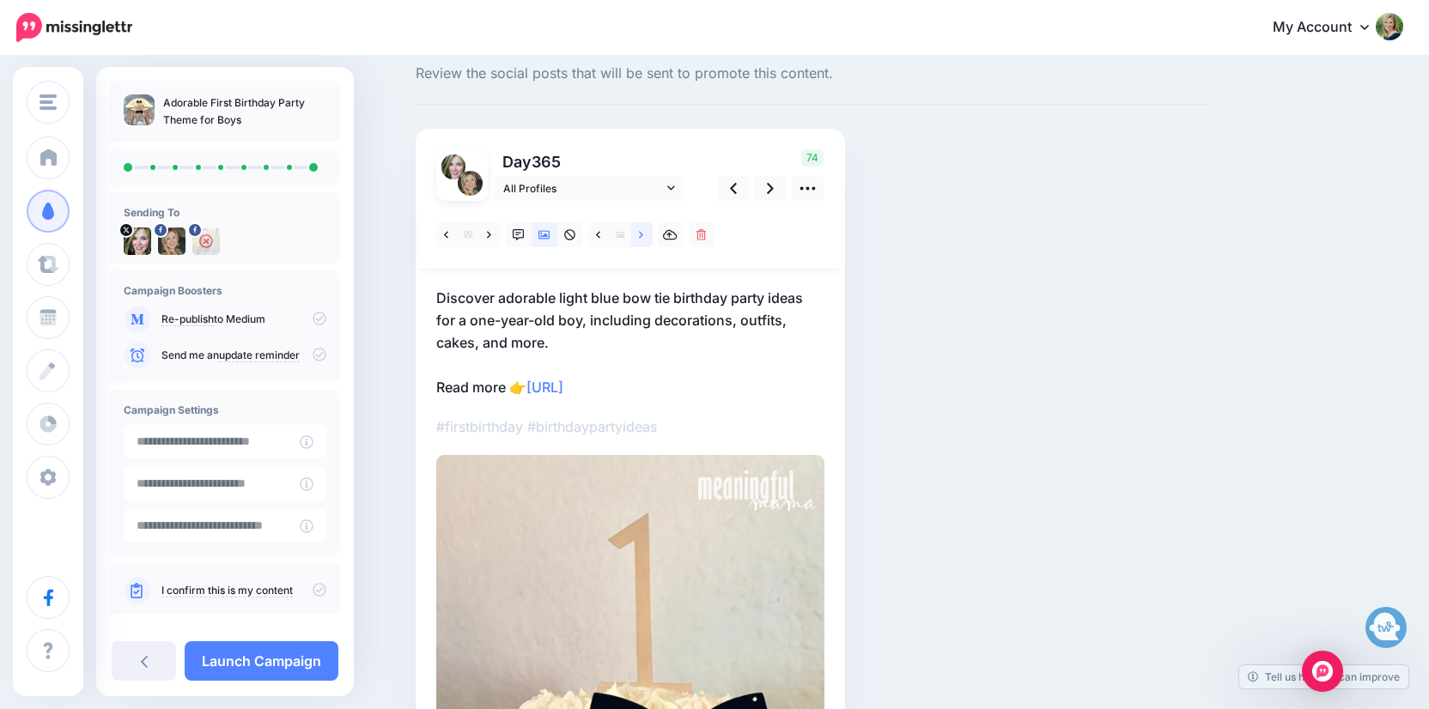
scroll to position [48, 0]
click at [640, 230] on icon at bounding box center [641, 234] width 4 height 12
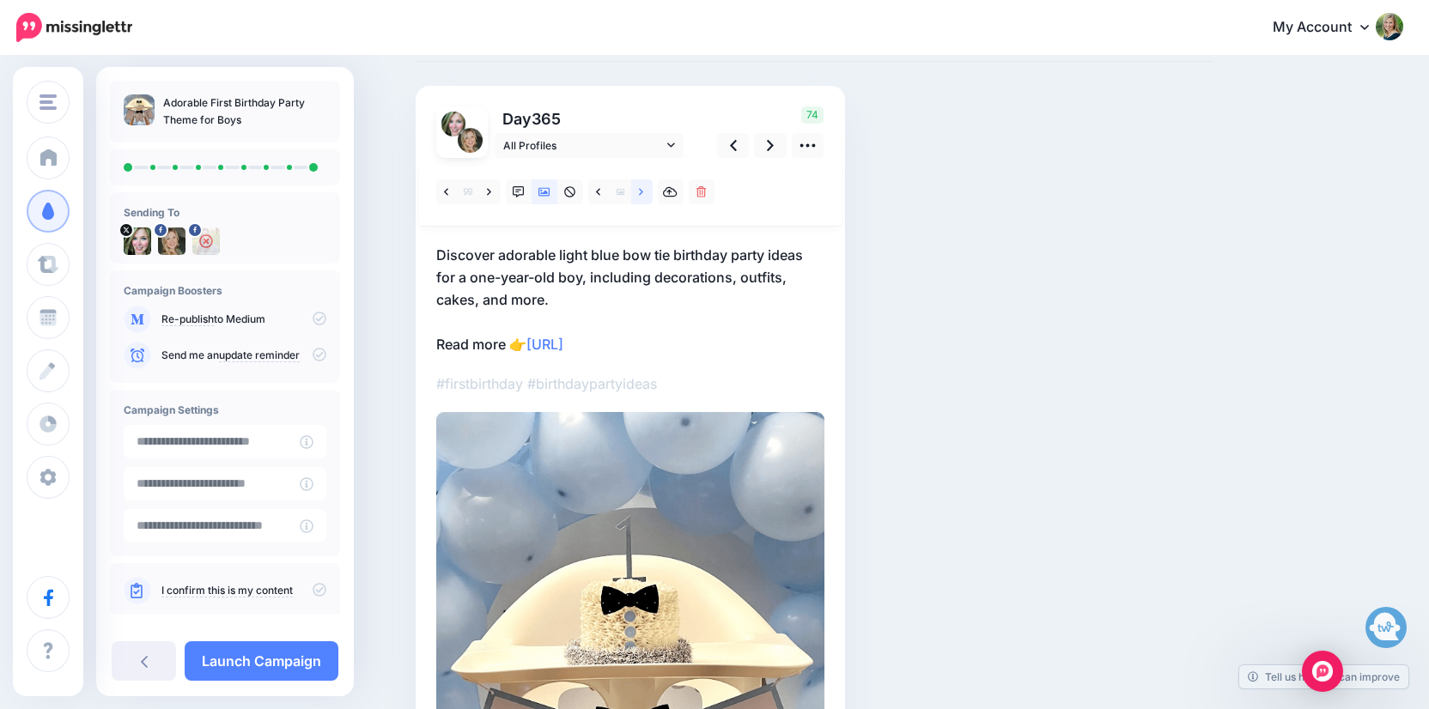
scroll to position [107, 0]
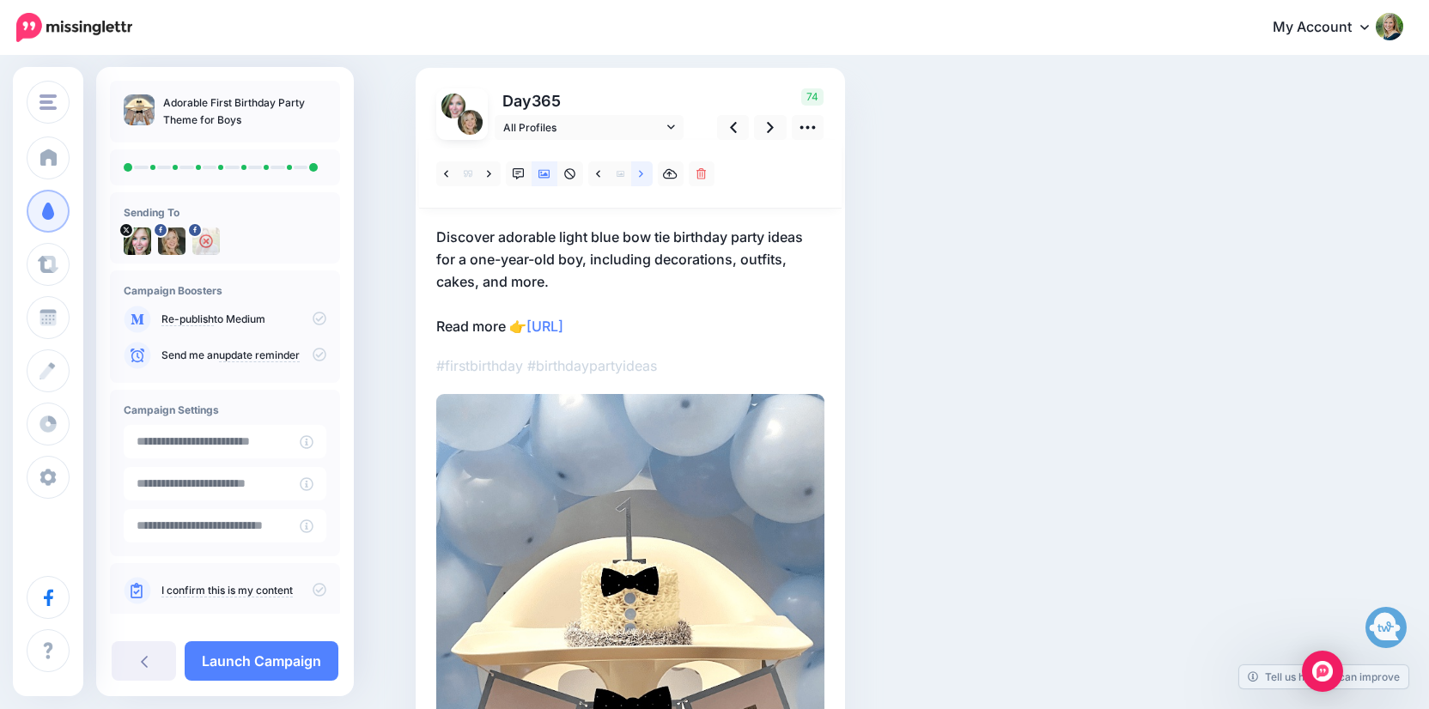
click at [642, 173] on icon at bounding box center [641, 173] width 4 height 7
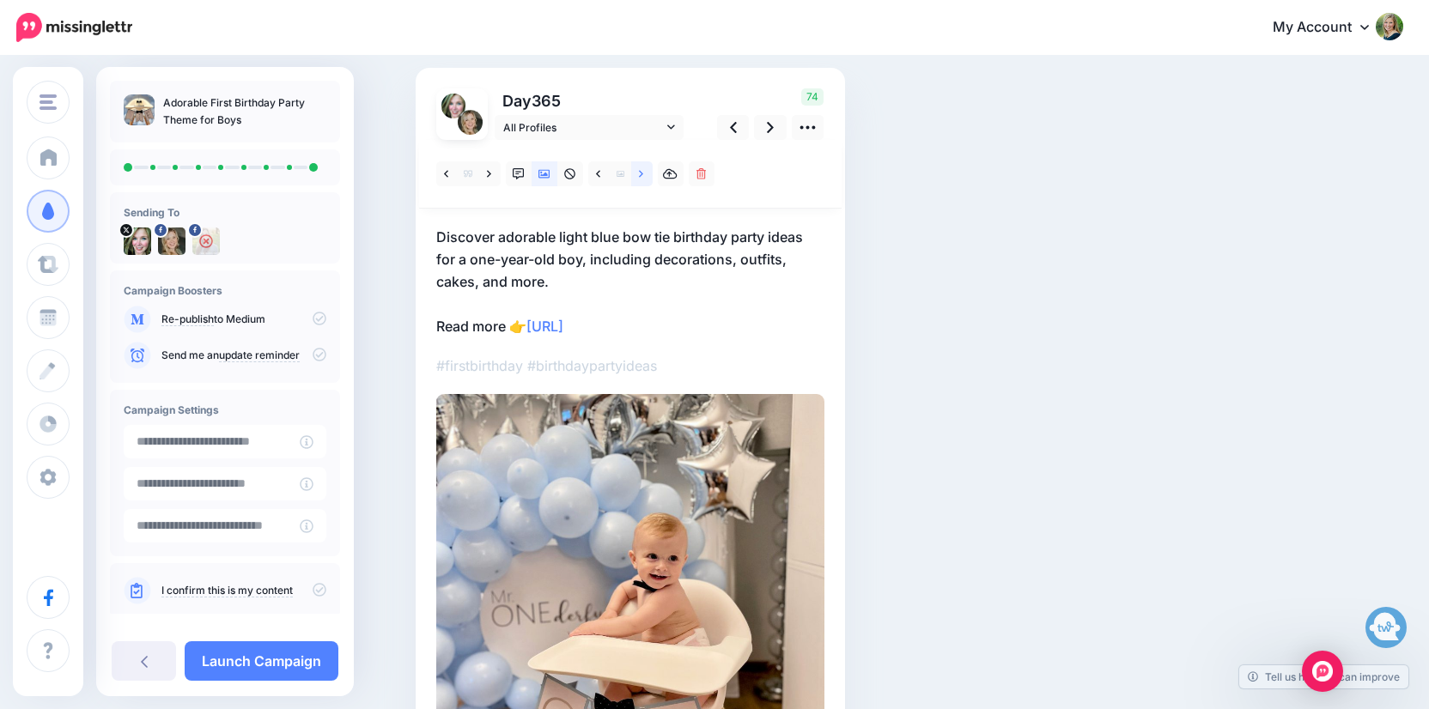
click at [642, 173] on icon at bounding box center [641, 173] width 4 height 7
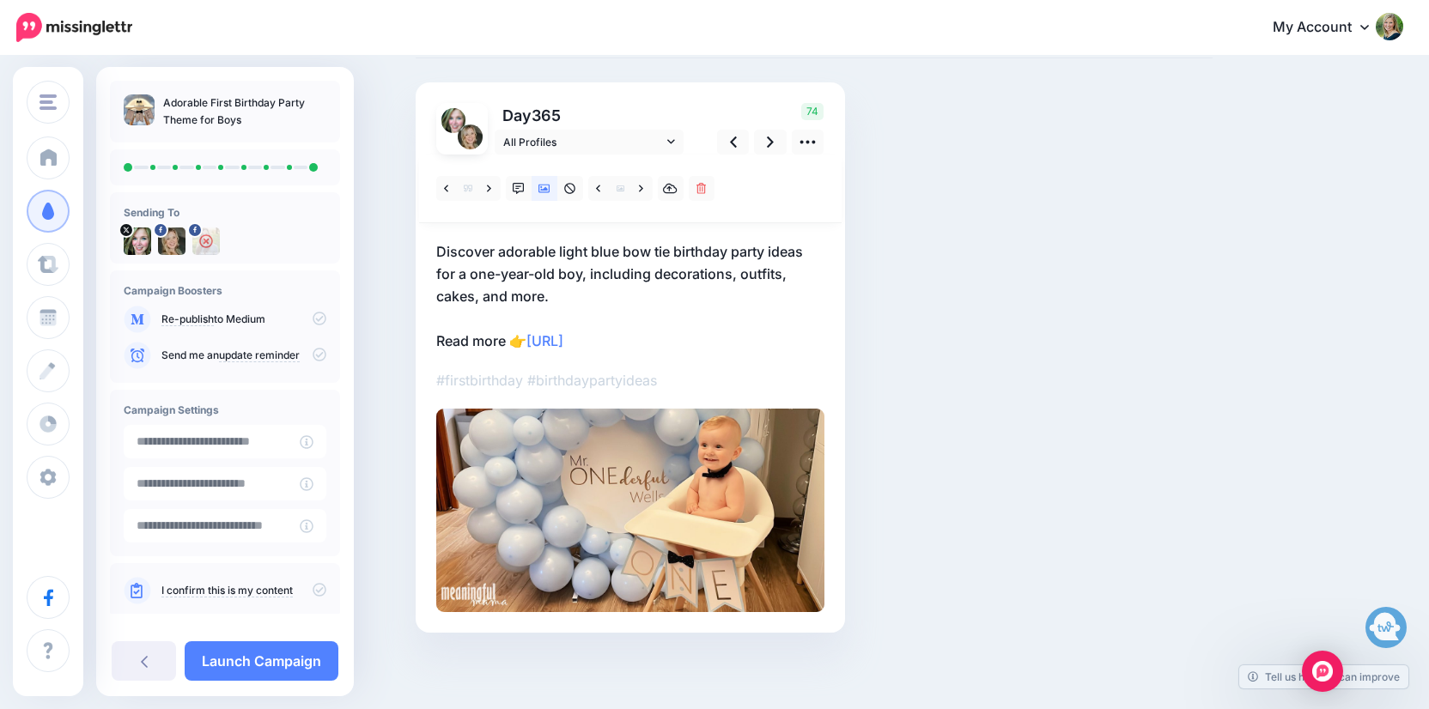
click at [642, 173] on div at bounding box center [630, 189] width 423 height 69
click at [256, 656] on link "Launch Campaign" at bounding box center [262, 662] width 154 height 40
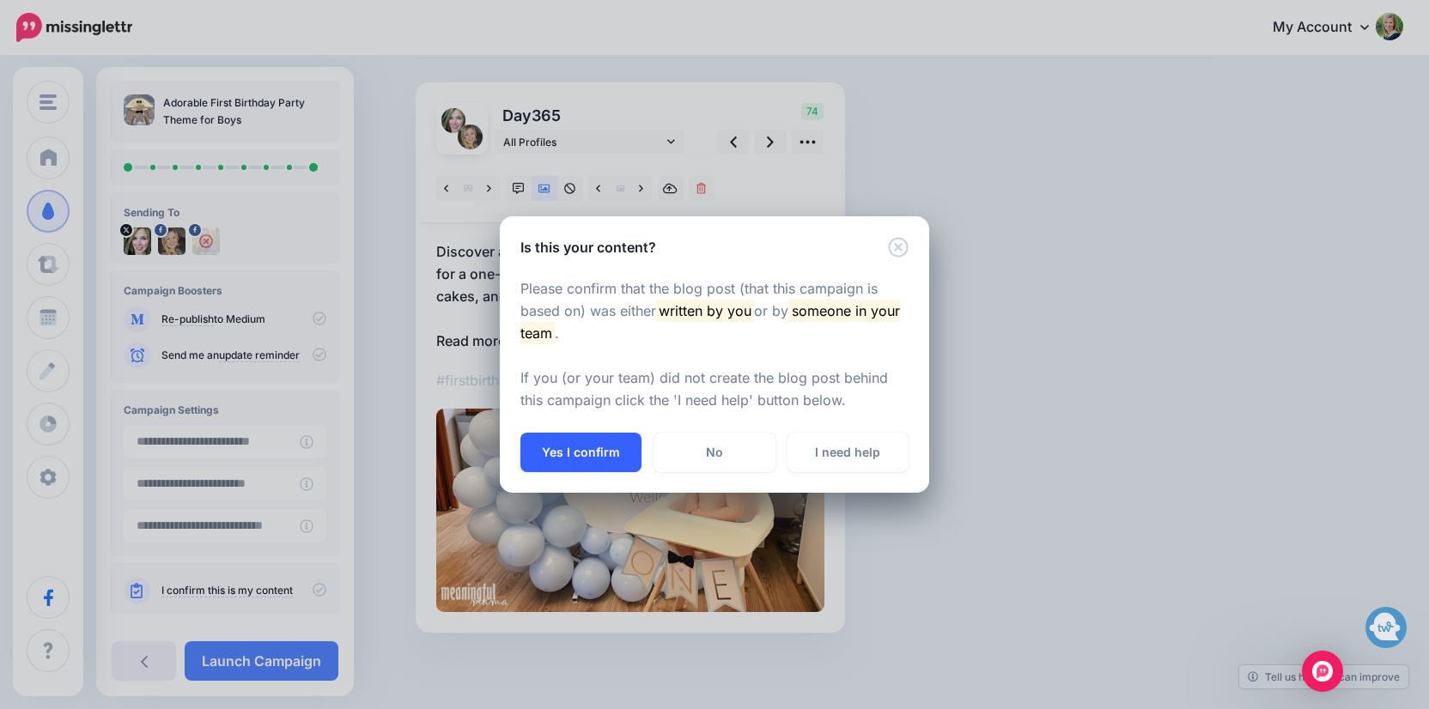
click at [617, 454] on button "Yes I confirm" at bounding box center [580, 453] width 121 height 40
